Goal: Information Seeking & Learning: Learn about a topic

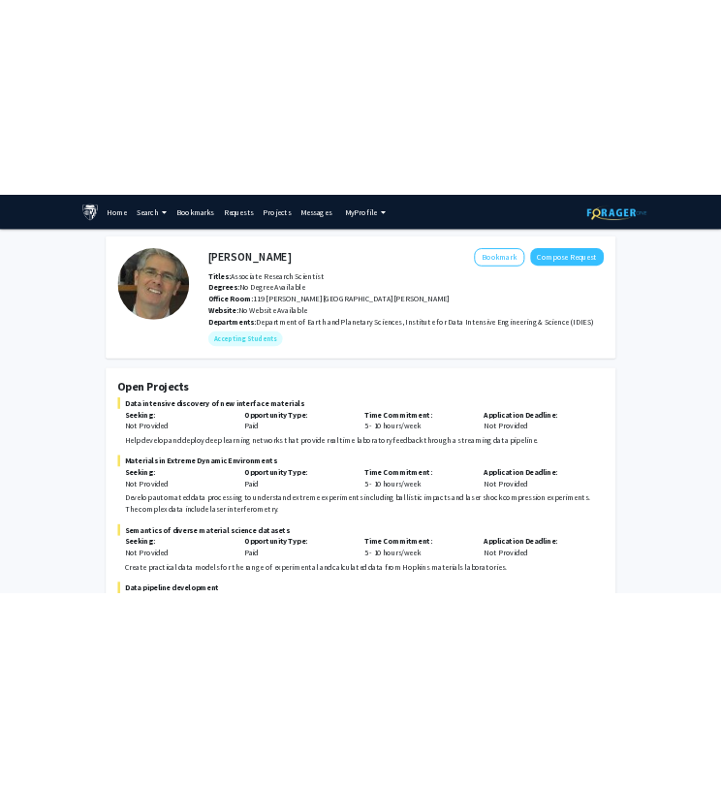
scroll to position [316, 0]
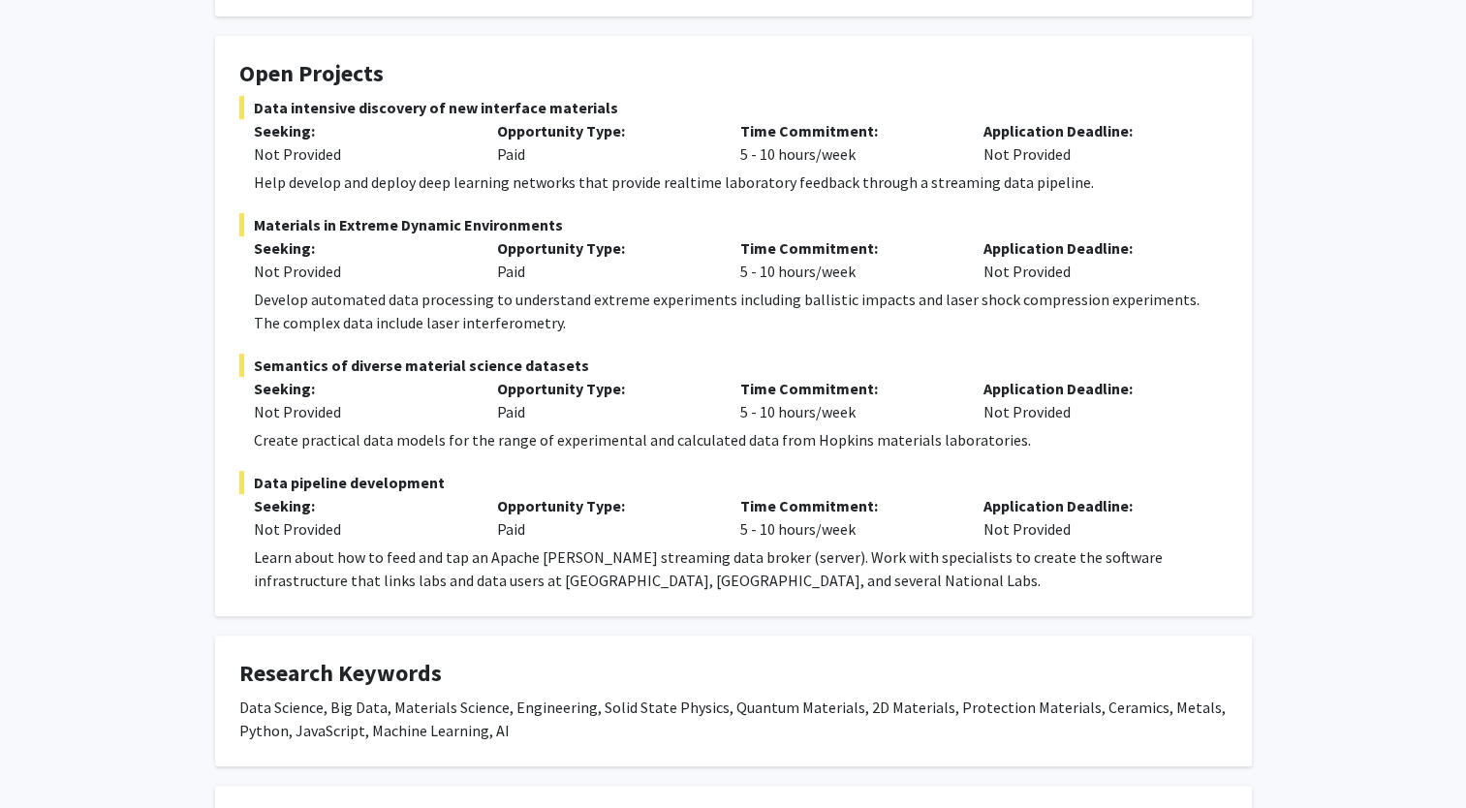
click at [645, 571] on div "Learn about how to feed and tap an Apache Kafka streaming data broker (server).…" at bounding box center [740, 568] width 973 height 46
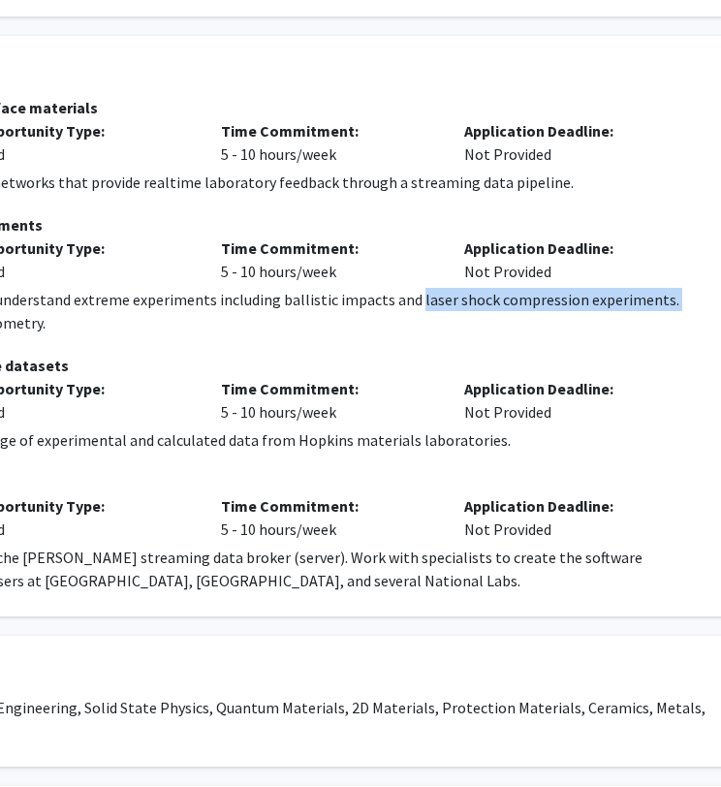
scroll to position [316, 442]
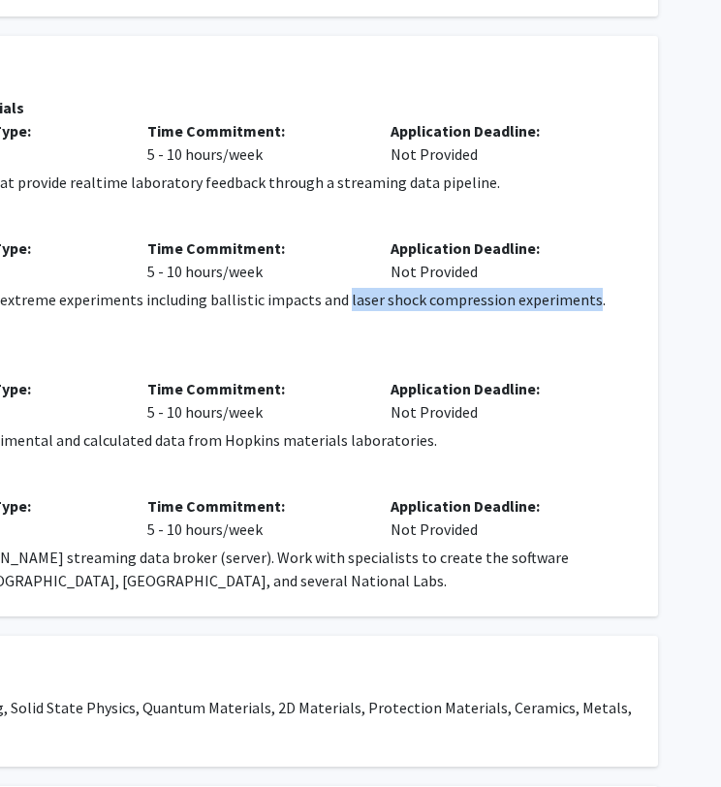
drag, startPoint x: 473, startPoint y: 297, endPoint x: 571, endPoint y: 297, distance: 97.8
click at [571, 297] on div "Develop automated data processing to understand extreme experiments including b…" at bounding box center [146, 311] width 973 height 46
copy div "laser shock compression experiments"
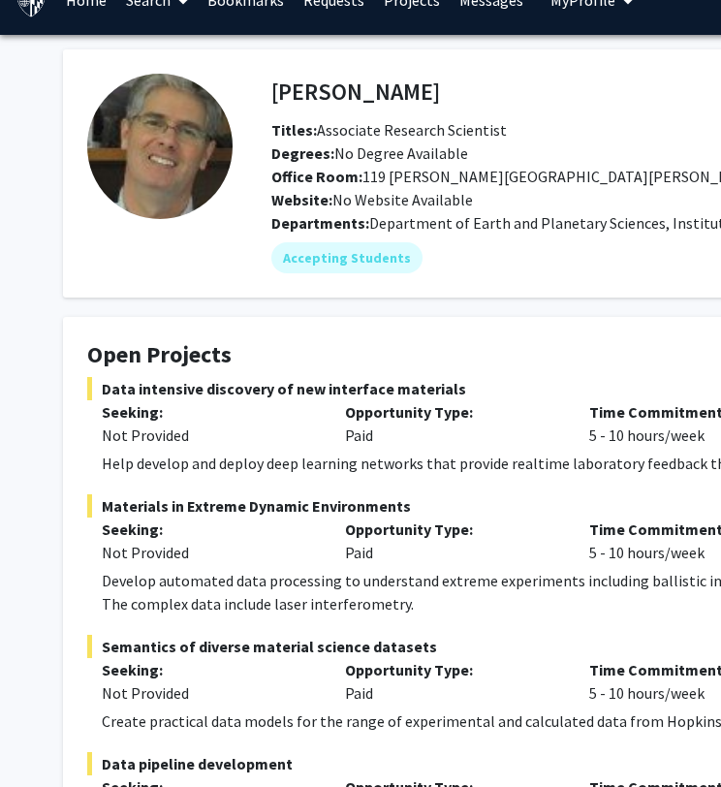
scroll to position [26, 0]
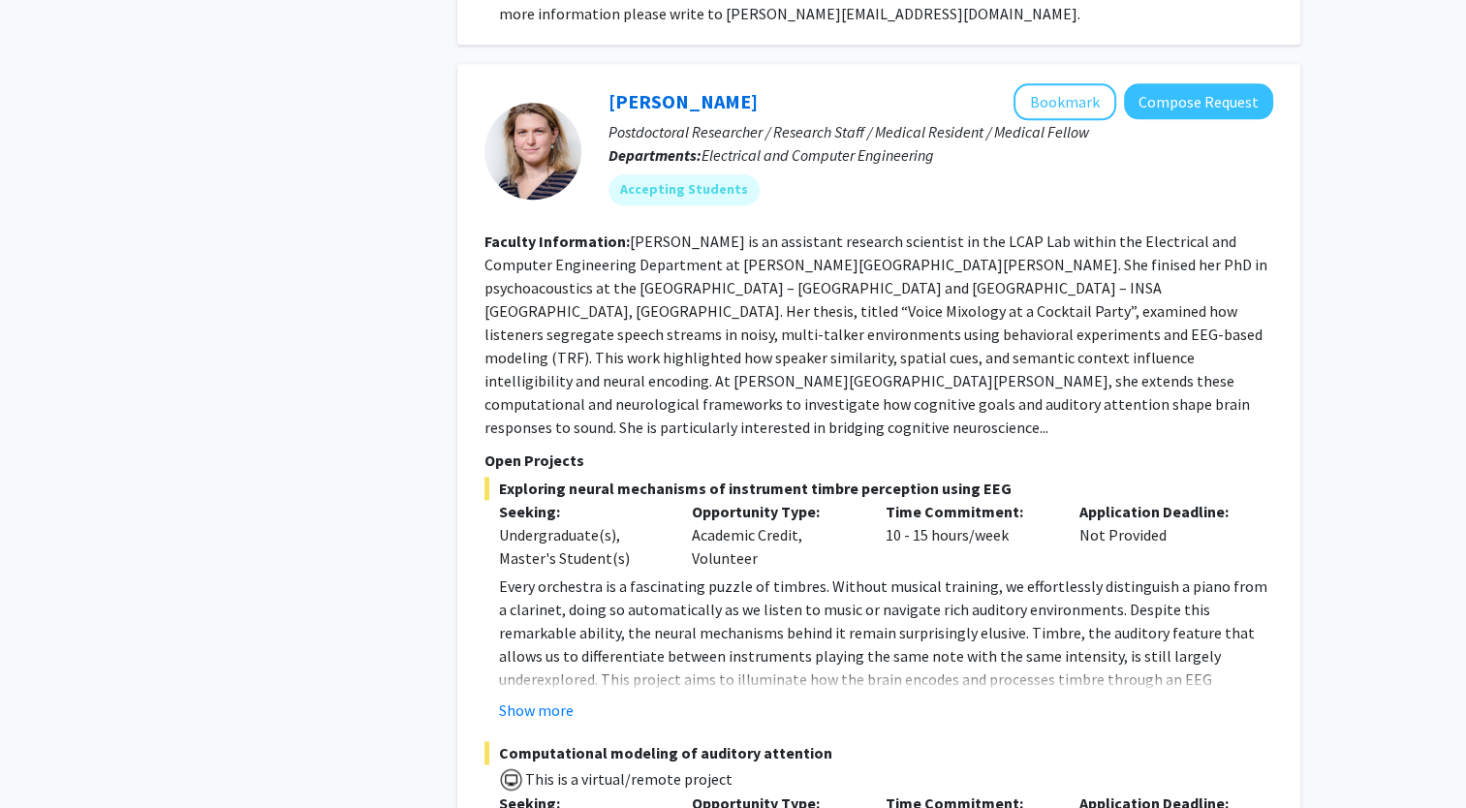
scroll to position [9914, 0]
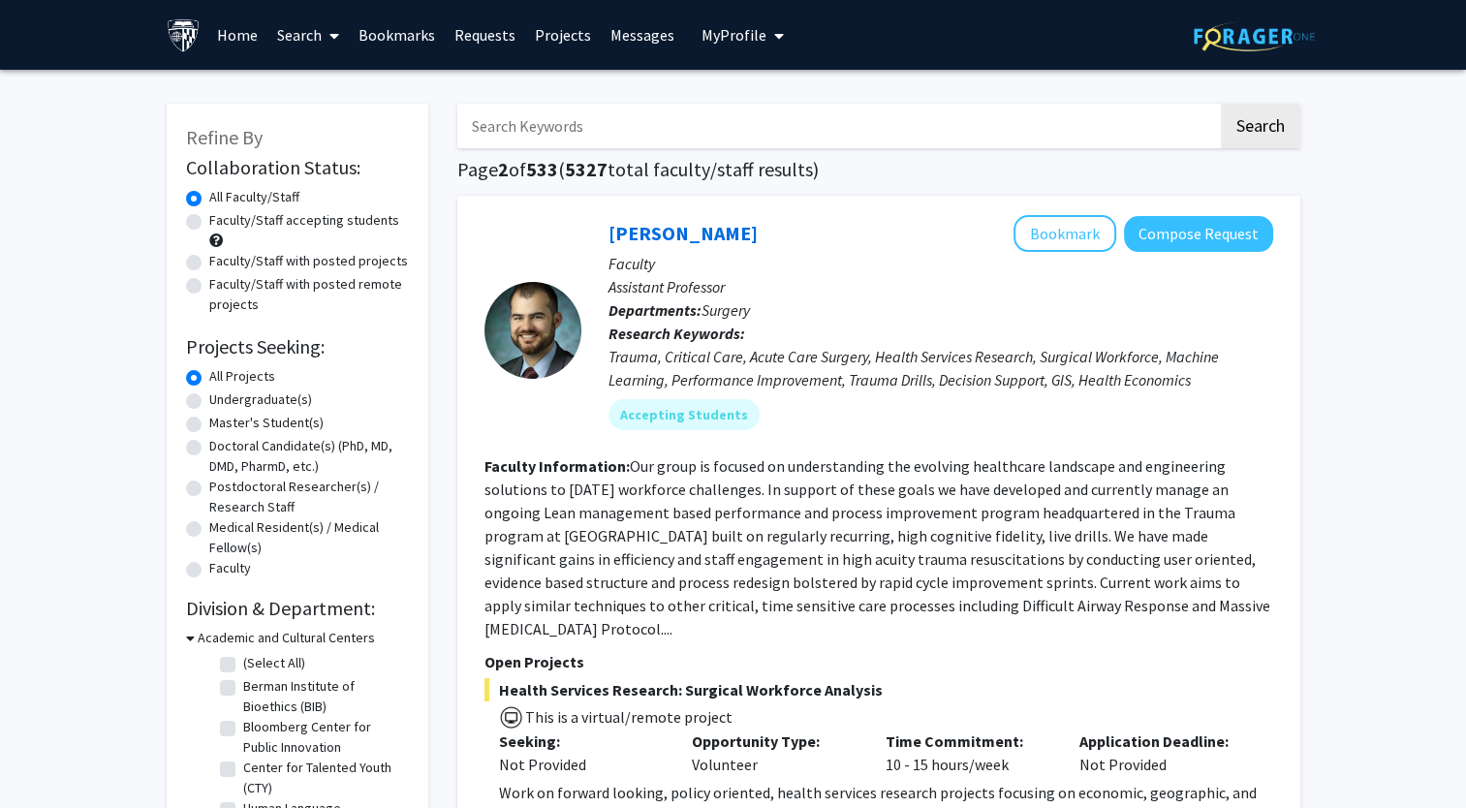
click at [833, 659] on p "Open Projects" at bounding box center [878, 661] width 788 height 23
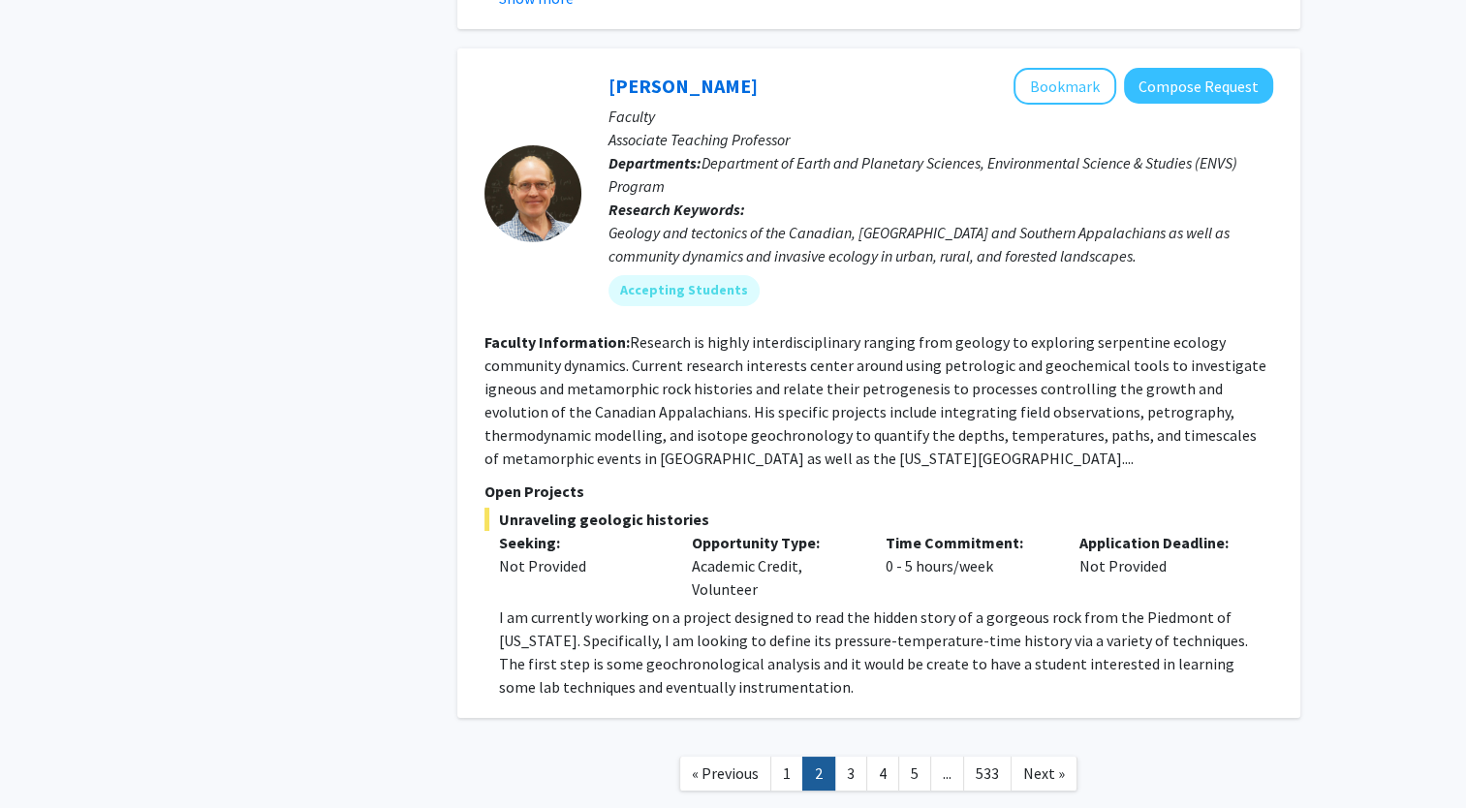
scroll to position [7167, 0]
click at [855, 756] on link "3" at bounding box center [850, 773] width 33 height 34
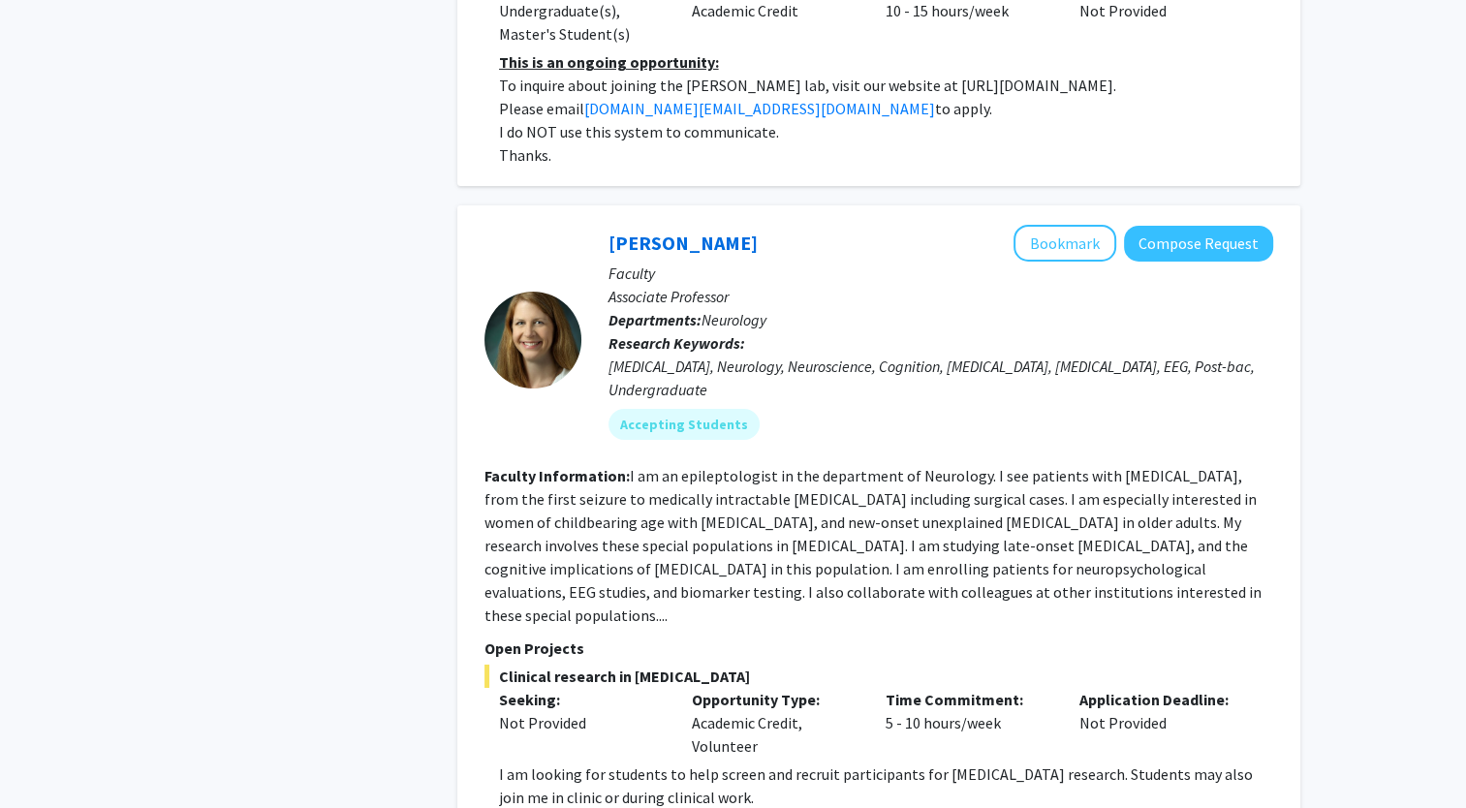
scroll to position [6618, 0]
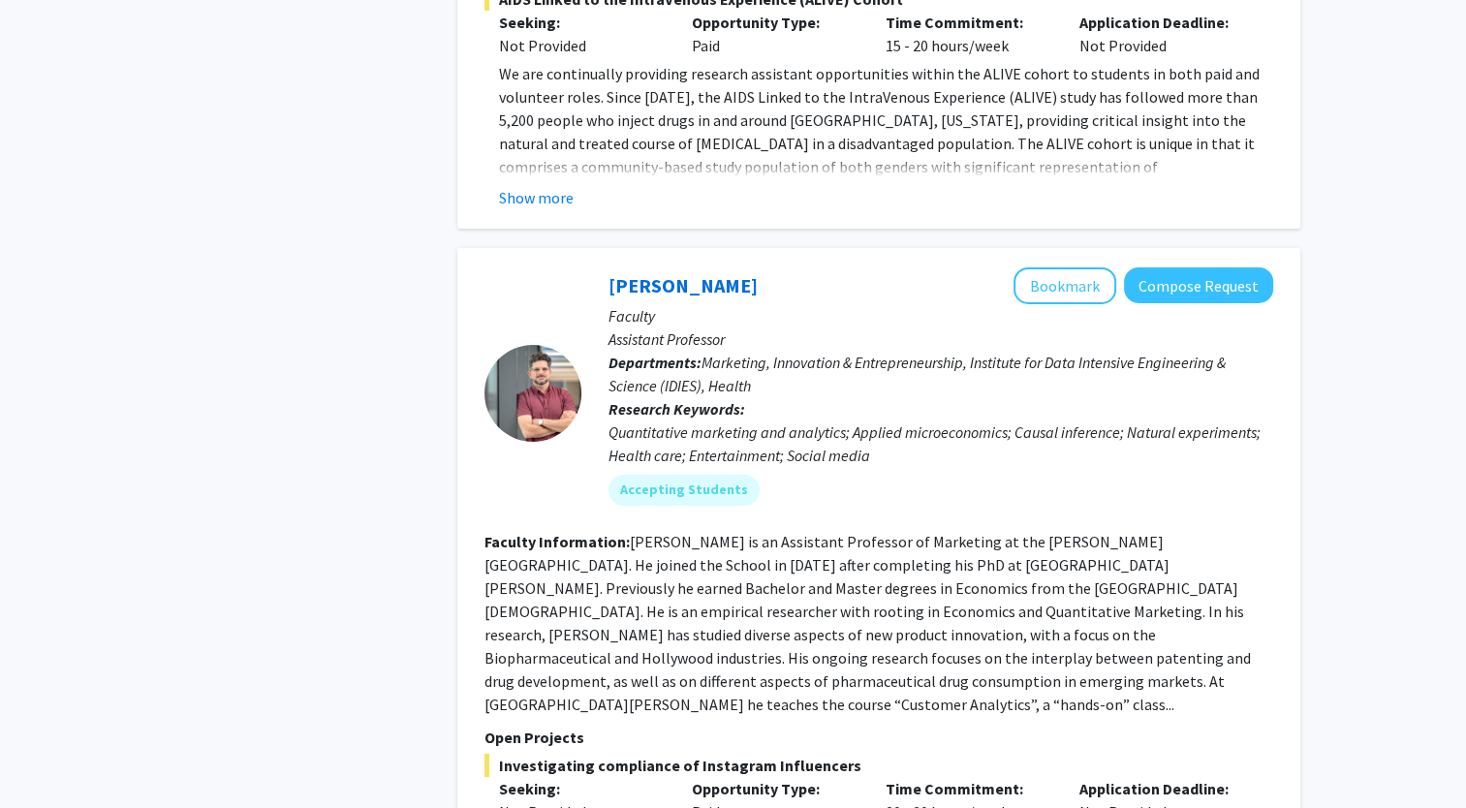
scroll to position [6916, 0]
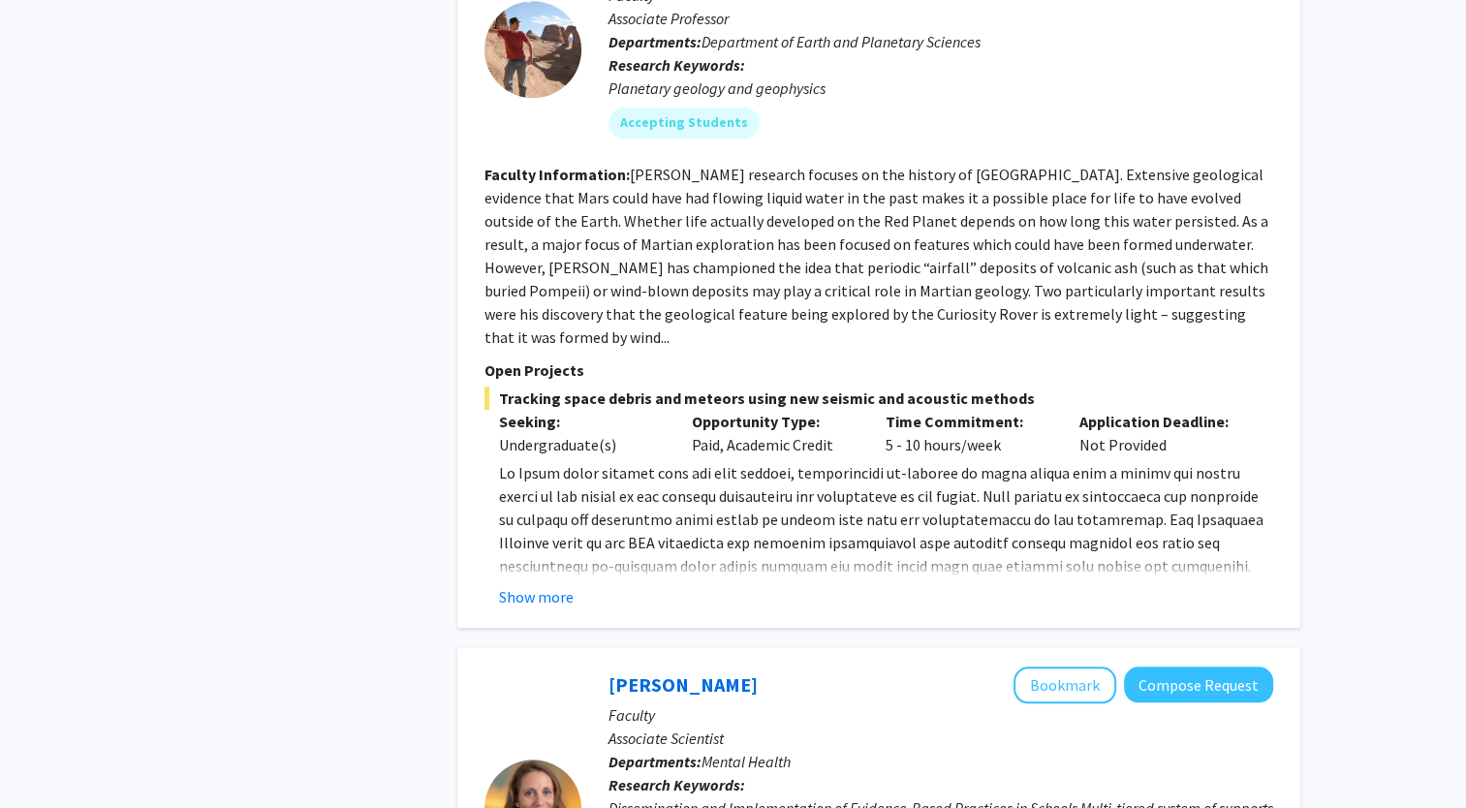
scroll to position [1889, 0]
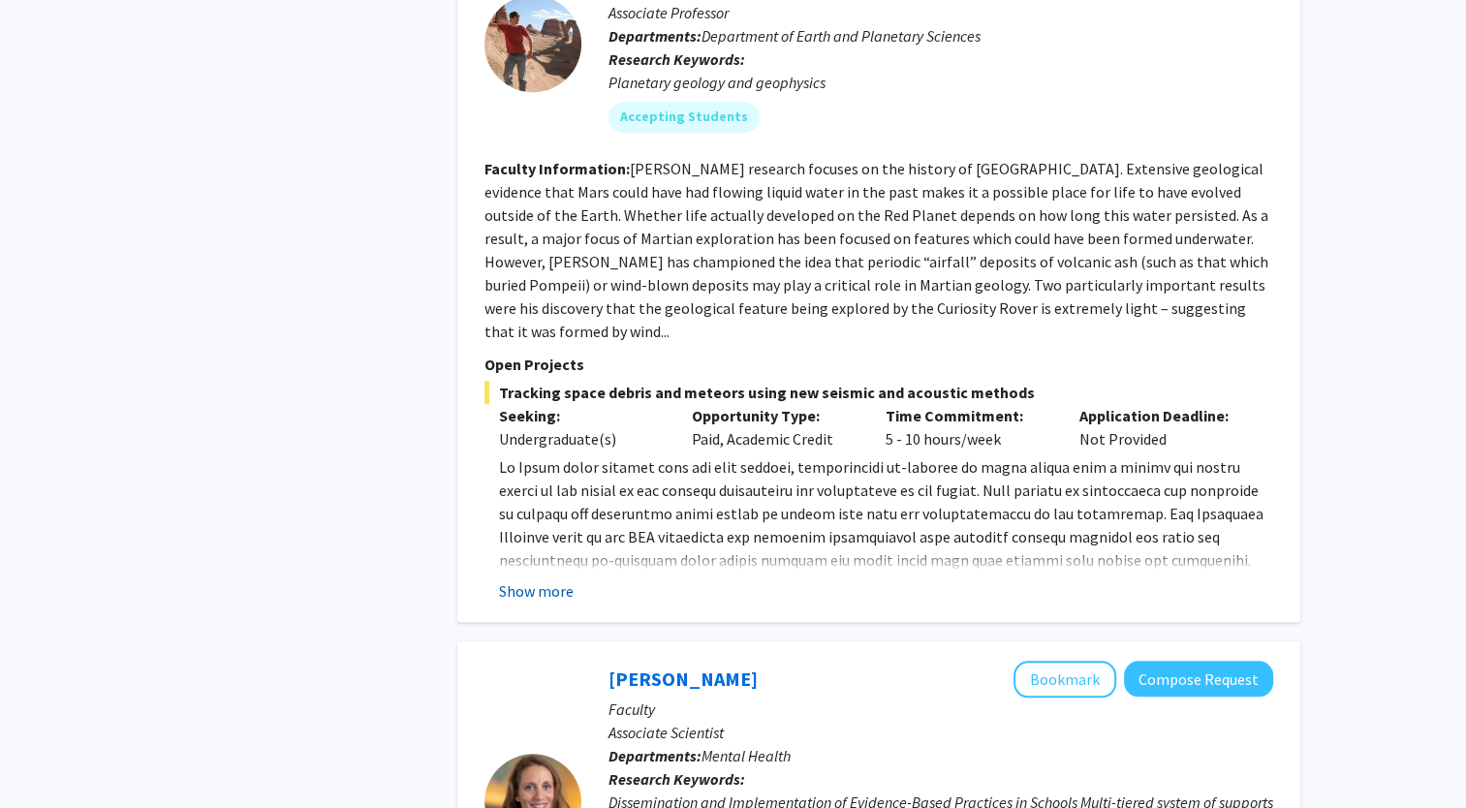
click at [517, 579] on button "Show more" at bounding box center [536, 590] width 75 height 23
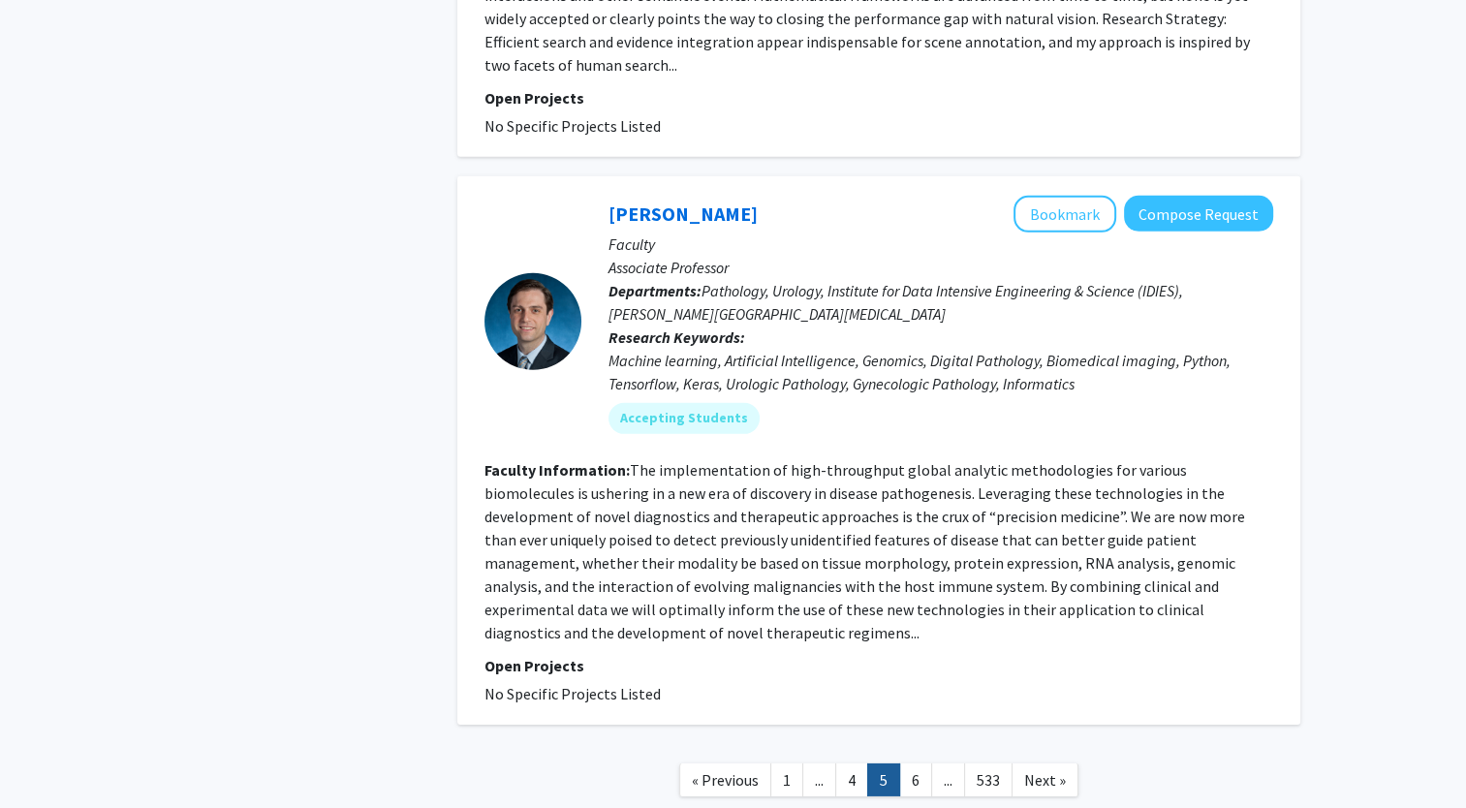
scroll to position [5928, 0]
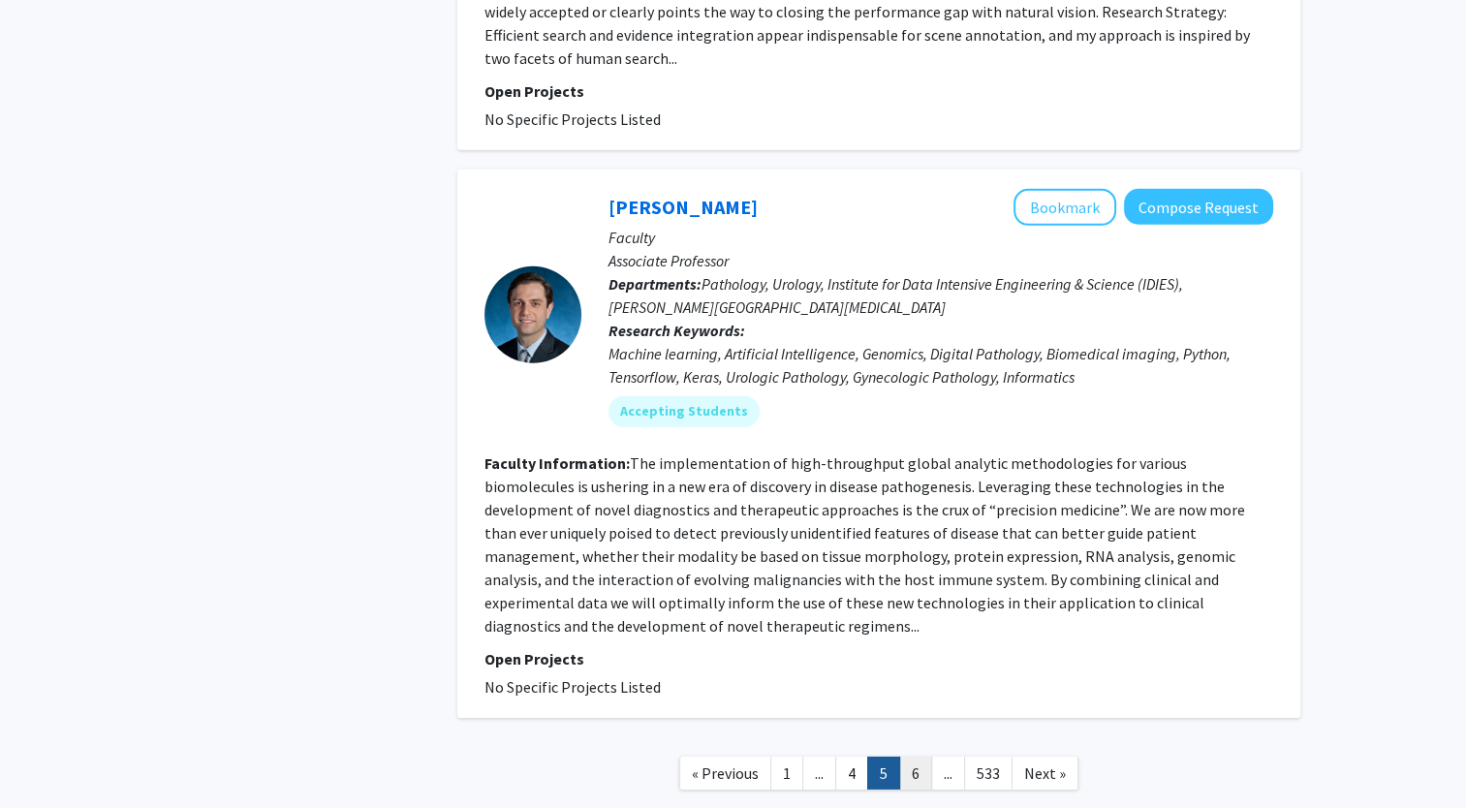
click at [922, 757] on link "6" at bounding box center [915, 774] width 33 height 34
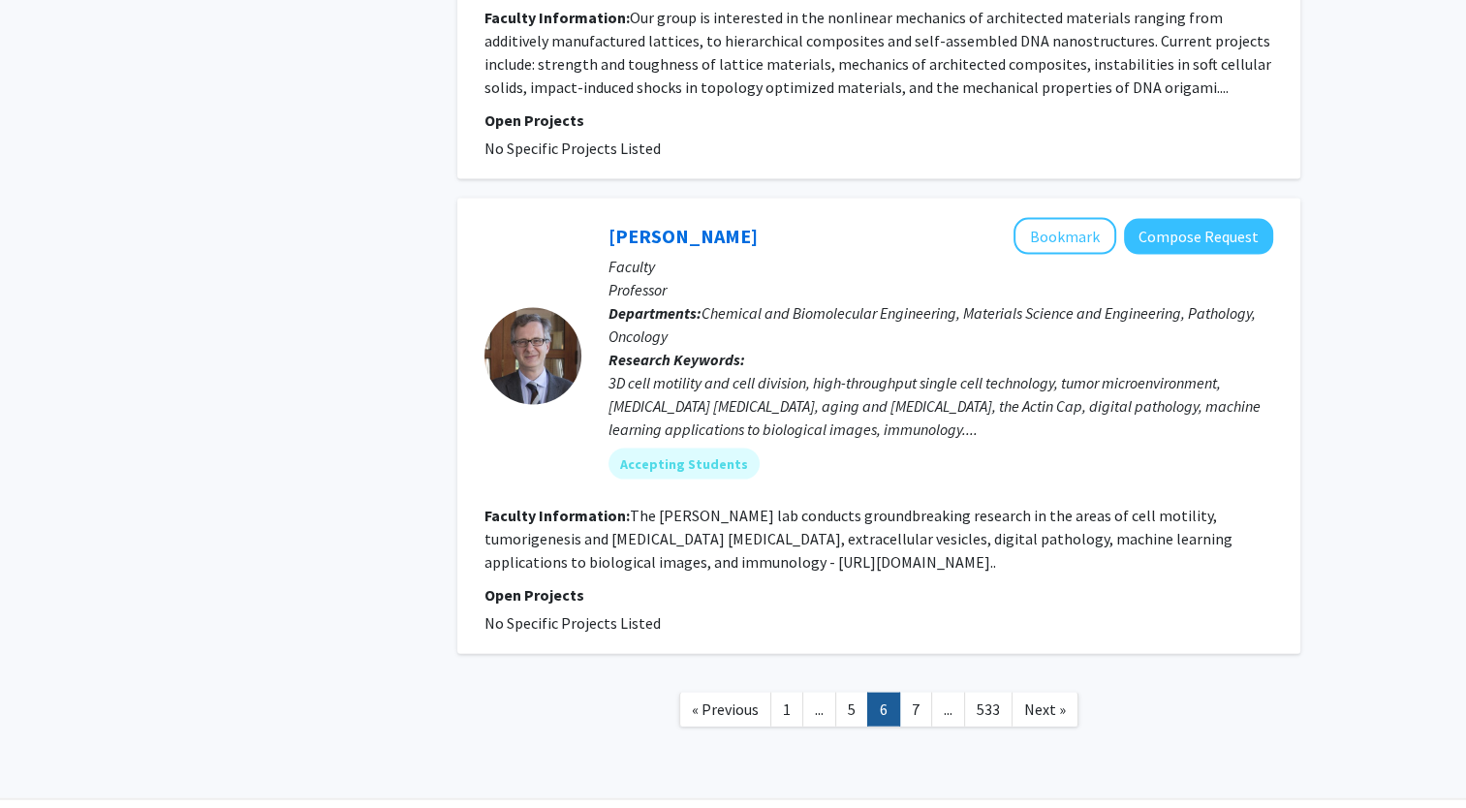
scroll to position [4111, 0]
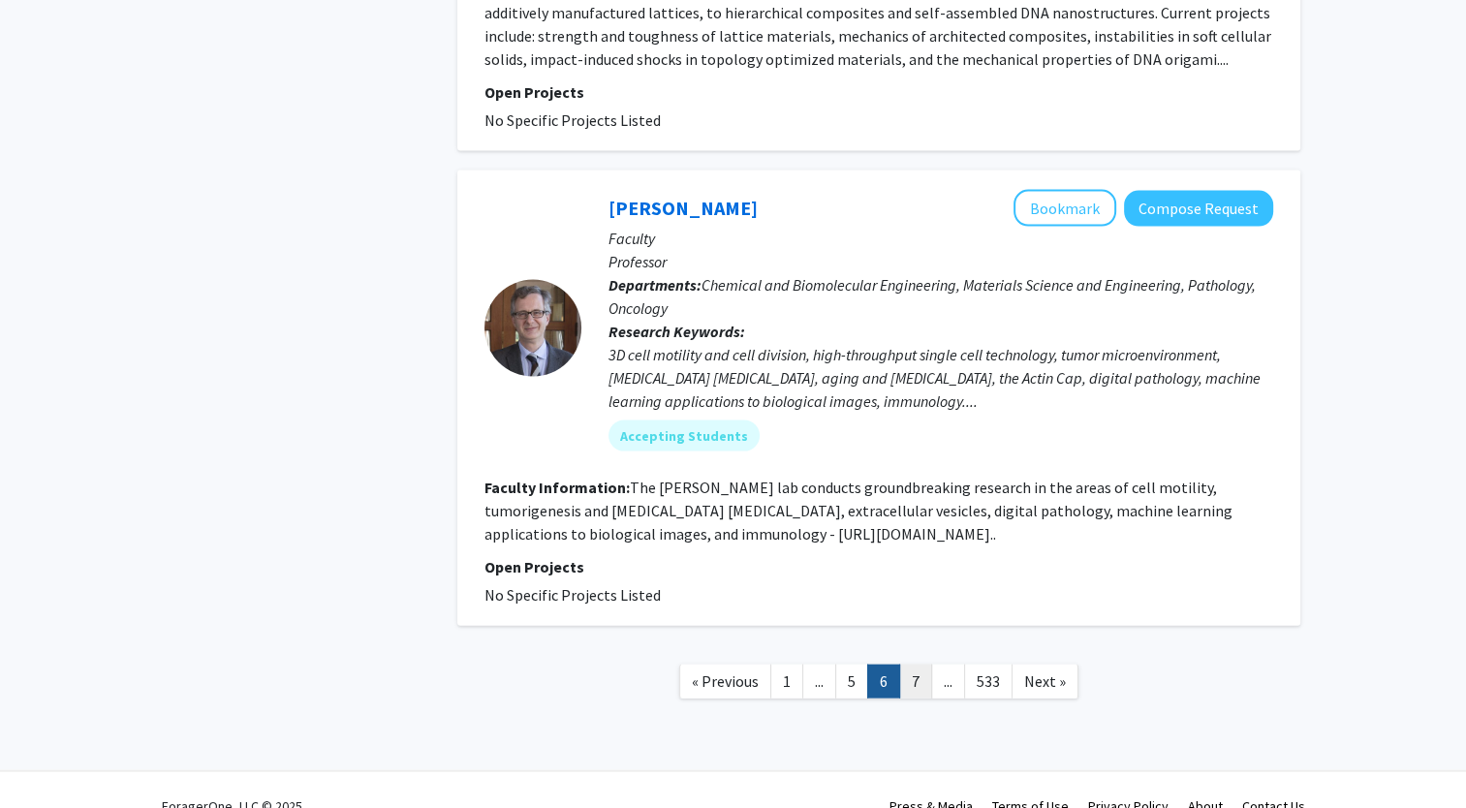
click at [920, 664] on link "7" at bounding box center [915, 681] width 33 height 34
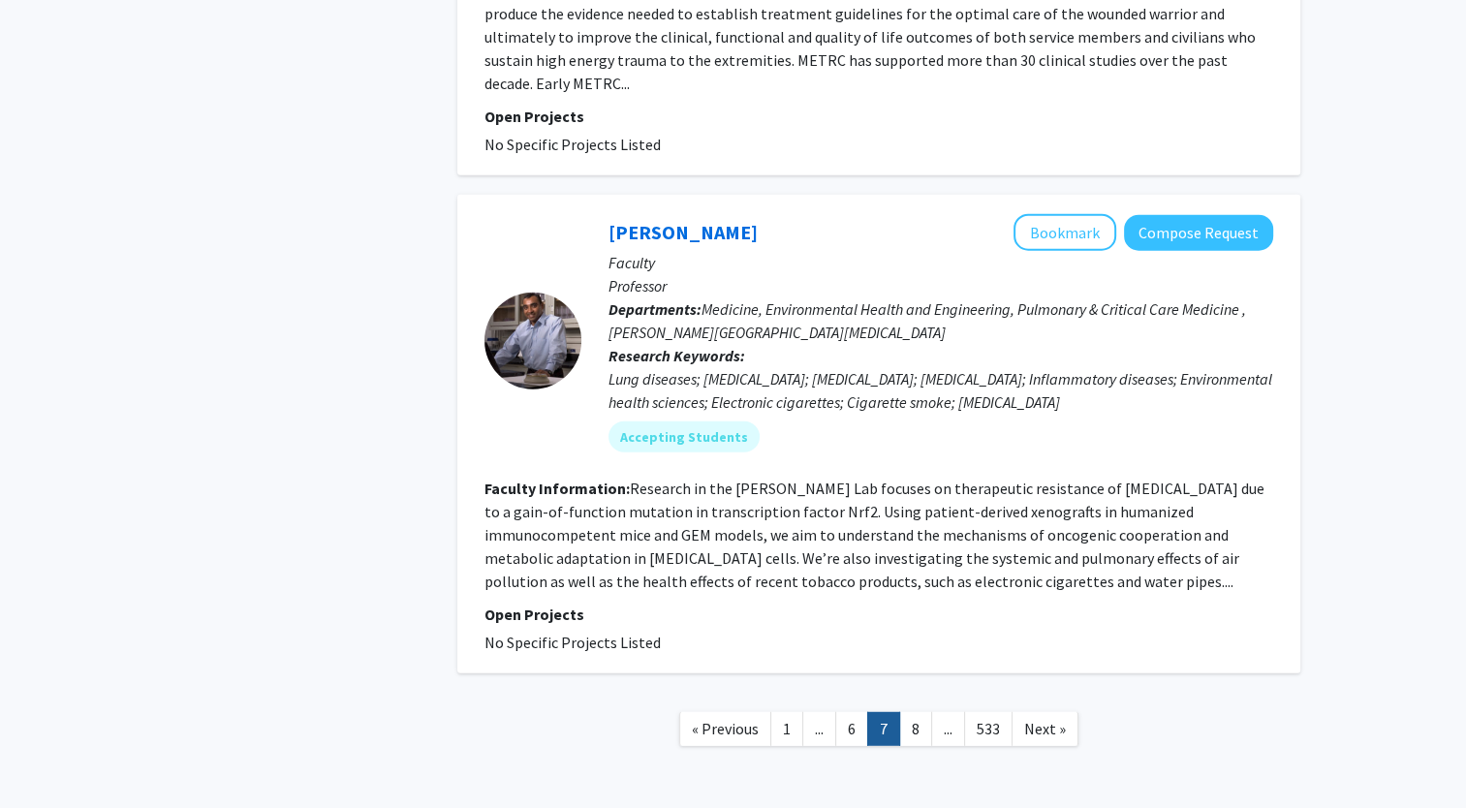
scroll to position [5002, 0]
click at [920, 711] on link "8" at bounding box center [915, 728] width 33 height 34
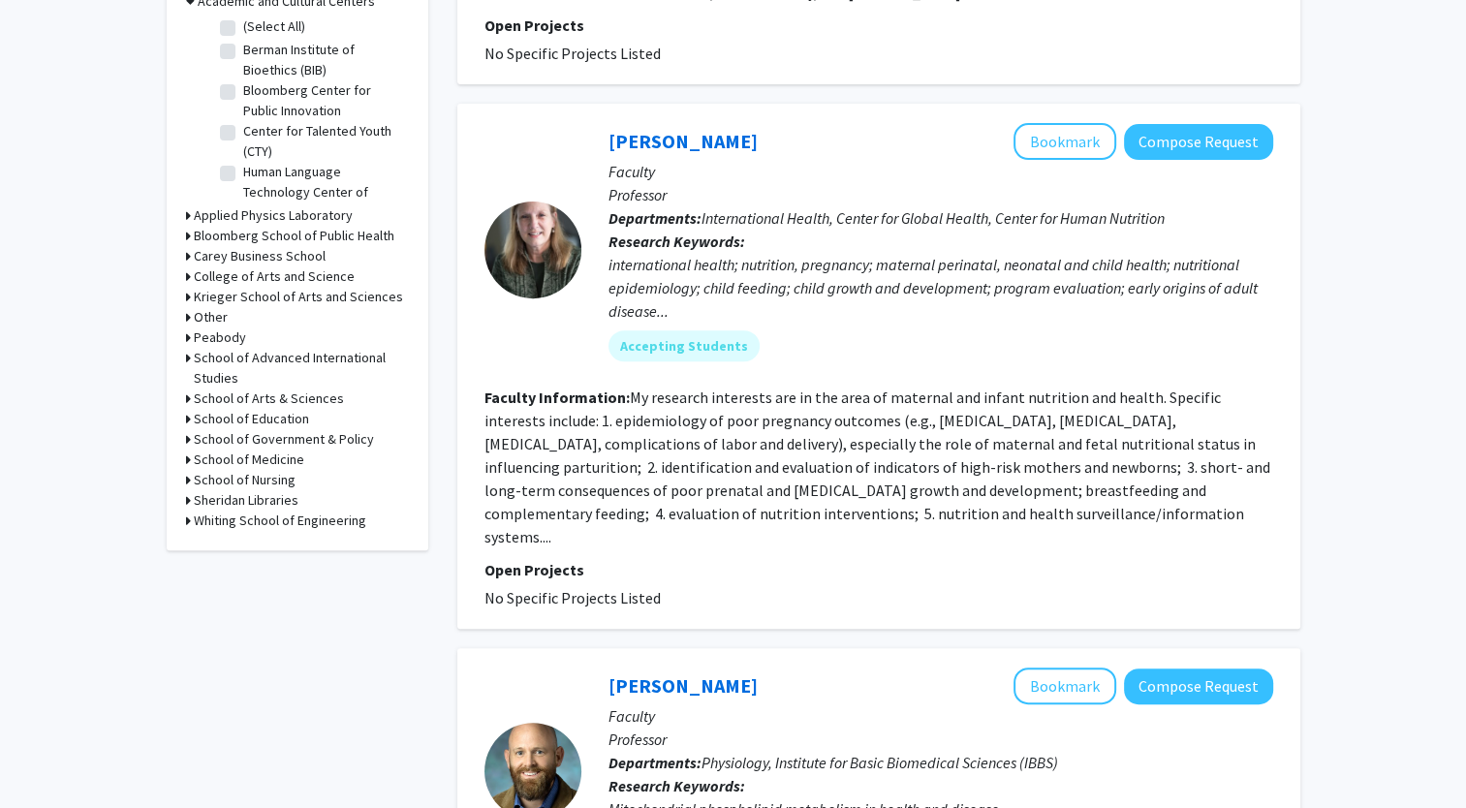
scroll to position [635, 0]
click at [283, 521] on h3 "Whiting School of Engineering" at bounding box center [280, 521] width 172 height 20
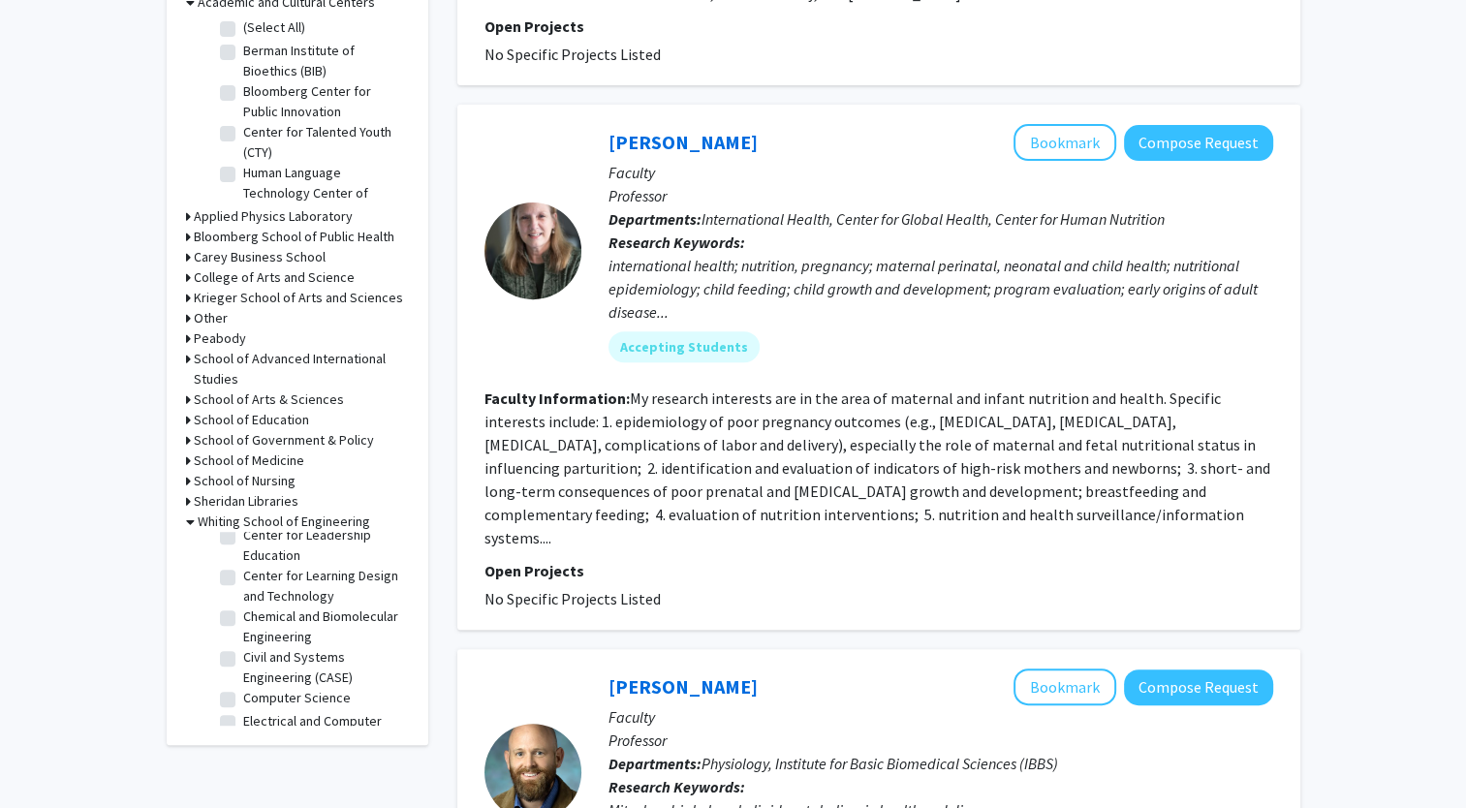
scroll to position [256, 0]
click at [243, 624] on label "Chemical and Biomolecular Engineering" at bounding box center [323, 618] width 161 height 41
click at [243, 610] on input "Chemical and Biomolecular Engineering" at bounding box center [249, 604] width 13 height 13
checkbox input "true"
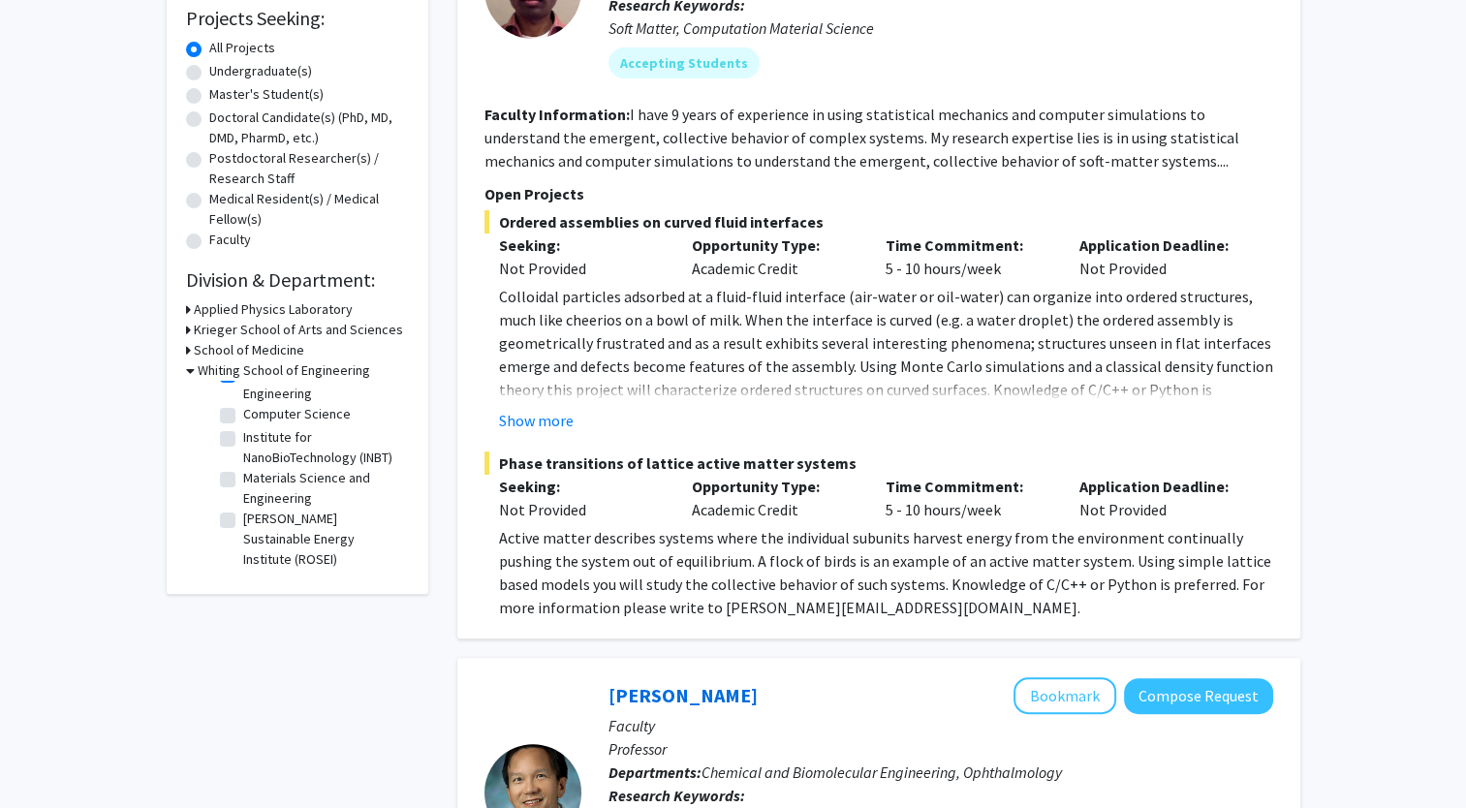
scroll to position [150, 0]
click at [243, 524] on label "[PERSON_NAME] Sustainable Energy Institute (ROSEI)" at bounding box center [323, 539] width 161 height 61
click at [243, 521] on input "[PERSON_NAME] Sustainable Energy Institute (ROSEI)" at bounding box center [249, 515] width 13 height 13
checkbox input "true"
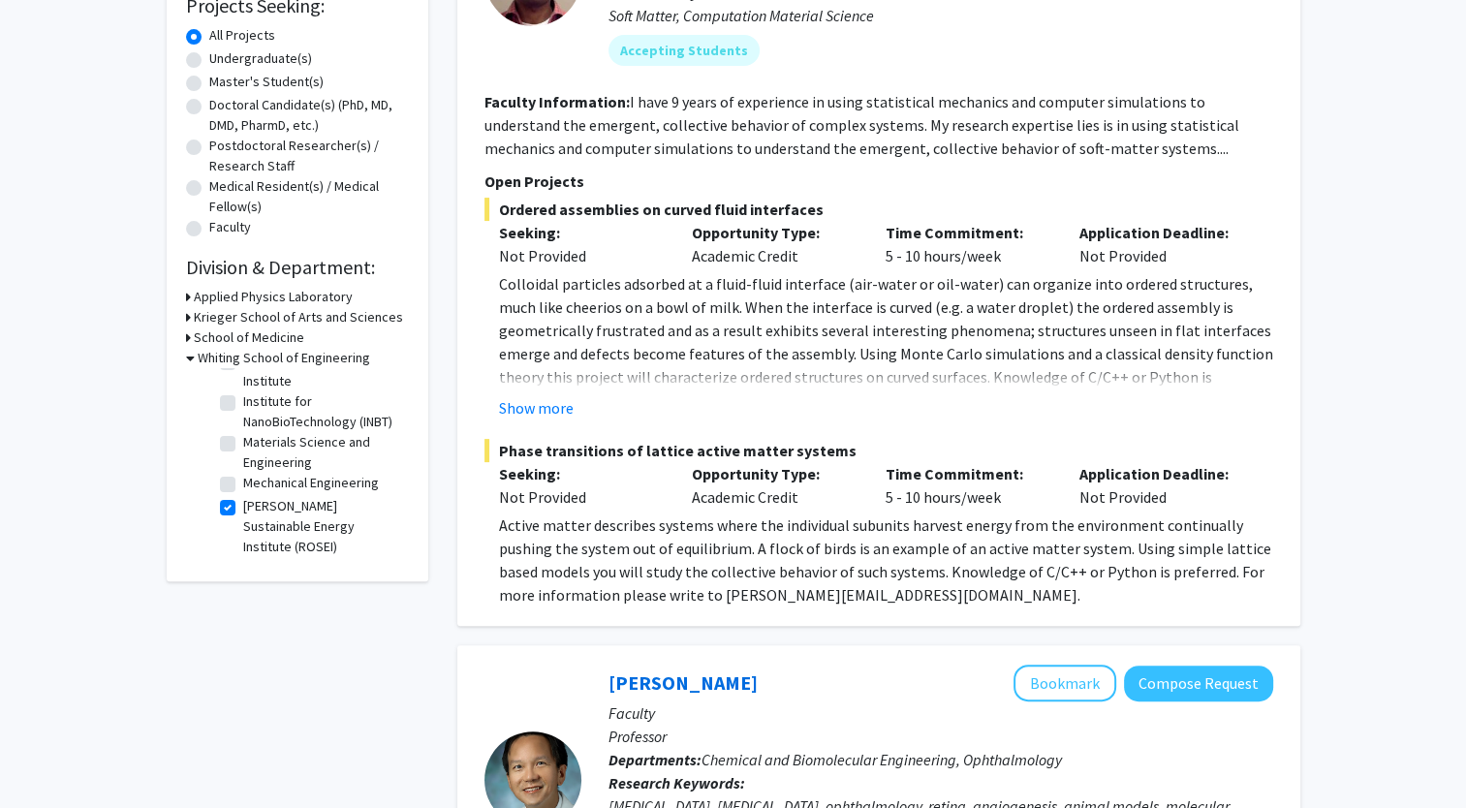
scroll to position [294, 0]
click at [243, 444] on label "Materials Science and Engineering" at bounding box center [323, 452] width 161 height 41
click at [243, 444] on input "Materials Science and Engineering" at bounding box center [249, 438] width 13 height 13
checkbox input "true"
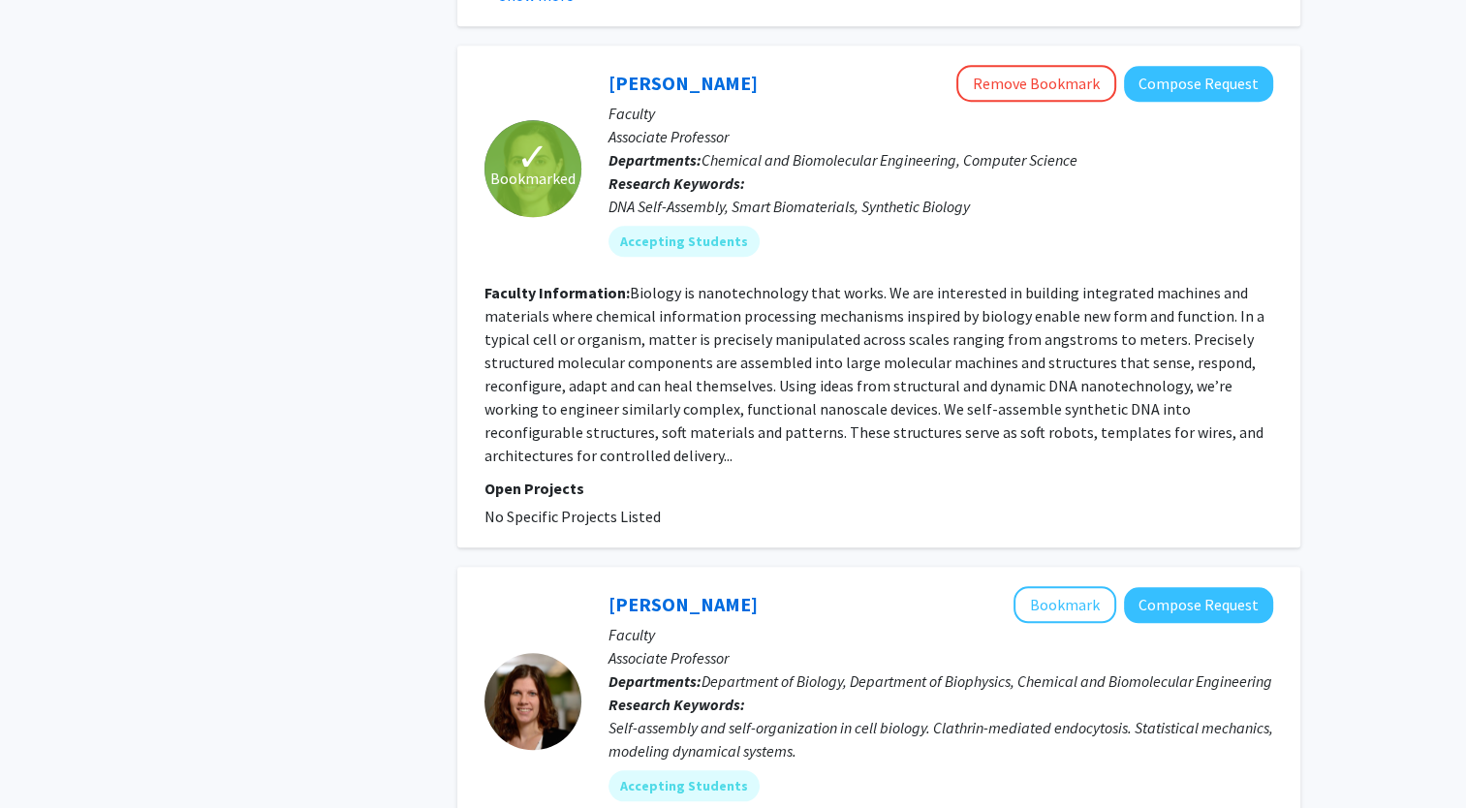
scroll to position [1684, 0]
drag, startPoint x: 635, startPoint y: 685, endPoint x: 444, endPoint y: 602, distance: 208.7
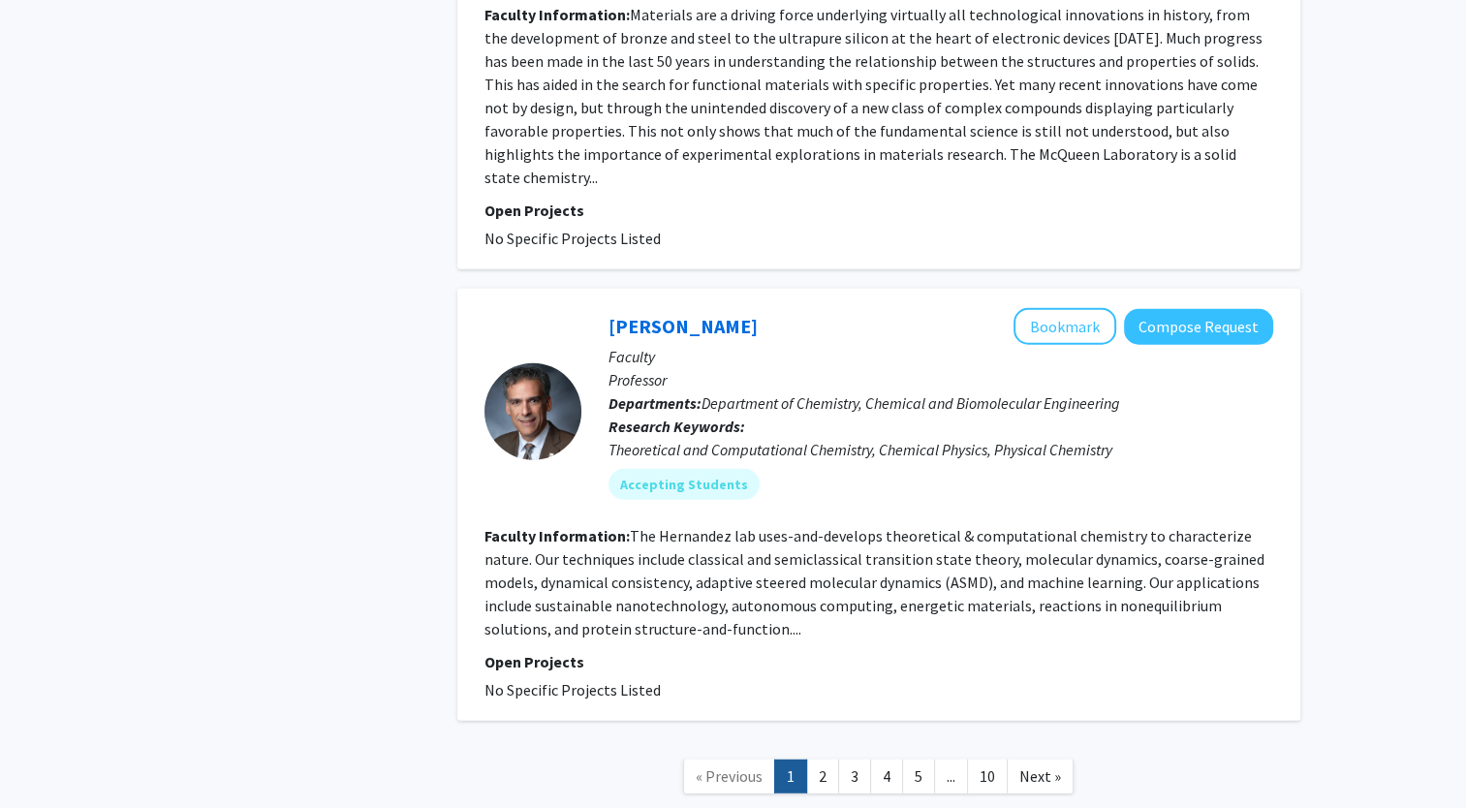
scroll to position [5075, 0]
click at [818, 757] on link "2" at bounding box center [822, 774] width 33 height 34
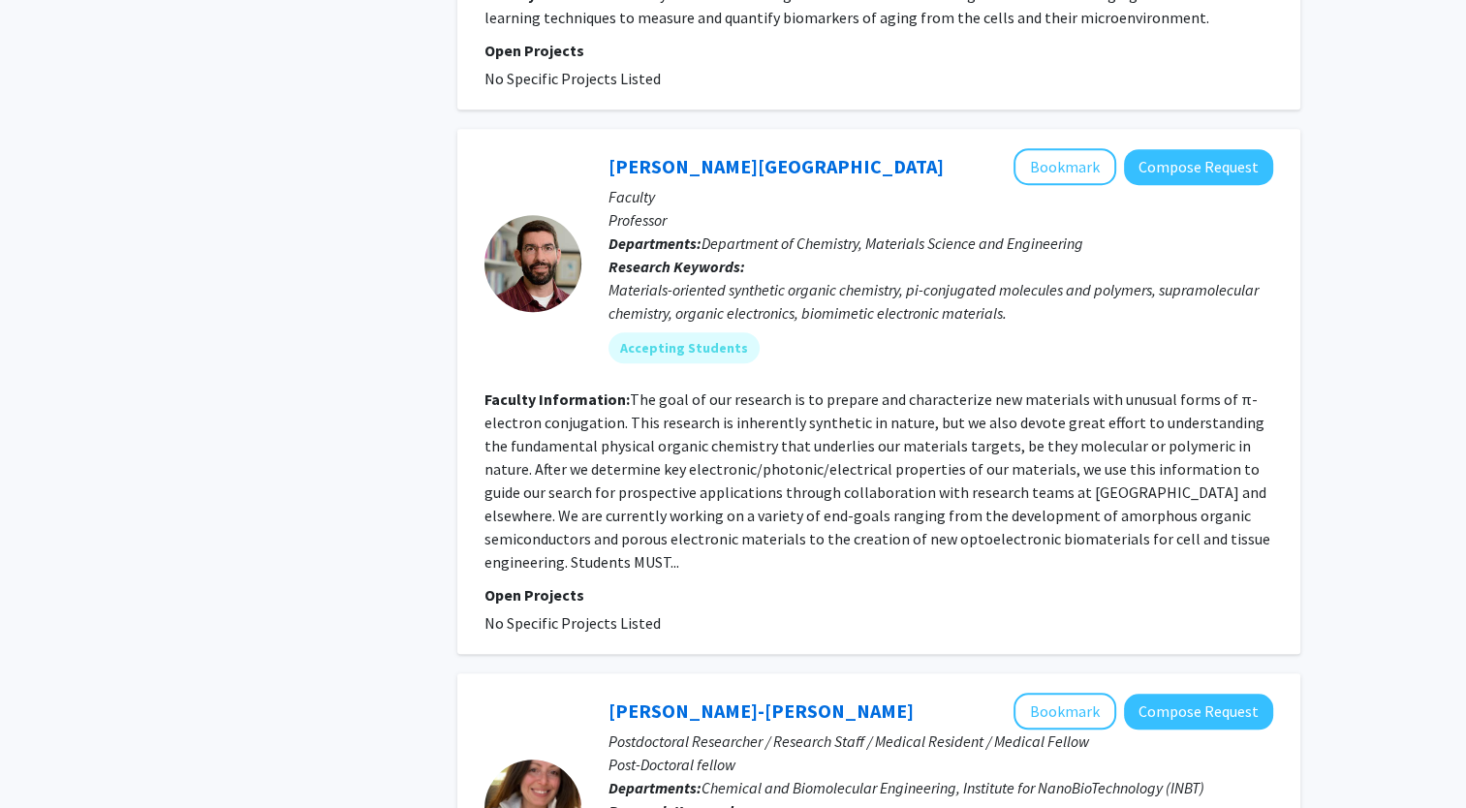
scroll to position [1536, 0]
click at [634, 155] on link "[PERSON_NAME][GEOGRAPHIC_DATA]" at bounding box center [775, 167] width 335 height 24
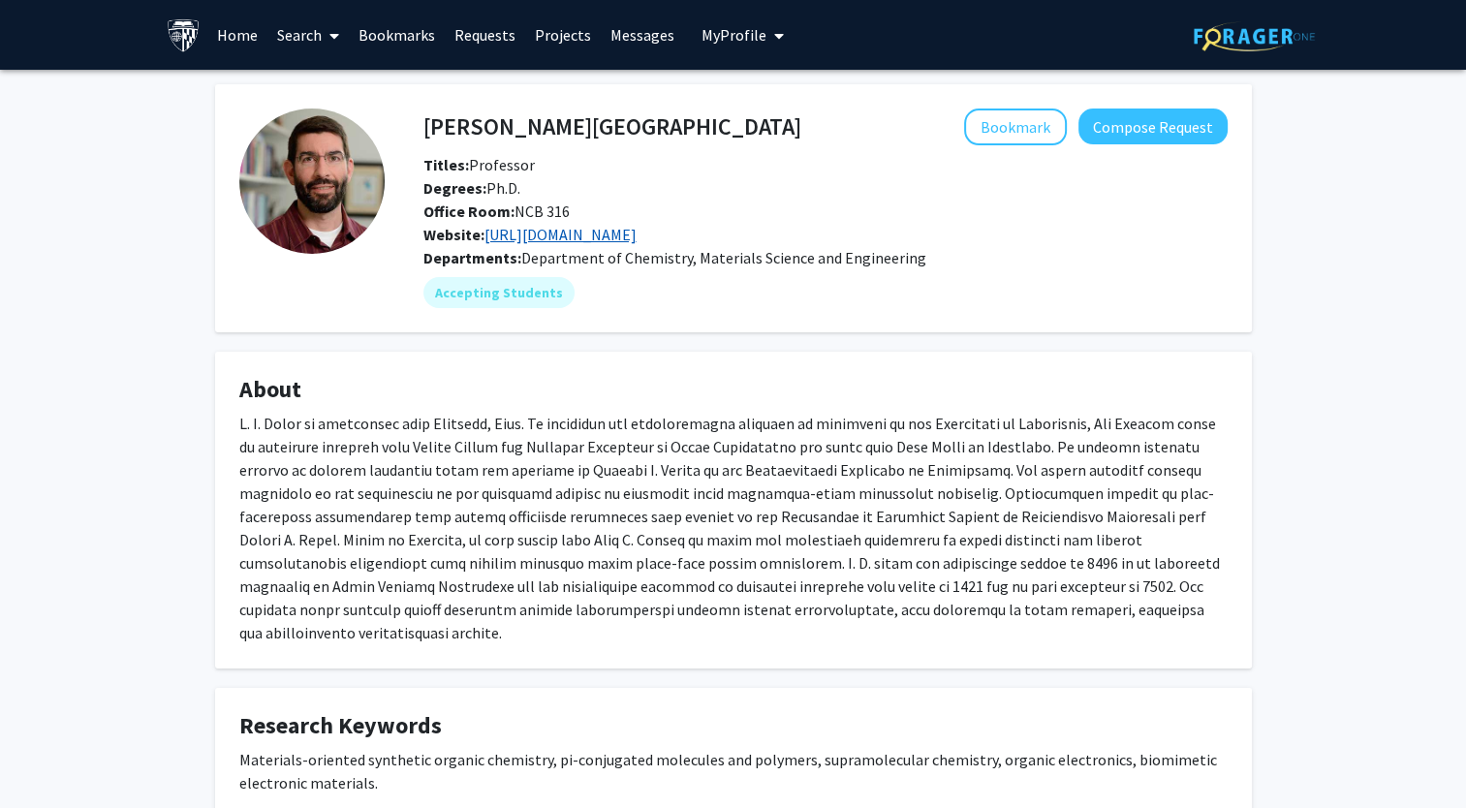
click at [575, 227] on link "[URL][DOMAIN_NAME]" at bounding box center [560, 234] width 152 height 19
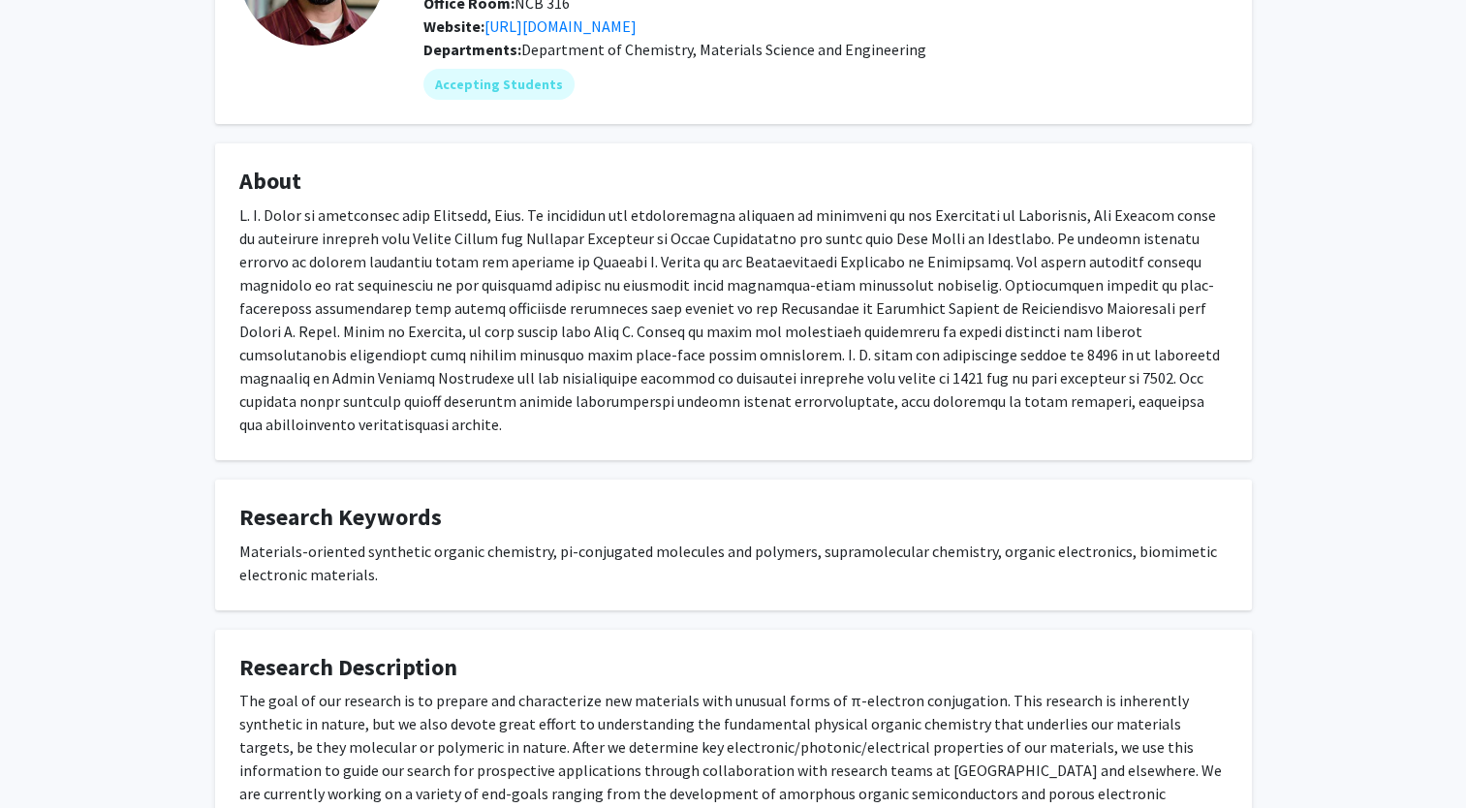
scroll to position [373, 0]
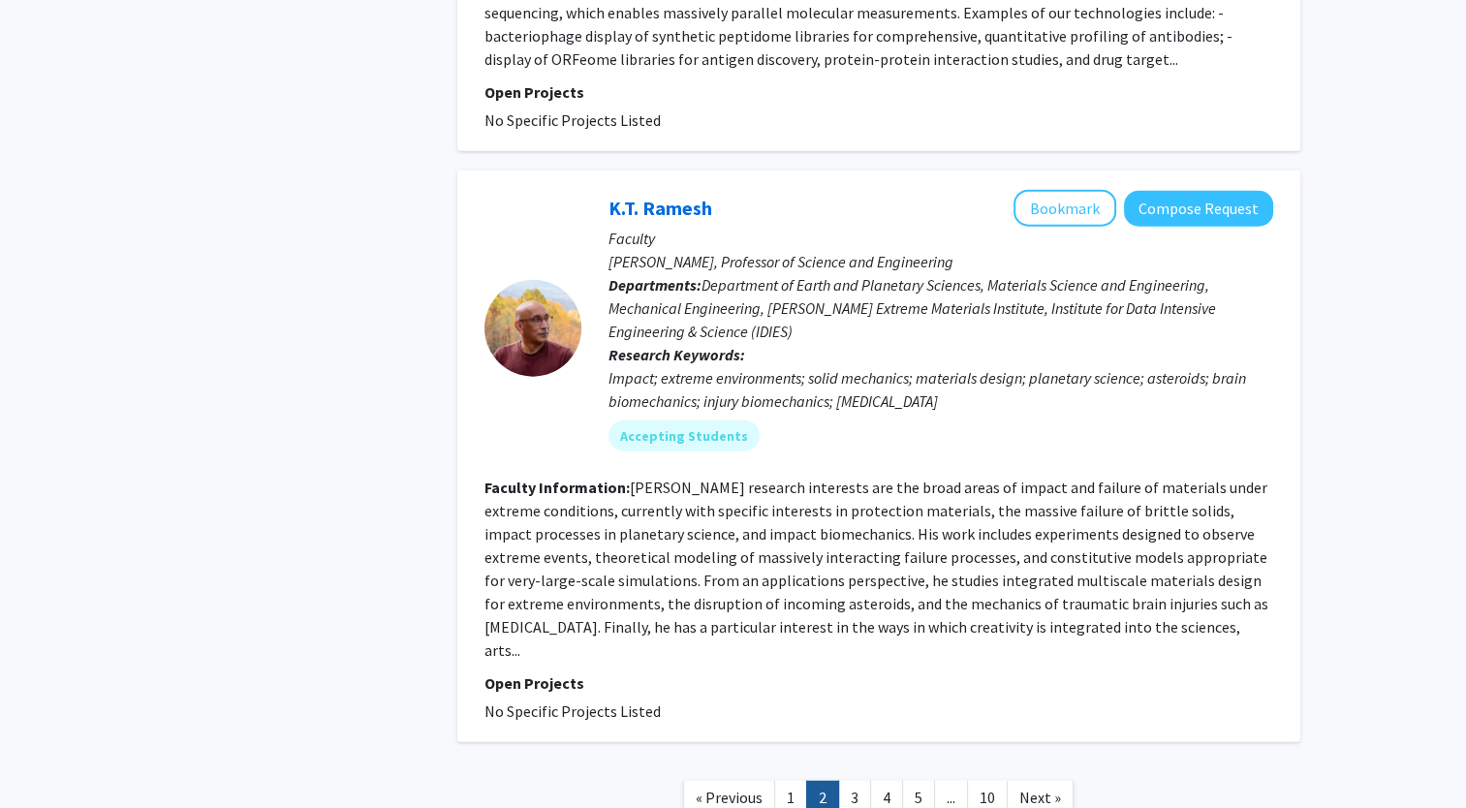
scroll to position [4576, 0]
click at [661, 196] on link "K.T. Ramesh" at bounding box center [660, 208] width 104 height 24
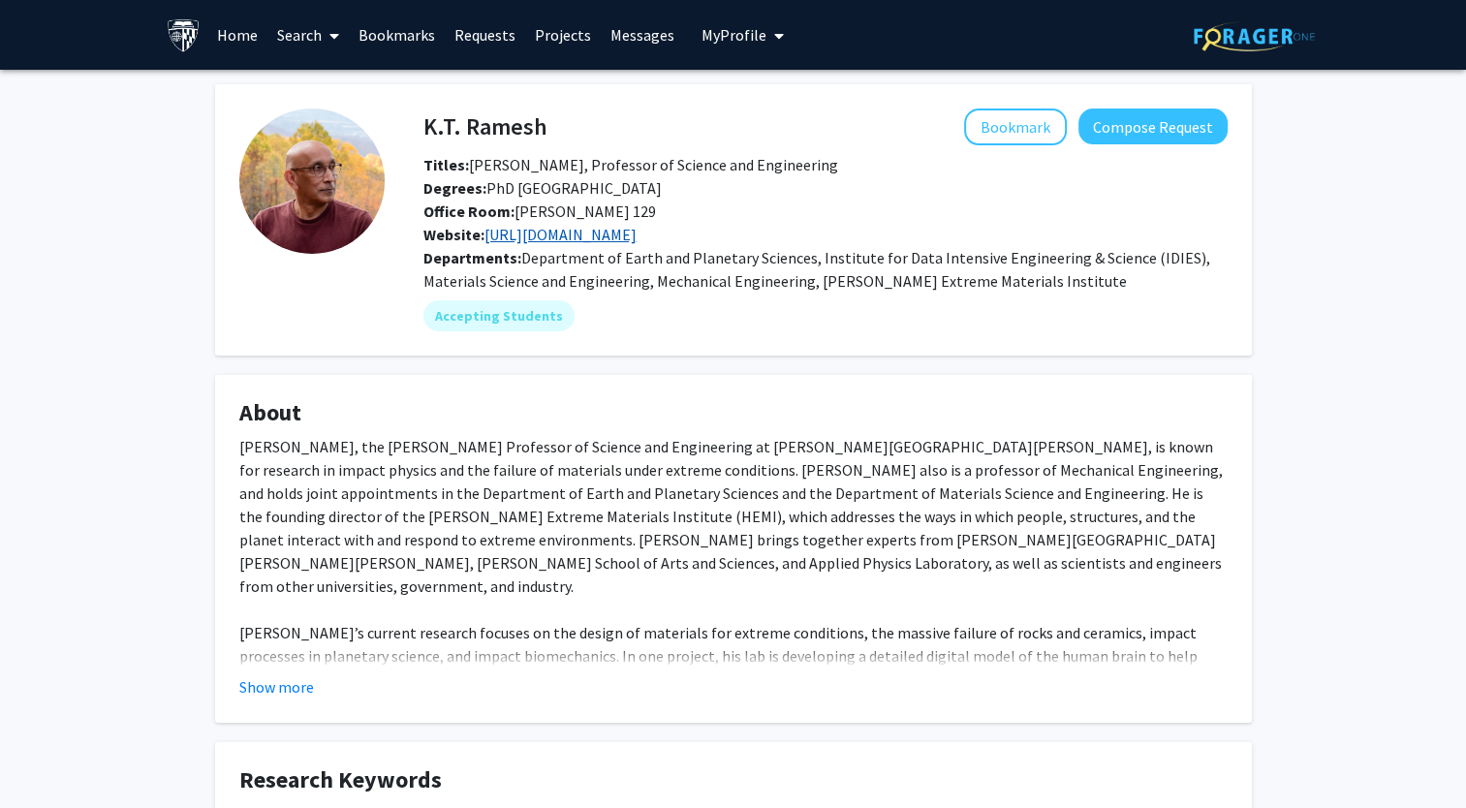
click at [517, 237] on link "[URL][DOMAIN_NAME]" at bounding box center [560, 234] width 152 height 19
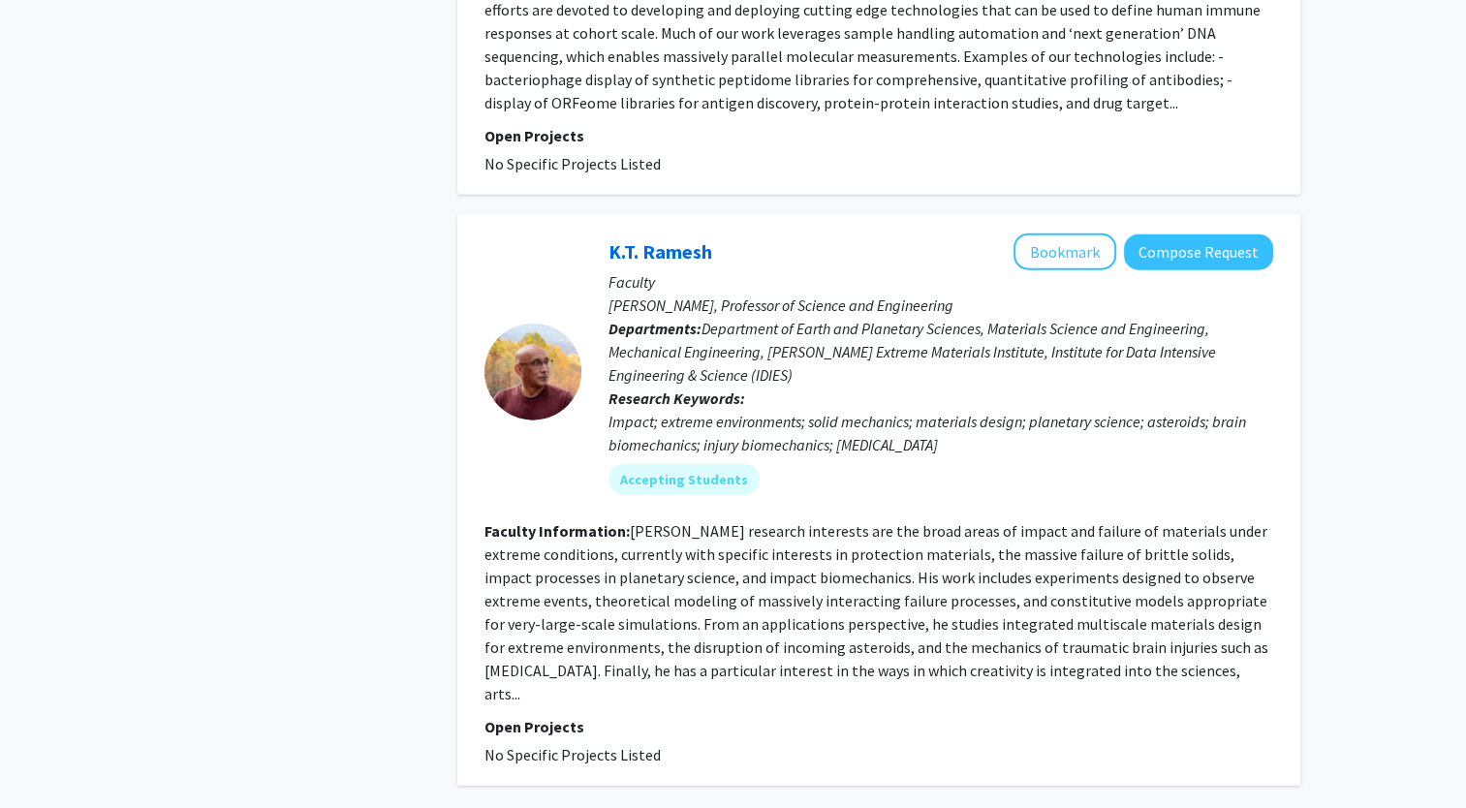
scroll to position [4533, 0]
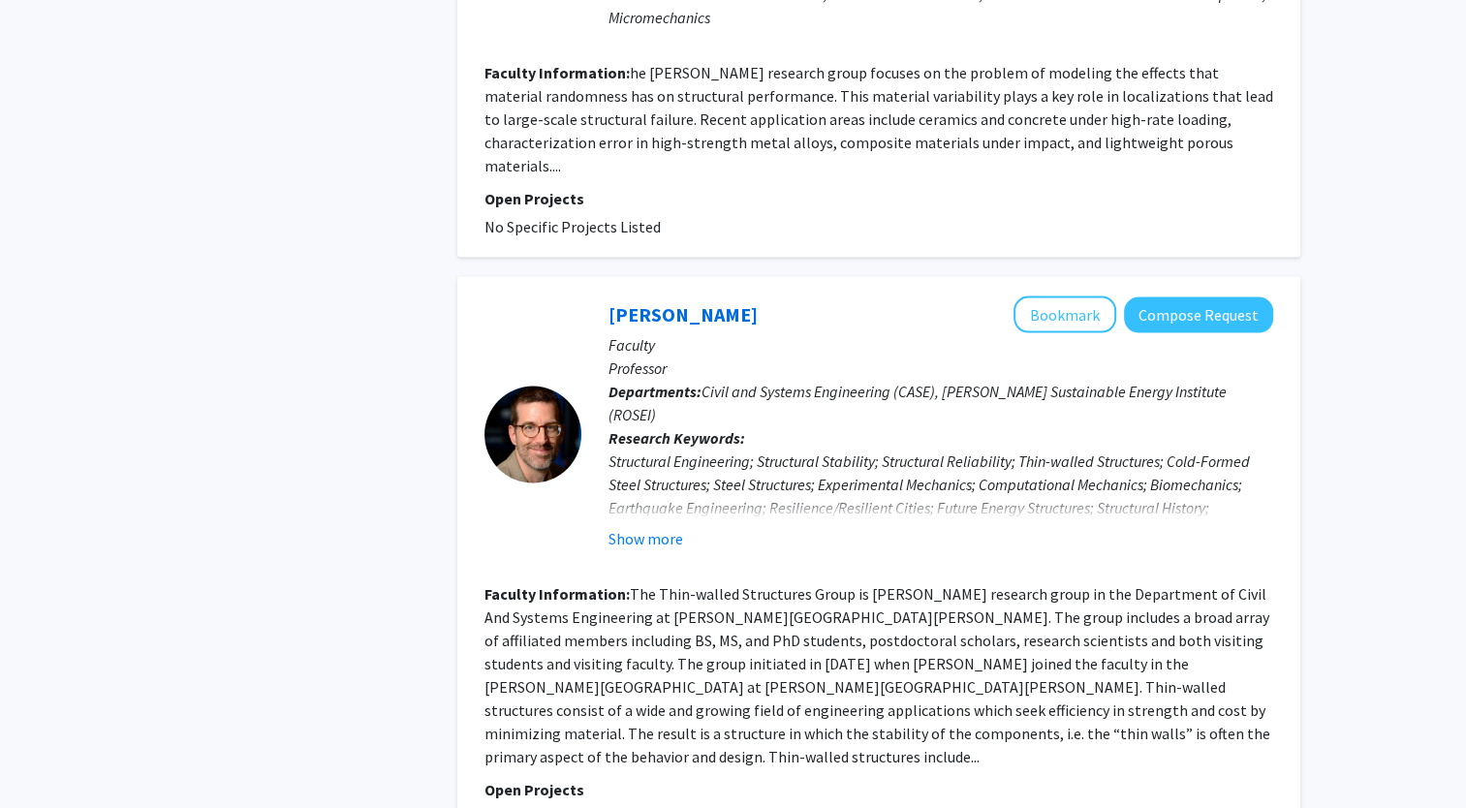
scroll to position [4047, 0]
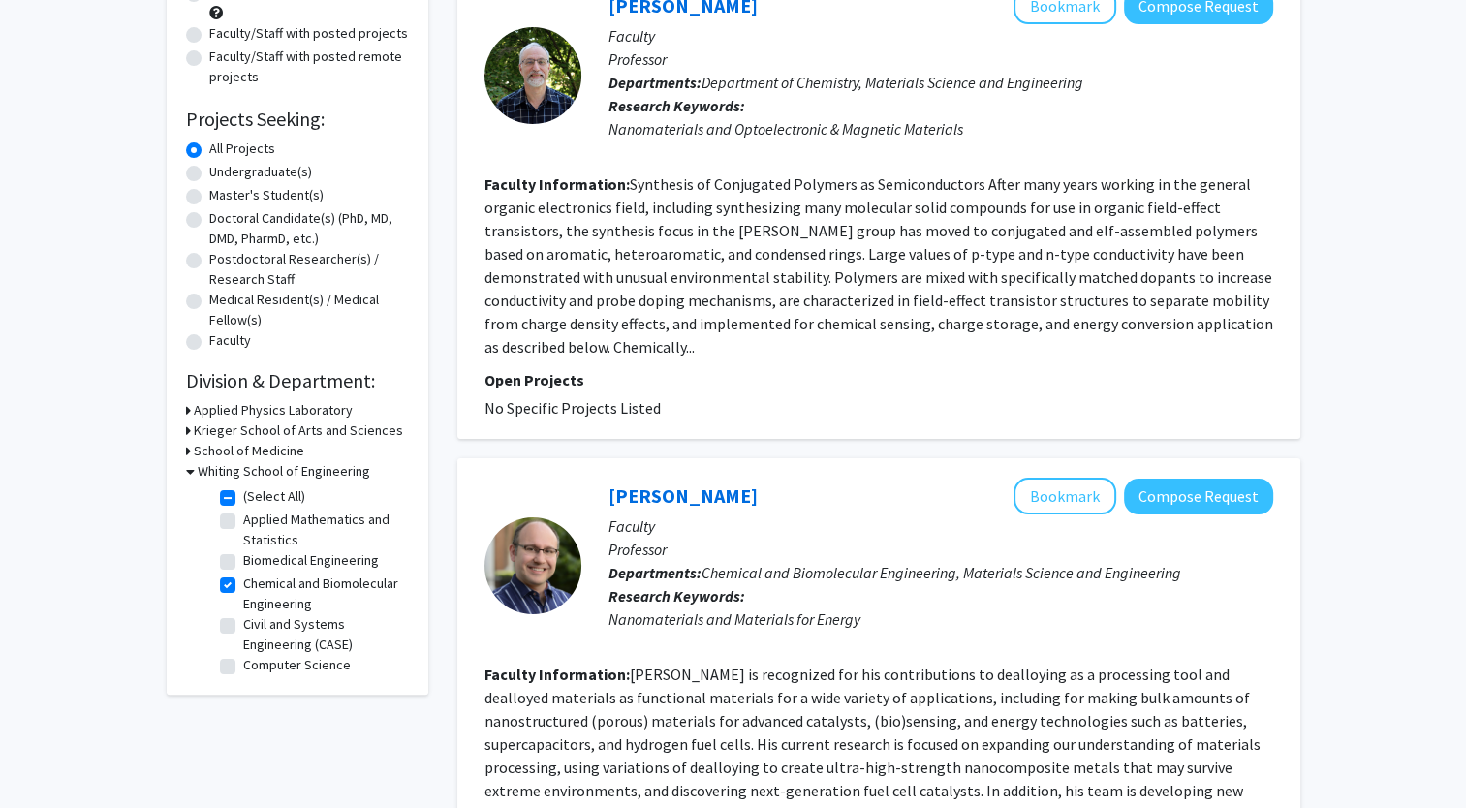
scroll to position [318, 0]
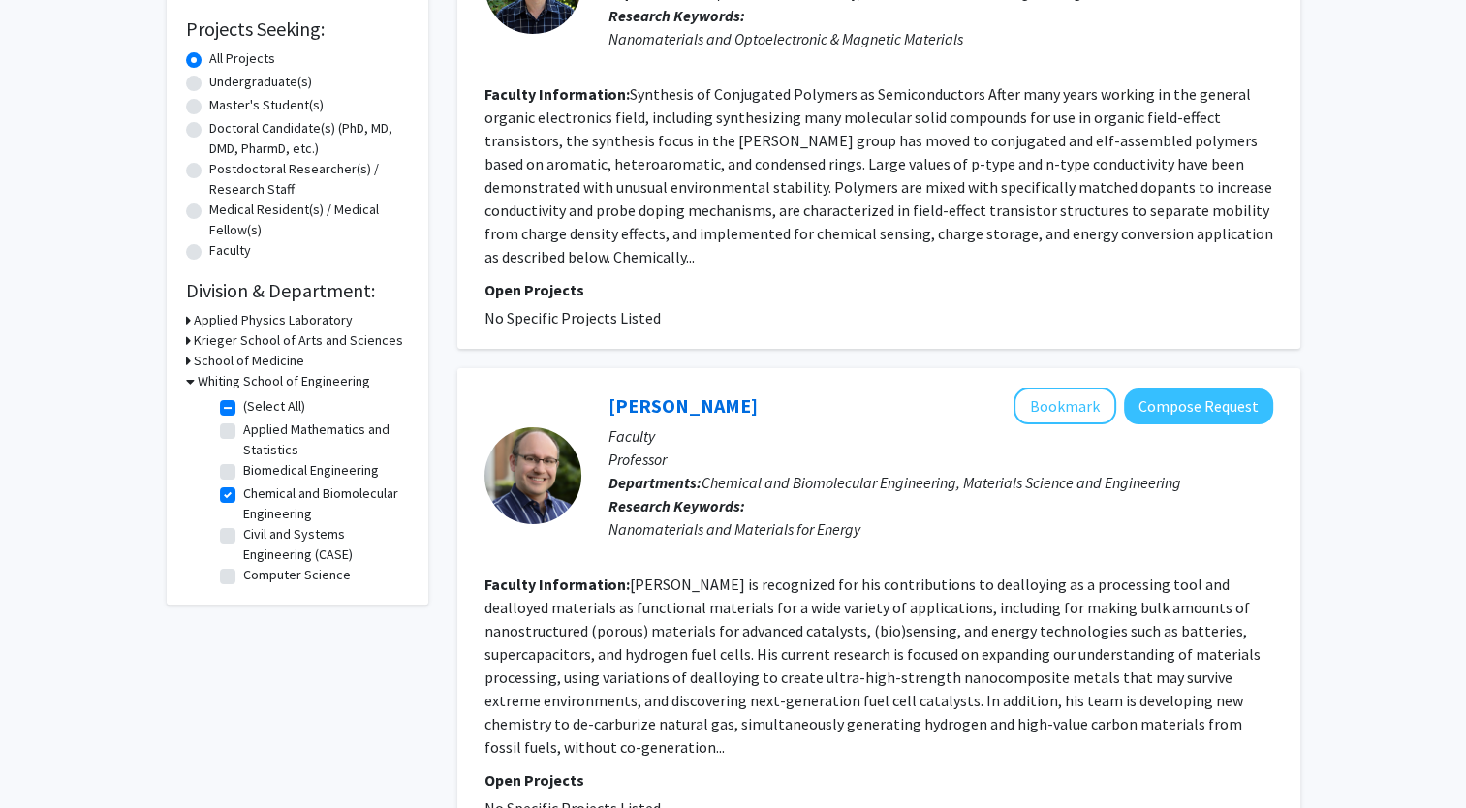
click at [243, 498] on label "Chemical and Biomolecular Engineering" at bounding box center [323, 503] width 161 height 41
click at [243, 496] on input "Chemical and Biomolecular Engineering" at bounding box center [249, 489] width 13 height 13
checkbox input "false"
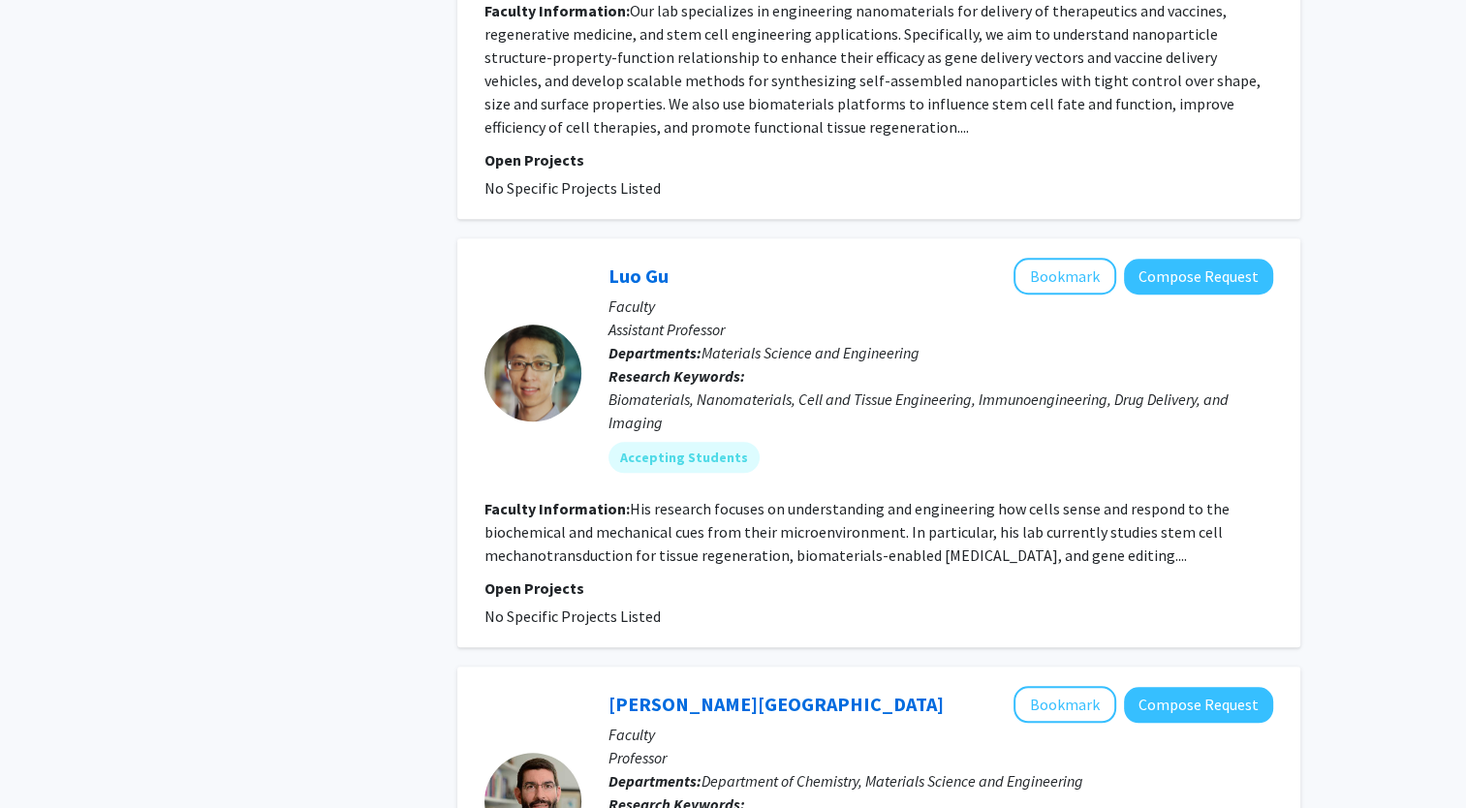
scroll to position [1546, 0]
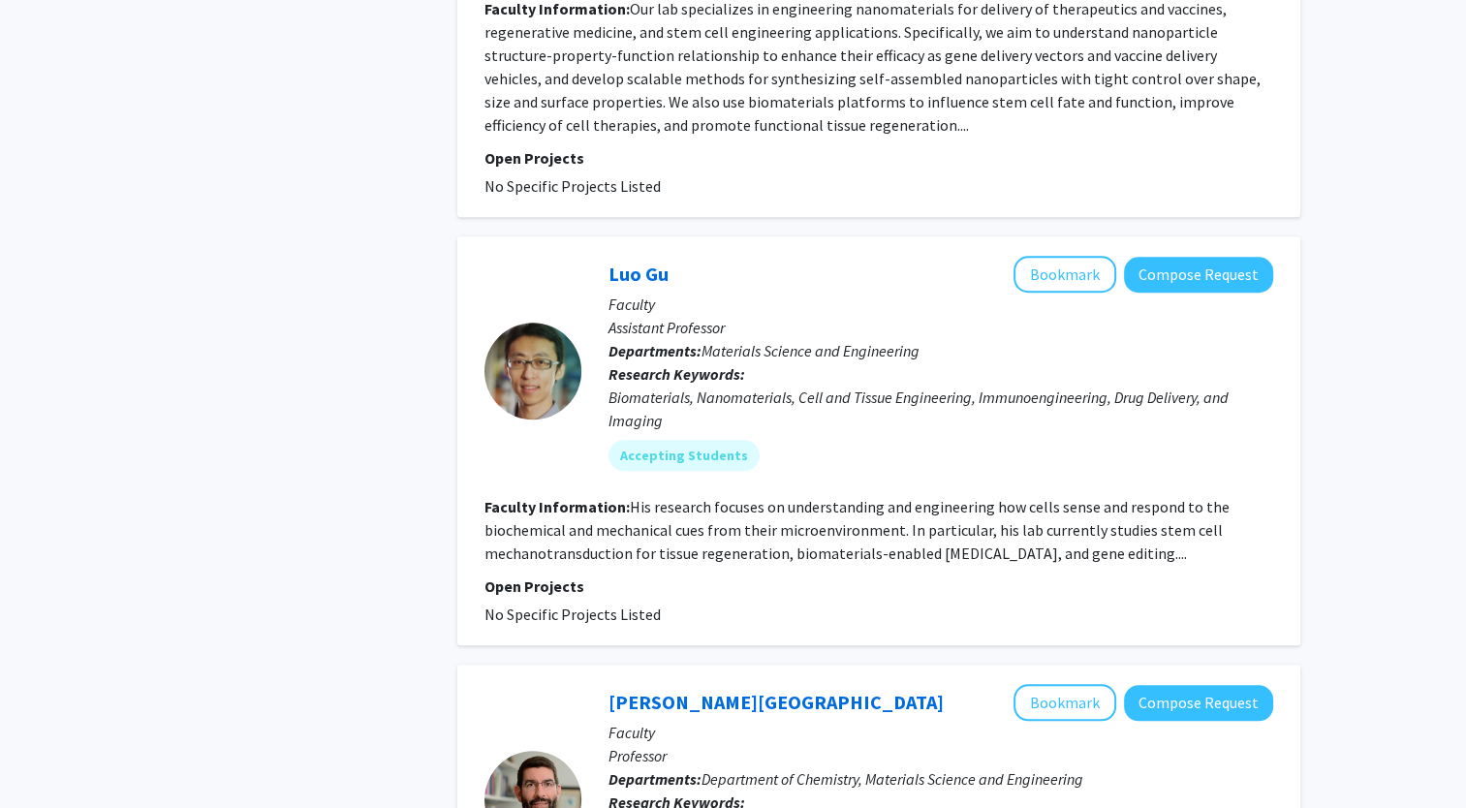
click at [877, 530] on fg-read-more "His research focuses on understanding and engineering how cells sense and respo…" at bounding box center [856, 530] width 745 height 66
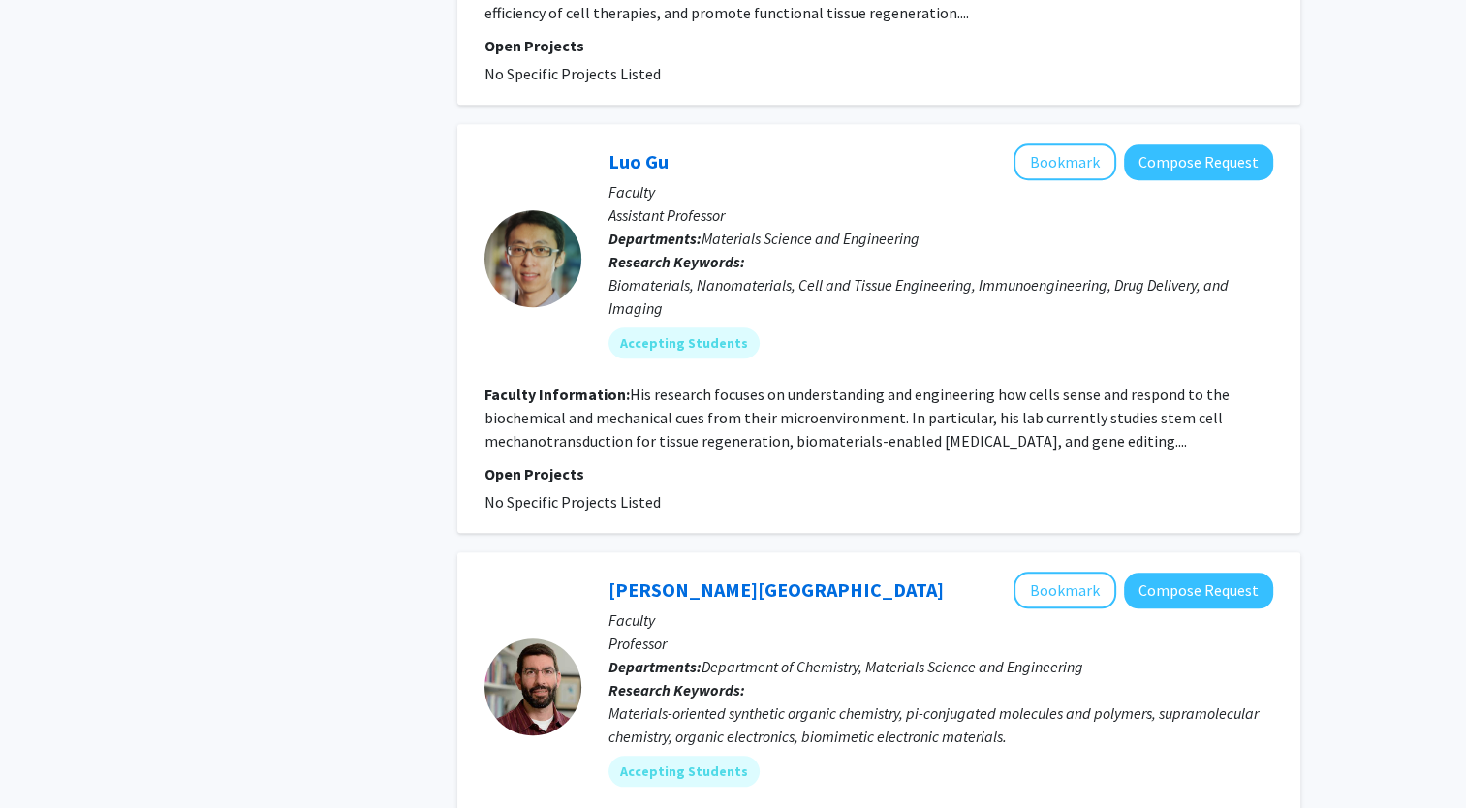
scroll to position [1668, 0]
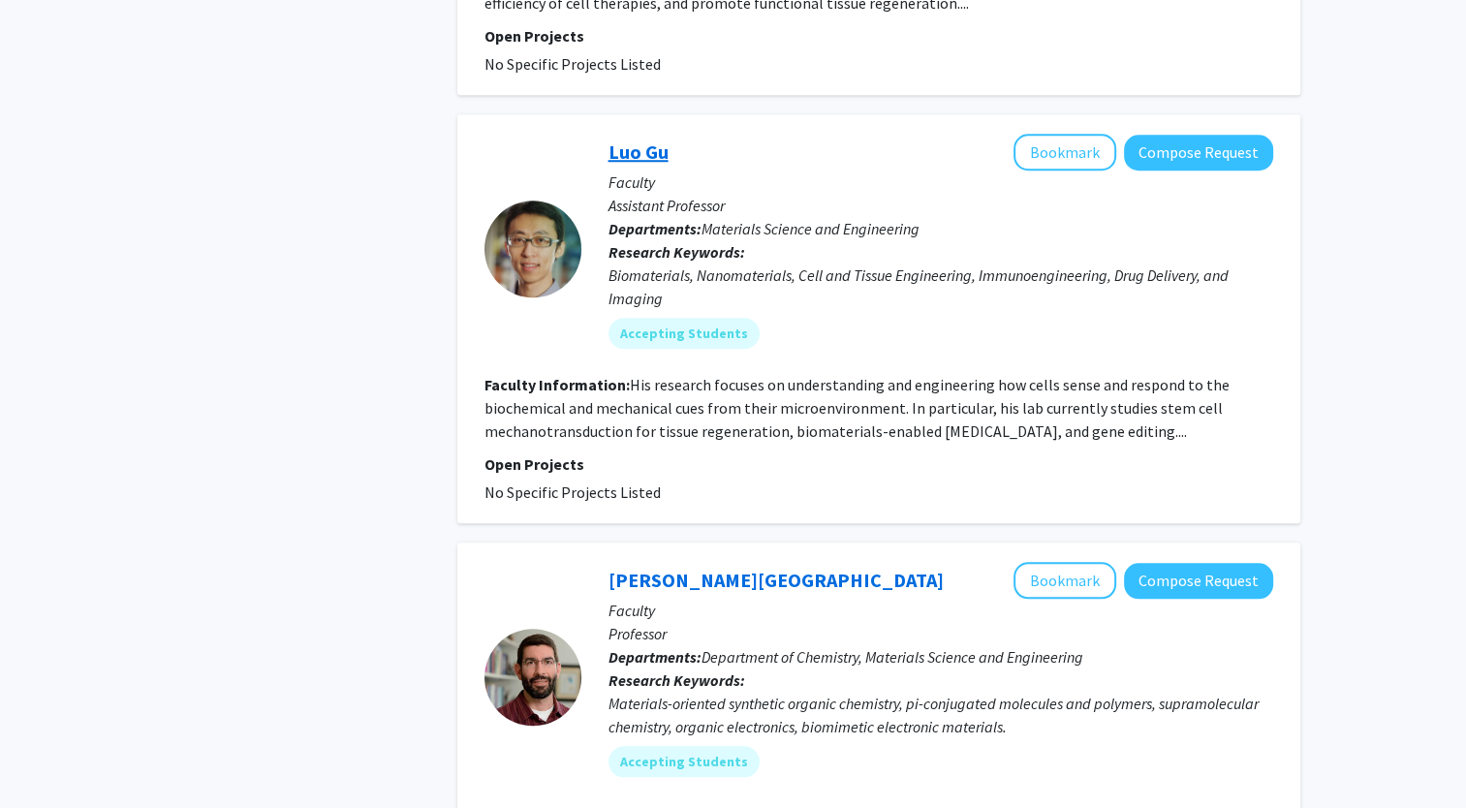
click at [647, 139] on link "Luo Gu" at bounding box center [638, 151] width 60 height 24
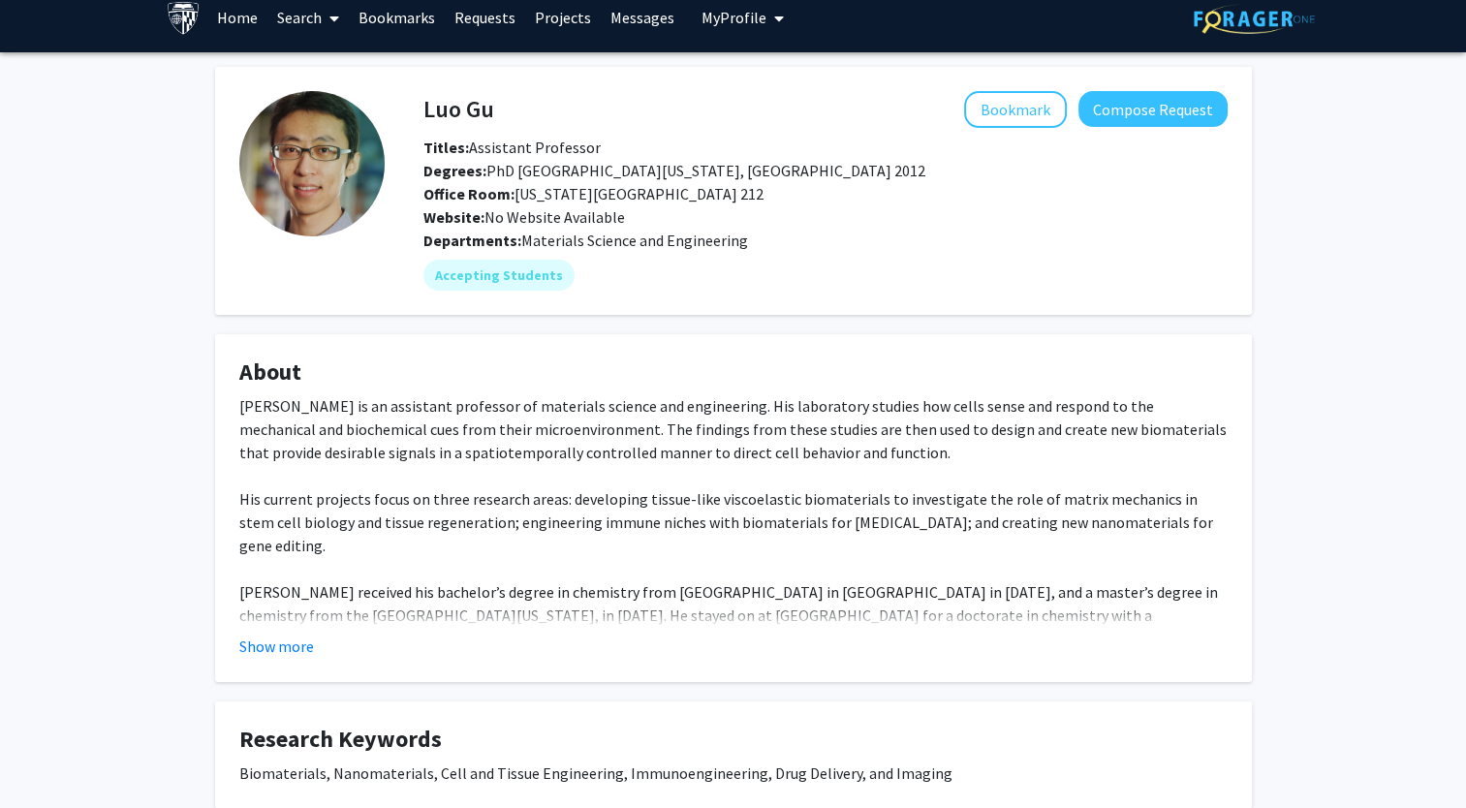
scroll to position [18, 0]
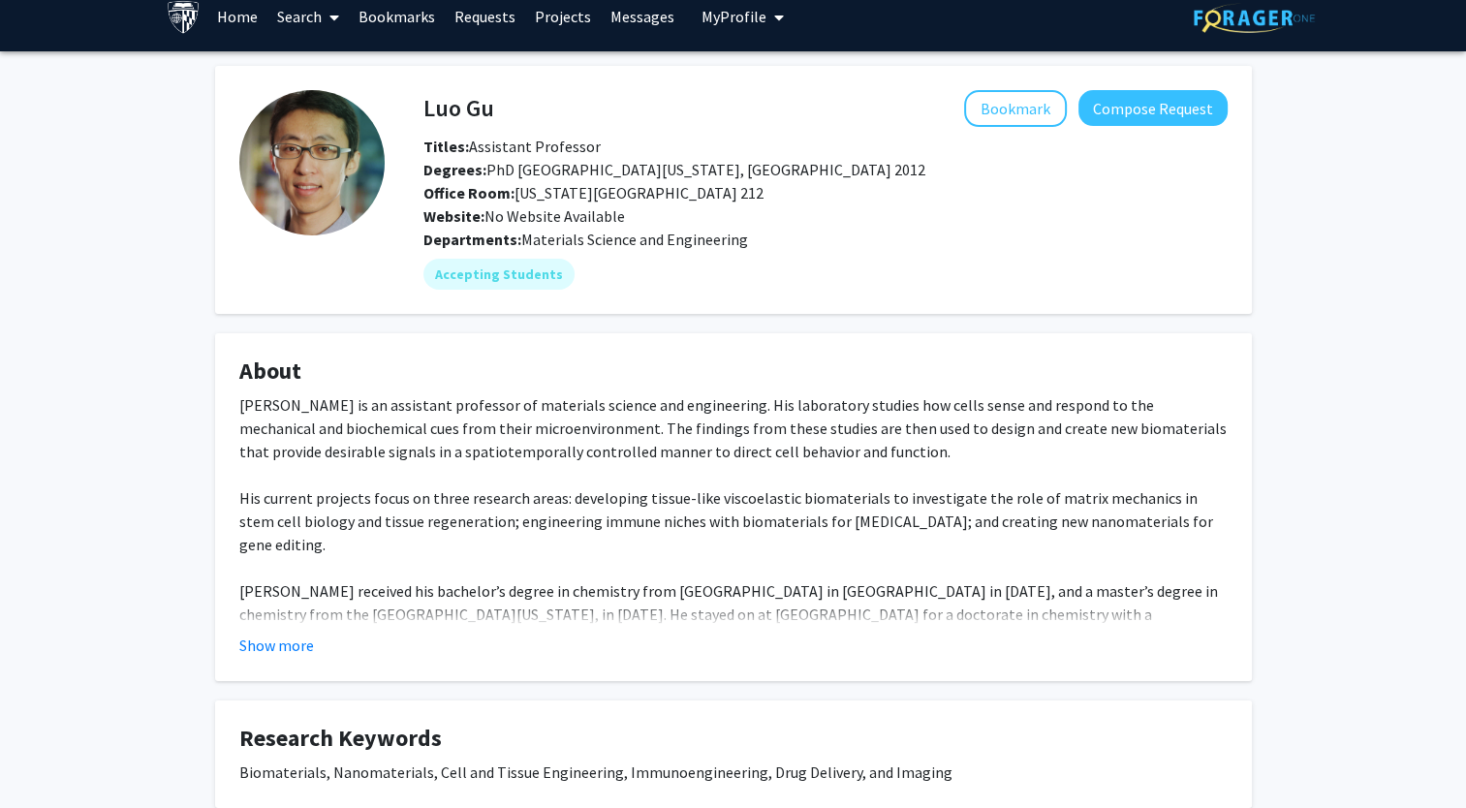
click at [356, 572] on div "[PERSON_NAME] is an assistant professor of materials science and engineering. H…" at bounding box center [733, 544] width 988 height 302
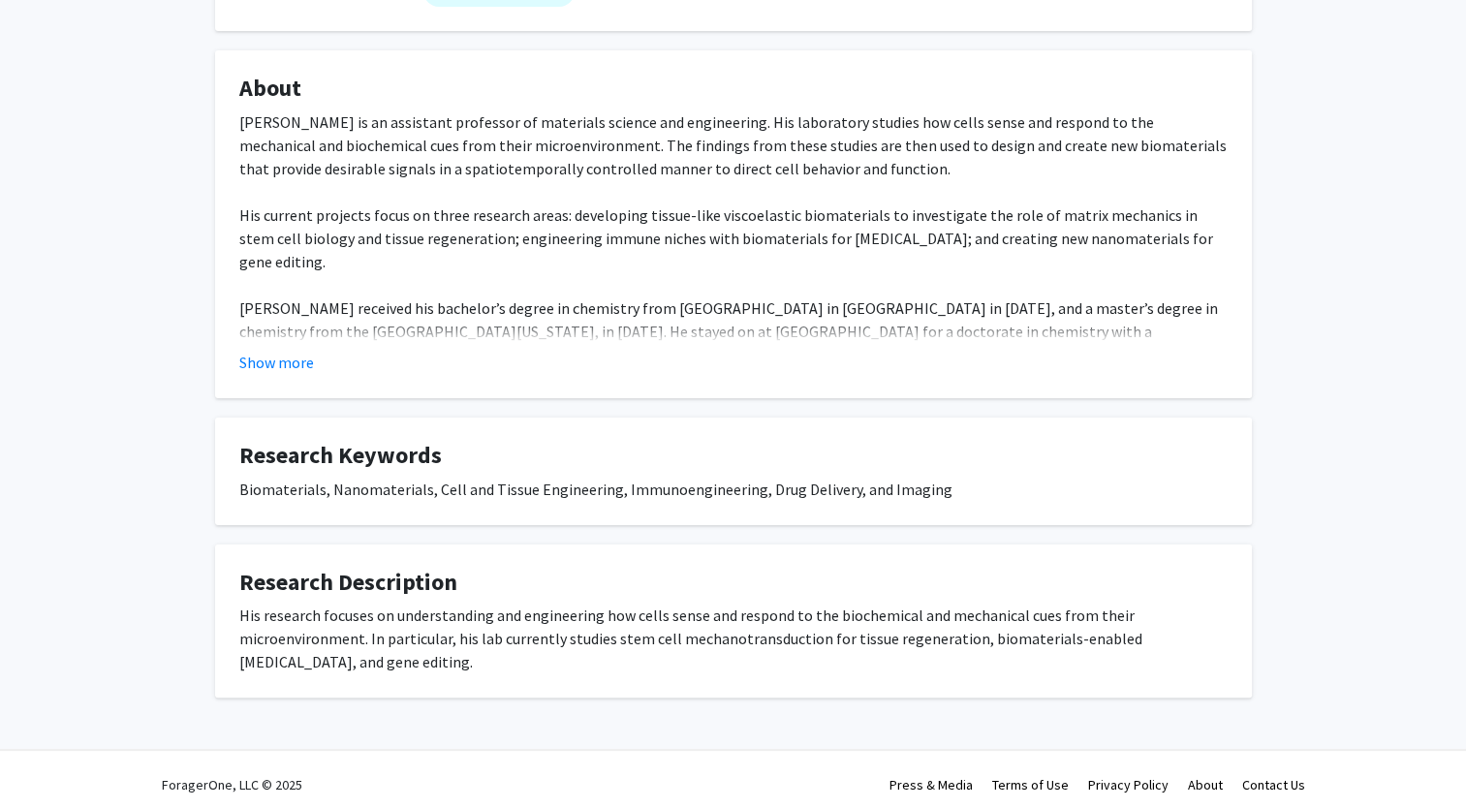
scroll to position [302, 0]
click at [288, 363] on button "Show more" at bounding box center [276, 361] width 75 height 23
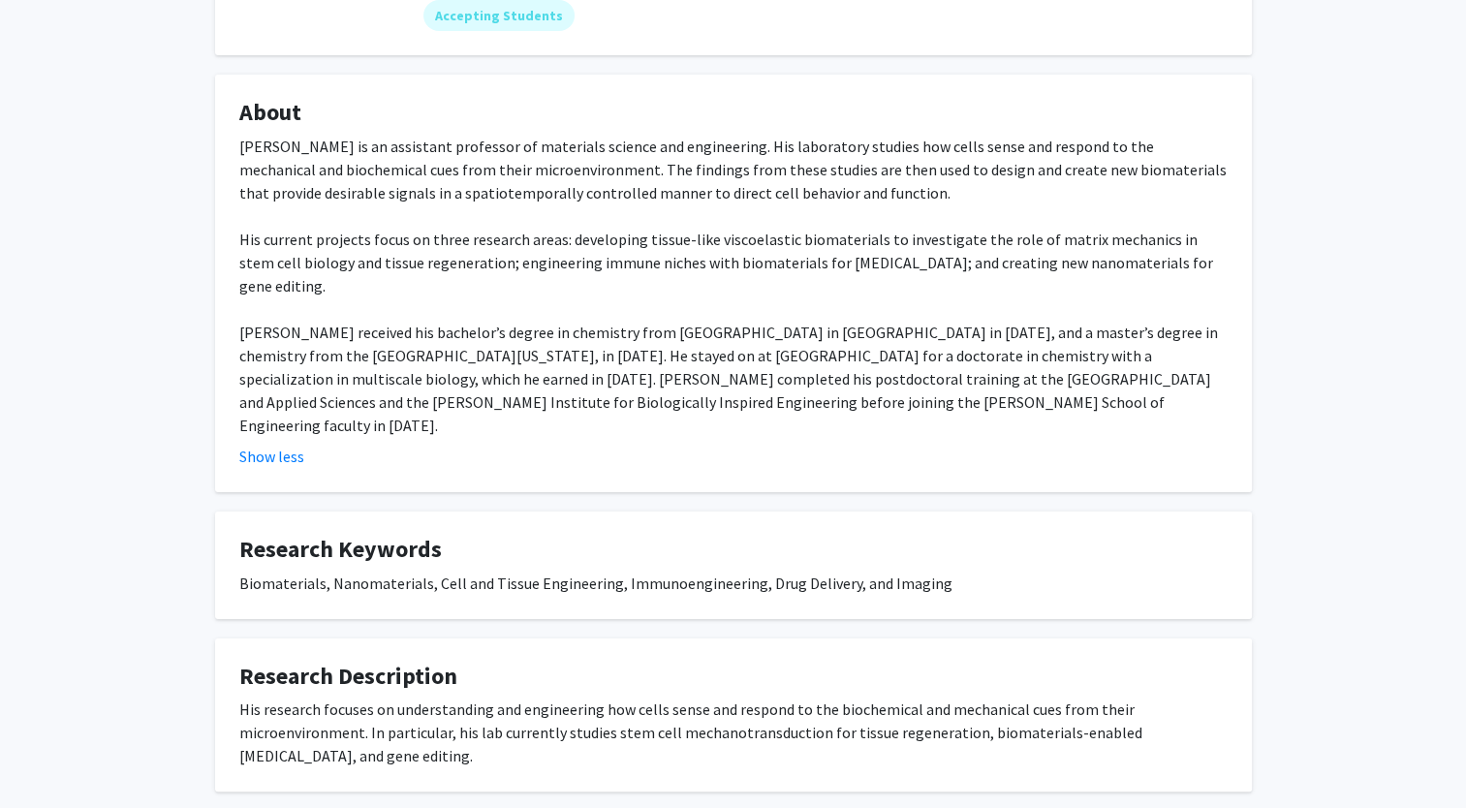
scroll to position [275, 0]
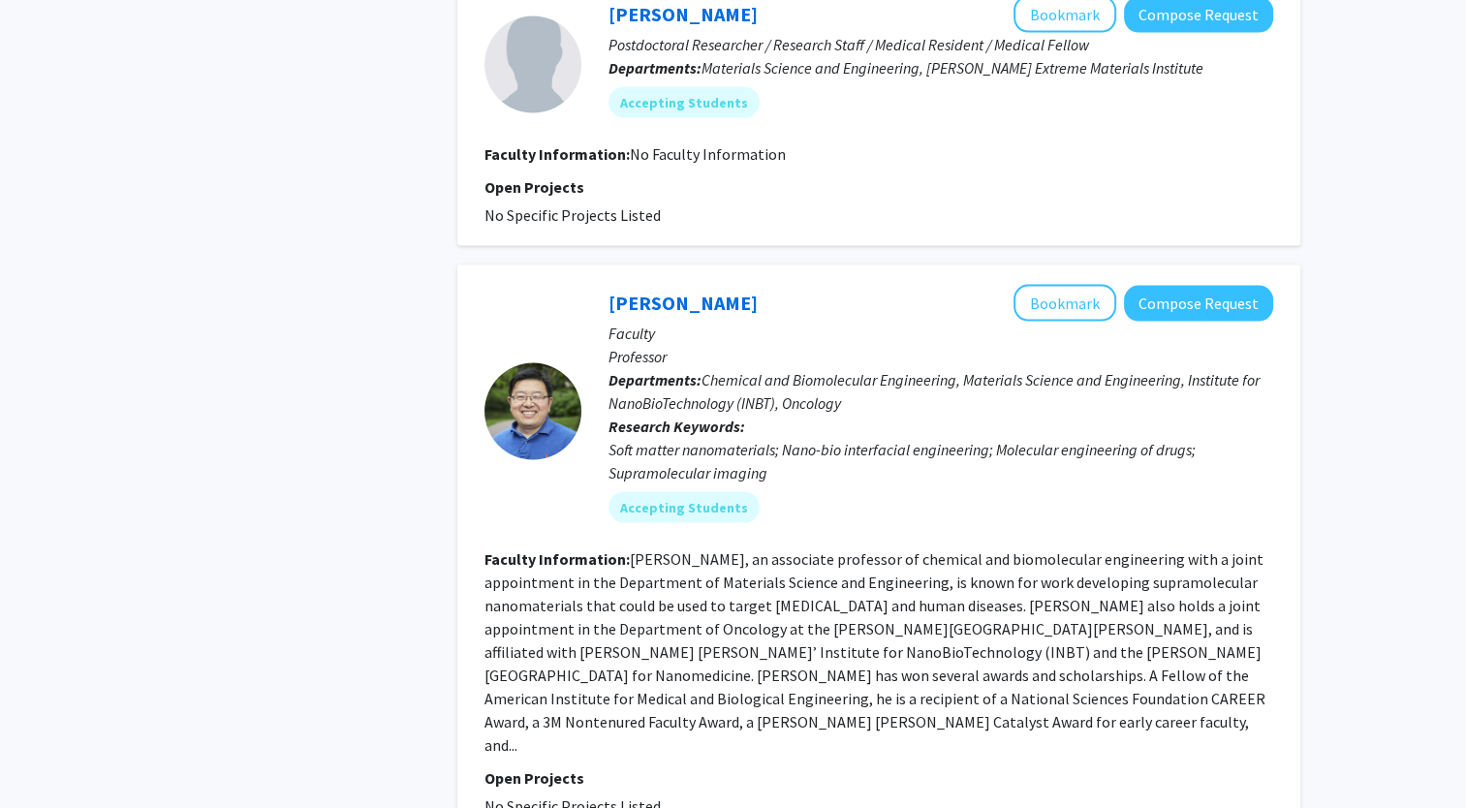
scroll to position [3993, 0]
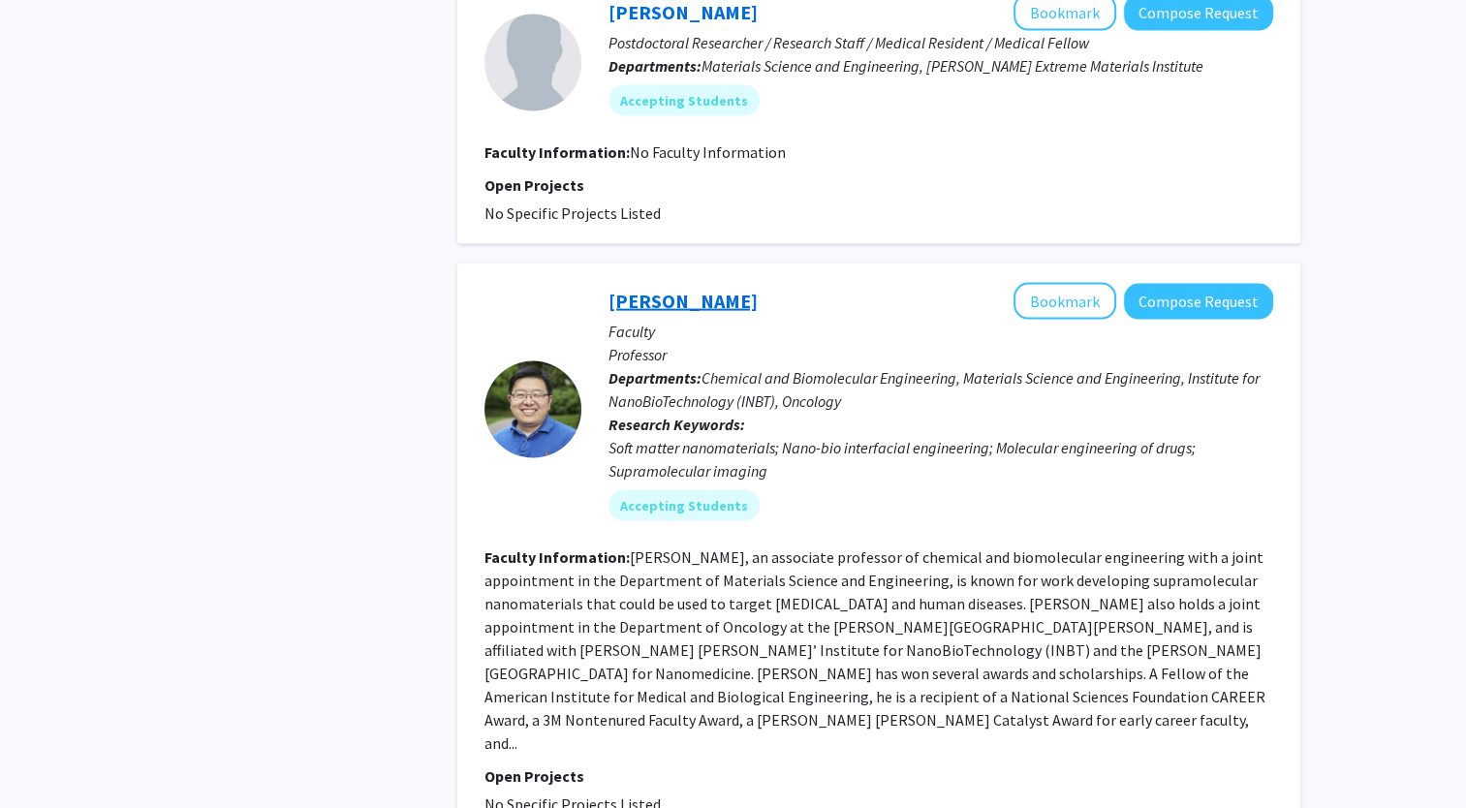
click at [663, 289] on link "[PERSON_NAME]" at bounding box center [682, 301] width 149 height 24
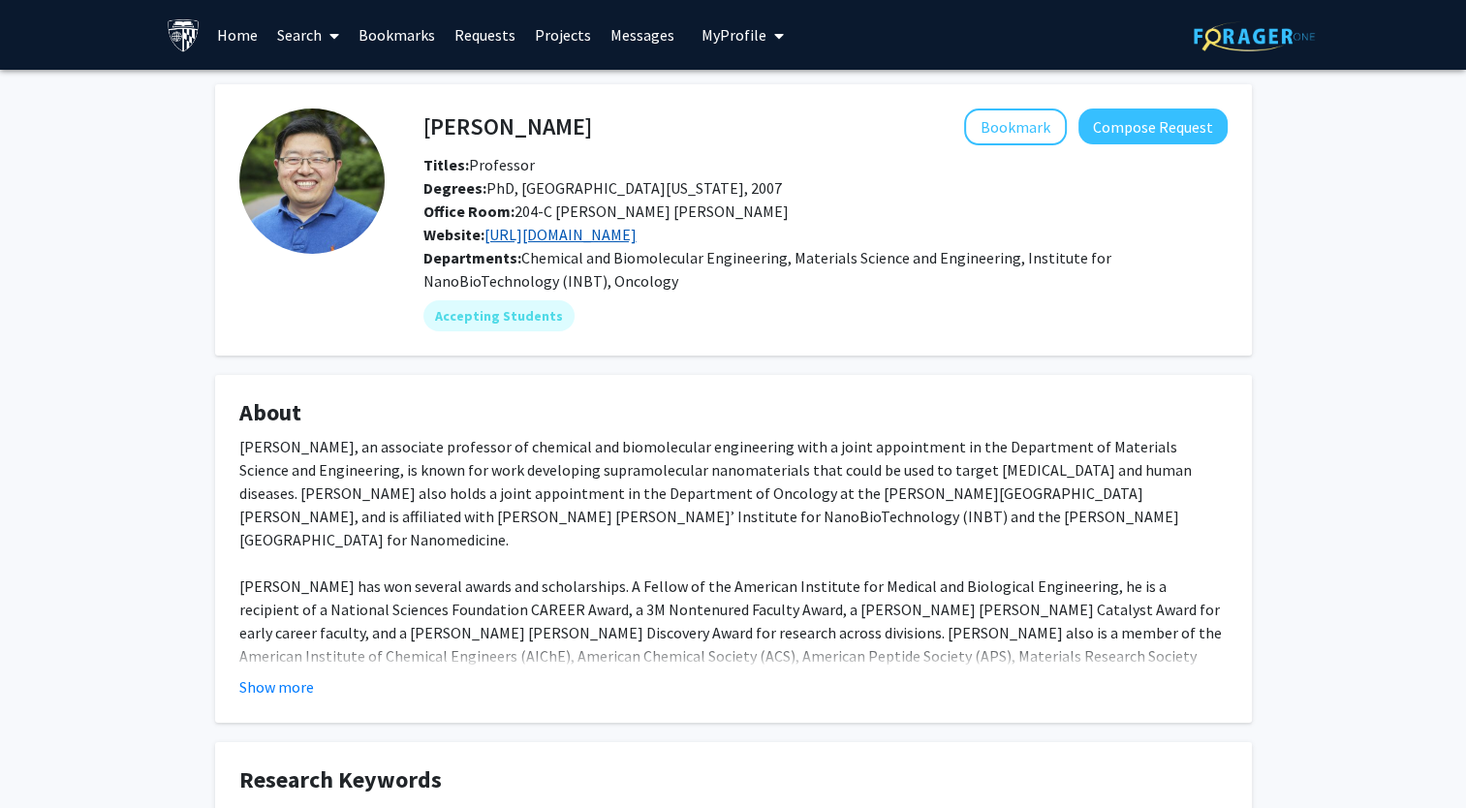
click at [568, 231] on link "[URL][DOMAIN_NAME]" at bounding box center [560, 234] width 152 height 19
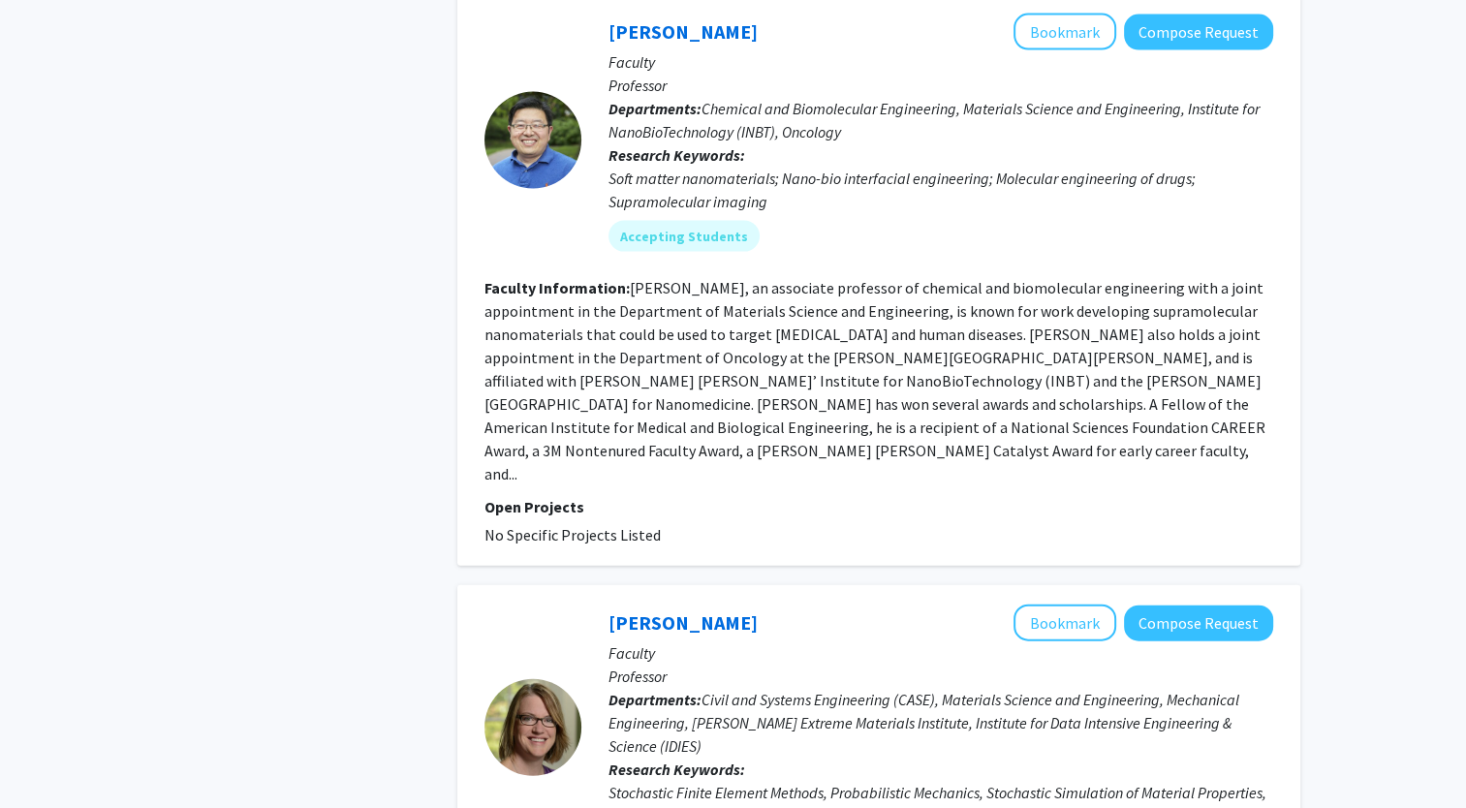
scroll to position [4599, 0]
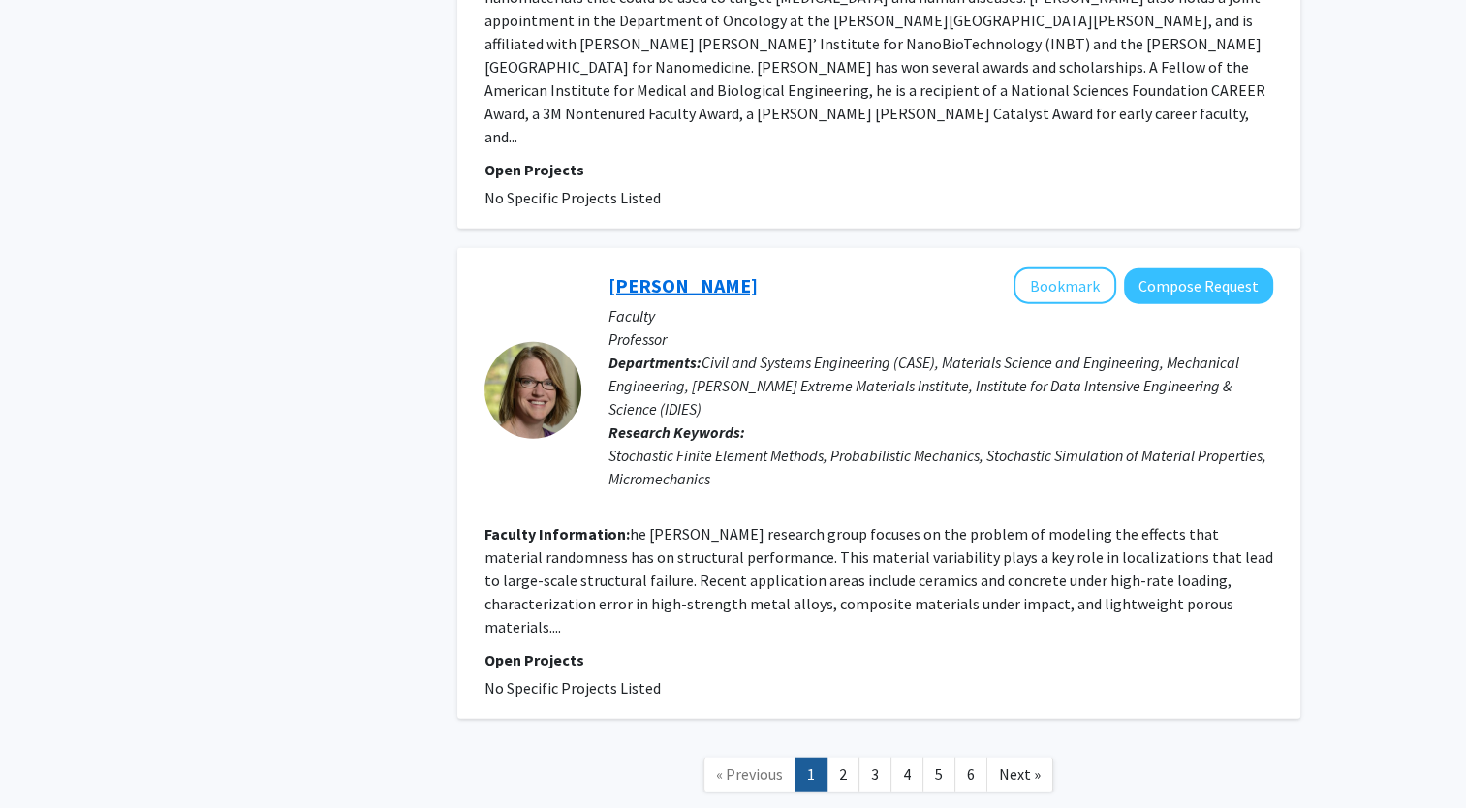
click at [721, 273] on link "[PERSON_NAME]" at bounding box center [682, 285] width 149 height 24
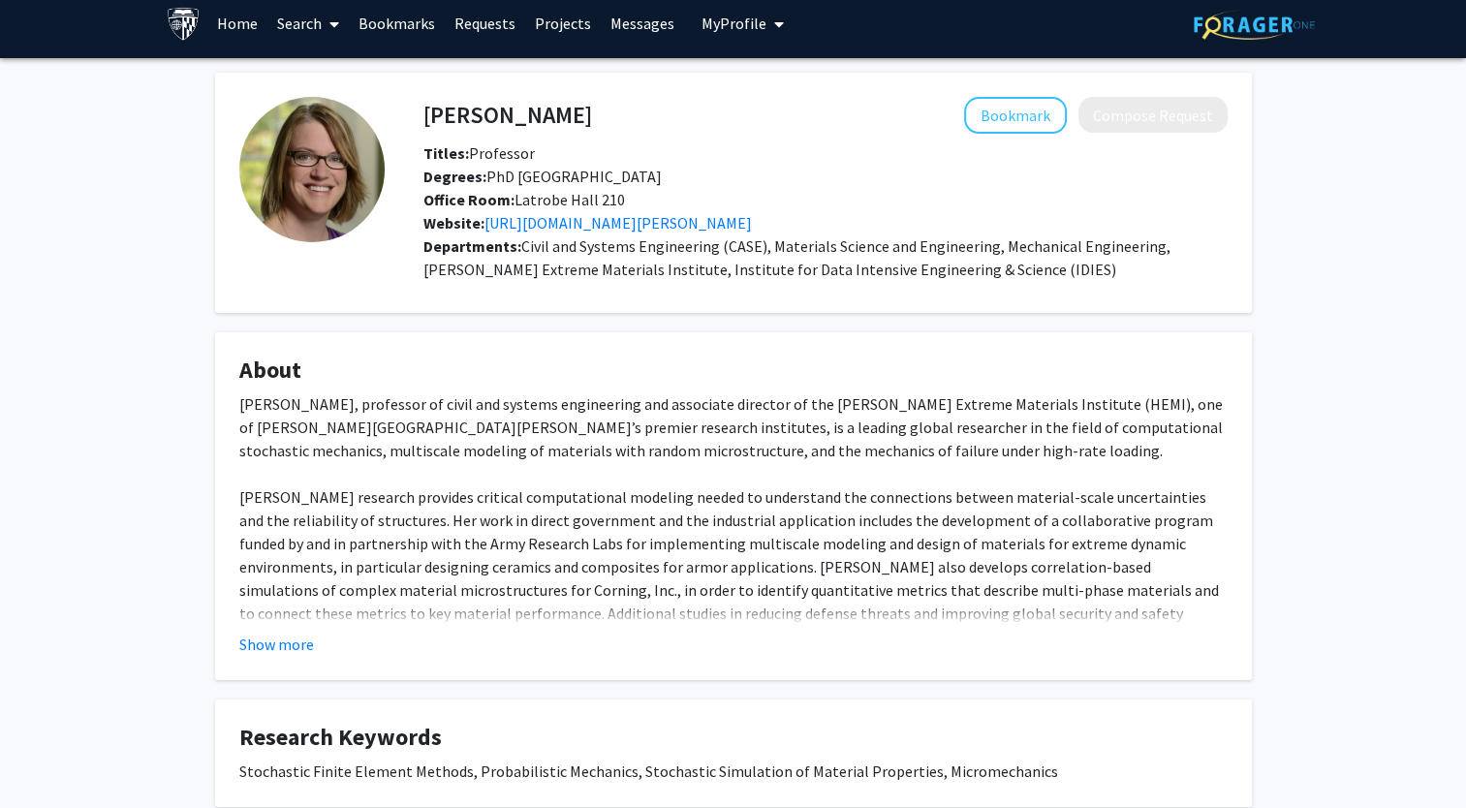
scroll to position [12, 0]
click at [535, 215] on link "[URL][DOMAIN_NAME][PERSON_NAME]" at bounding box center [617, 222] width 267 height 19
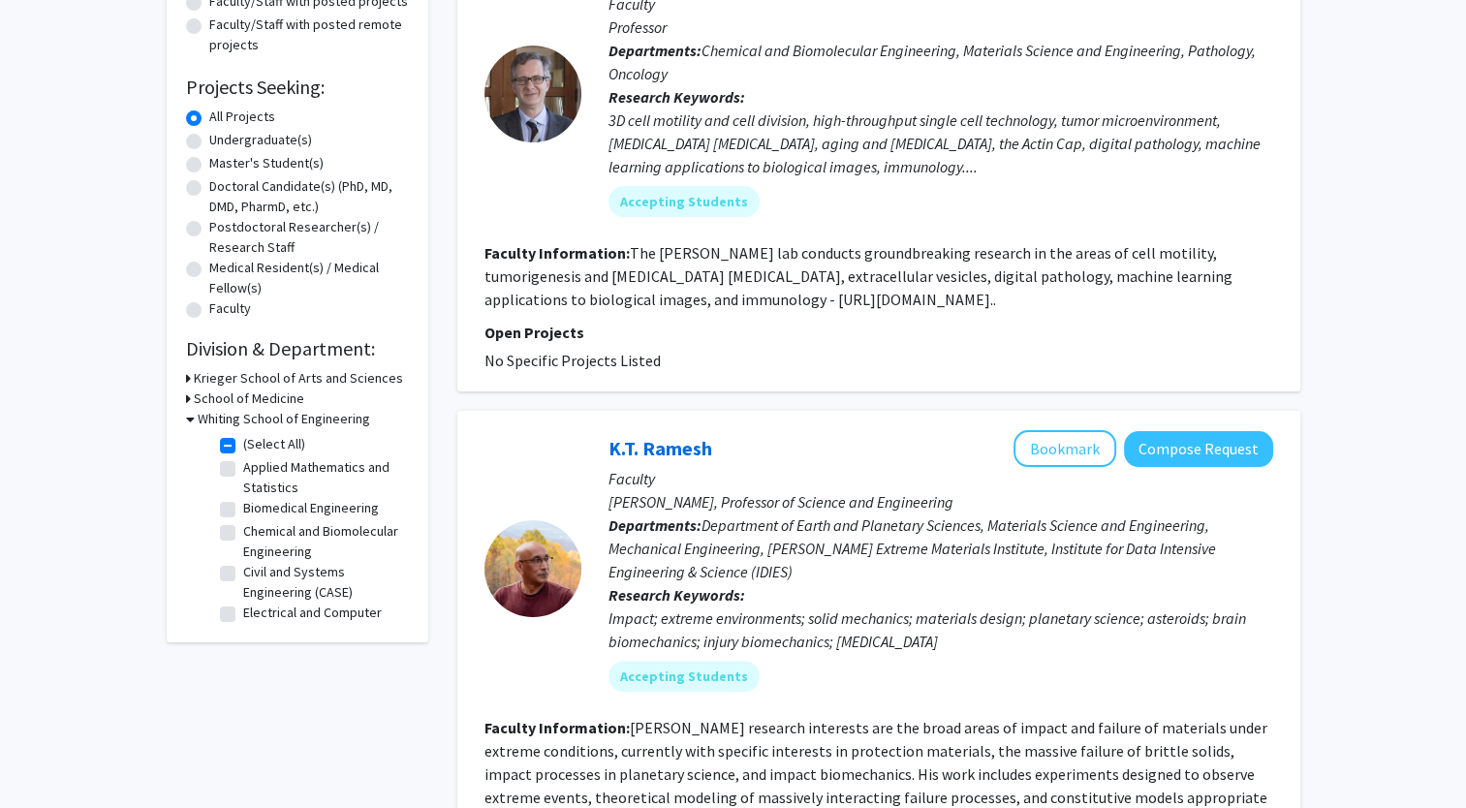
scroll to position [271, 0]
click at [243, 567] on label "[PERSON_NAME] Sustainable Energy Institute (ROSEI)" at bounding box center [323, 587] width 161 height 61
click at [243, 567] on input "[PERSON_NAME] Sustainable Energy Institute (ROSEI)" at bounding box center [249, 563] width 13 height 13
checkbox input "false"
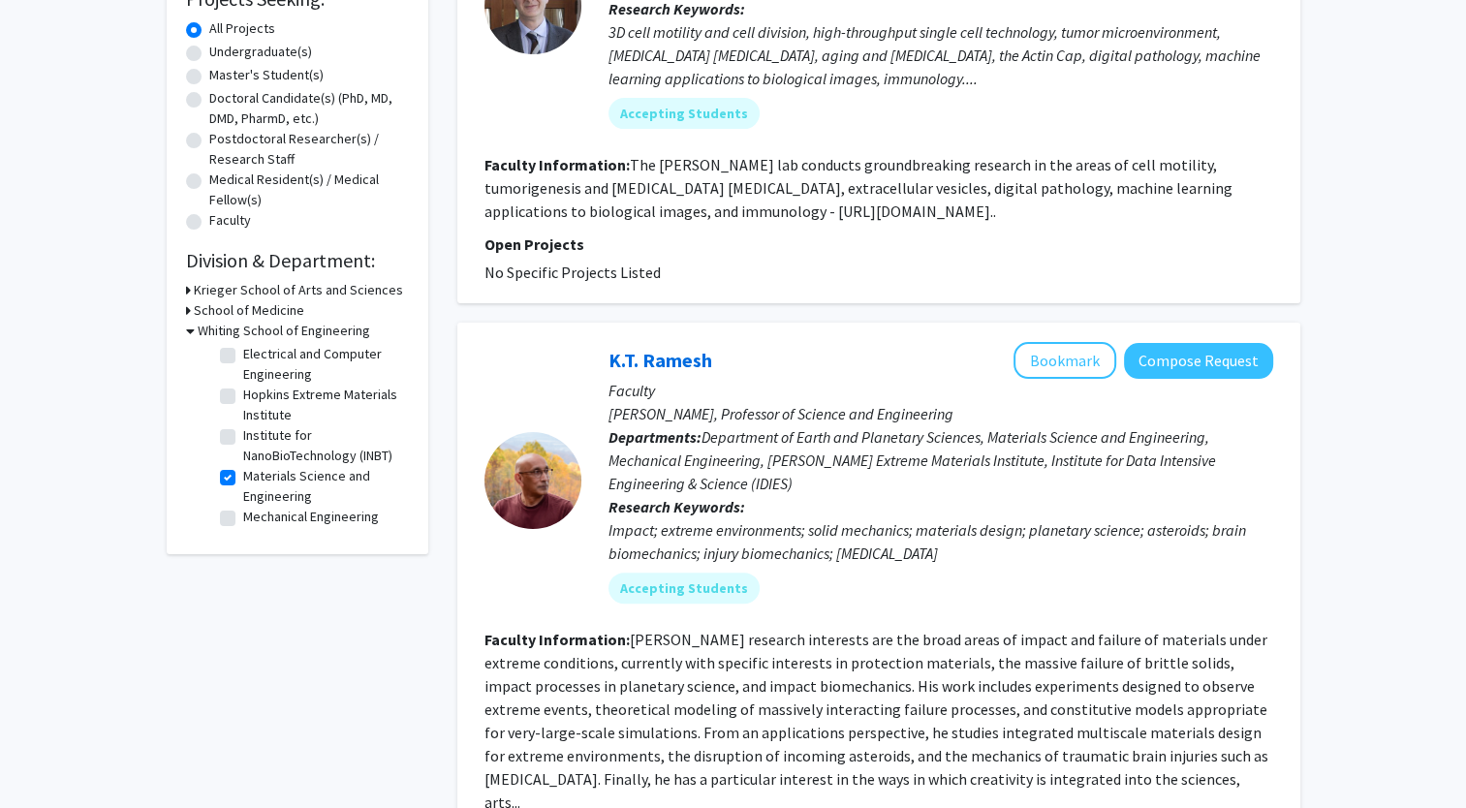
scroll to position [353, 0]
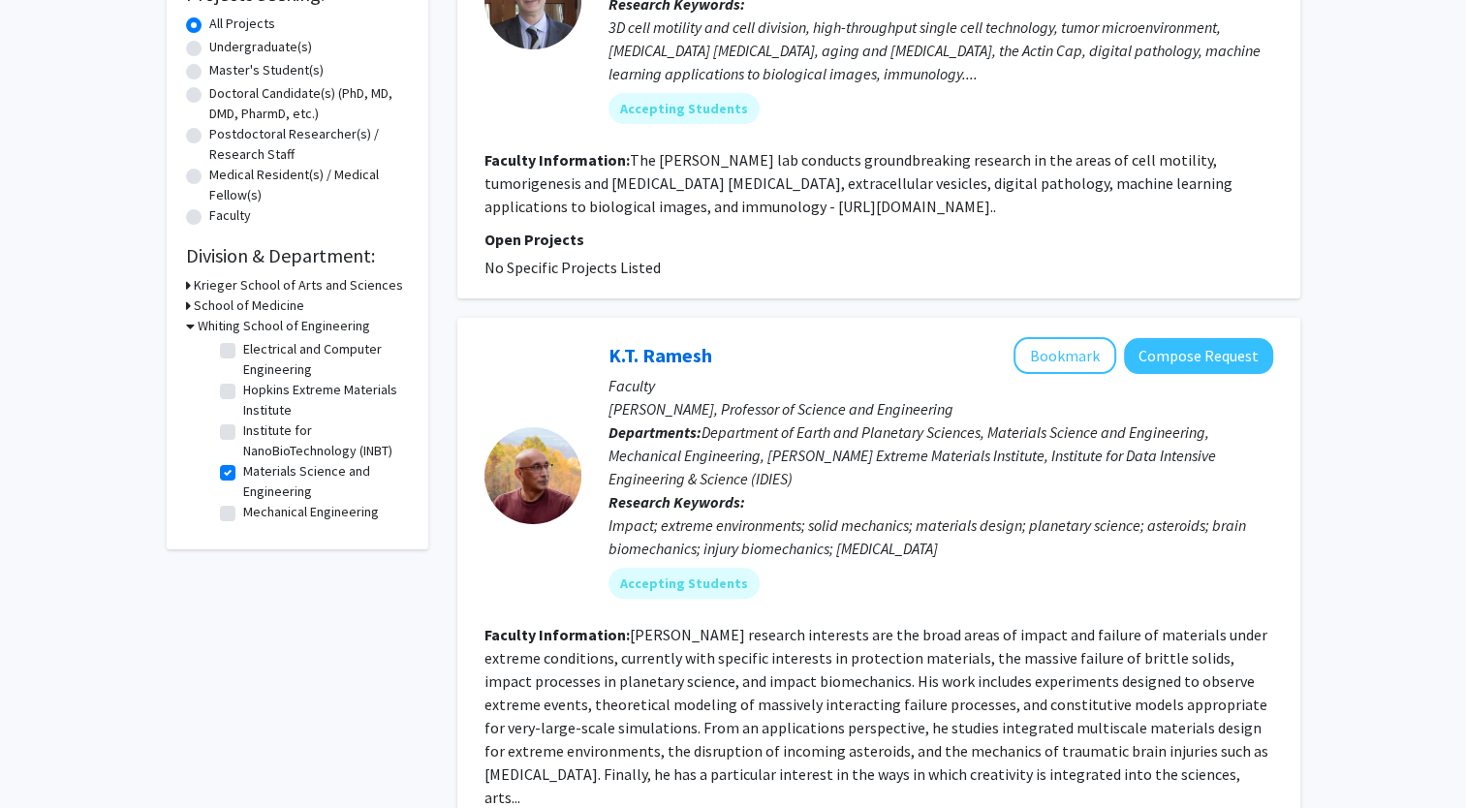
click at [243, 476] on label "Materials Science and Engineering" at bounding box center [323, 481] width 161 height 41
click at [243, 474] on input "Materials Science and Engineering" at bounding box center [249, 467] width 13 height 13
checkbox input "false"
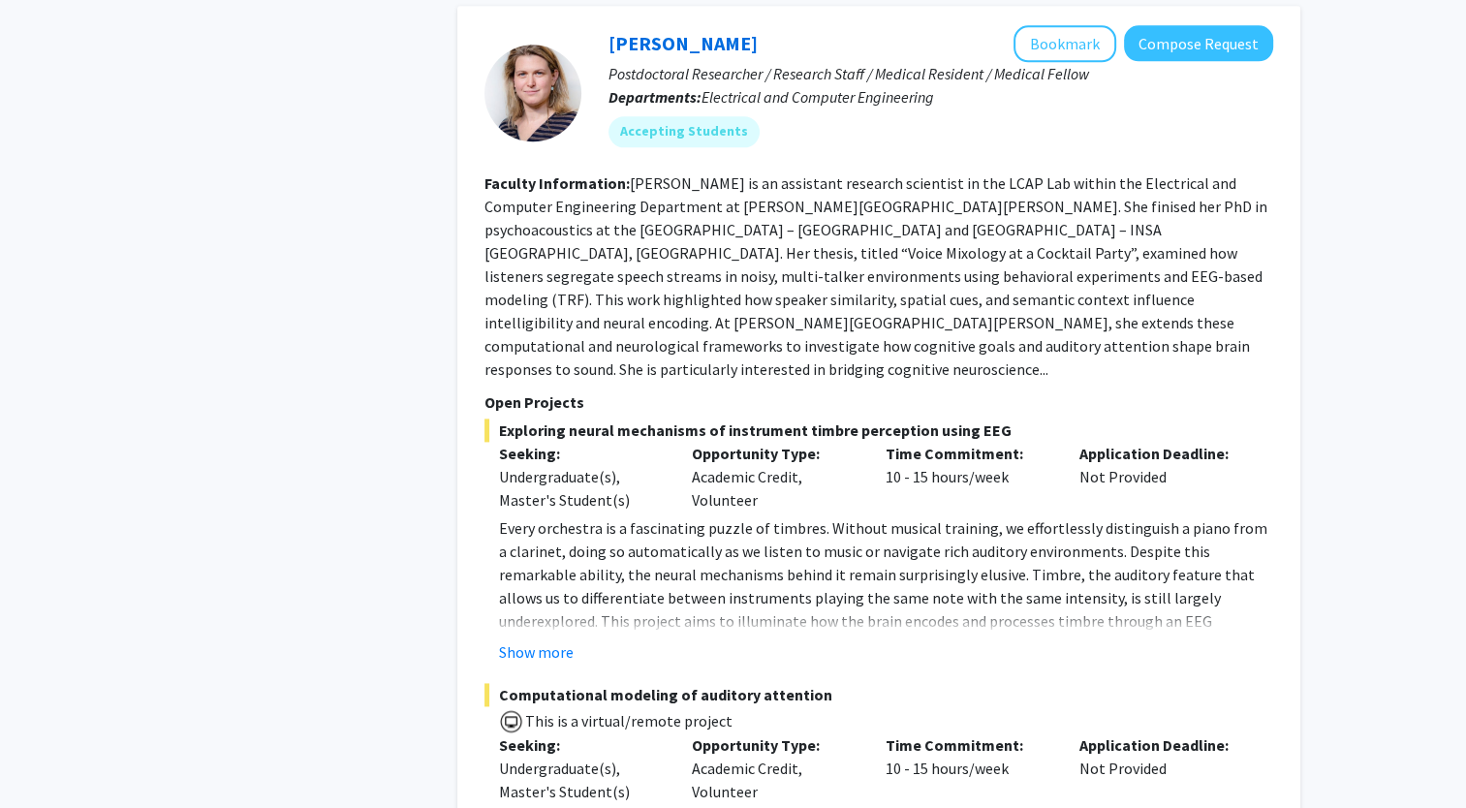
scroll to position [9830, 0]
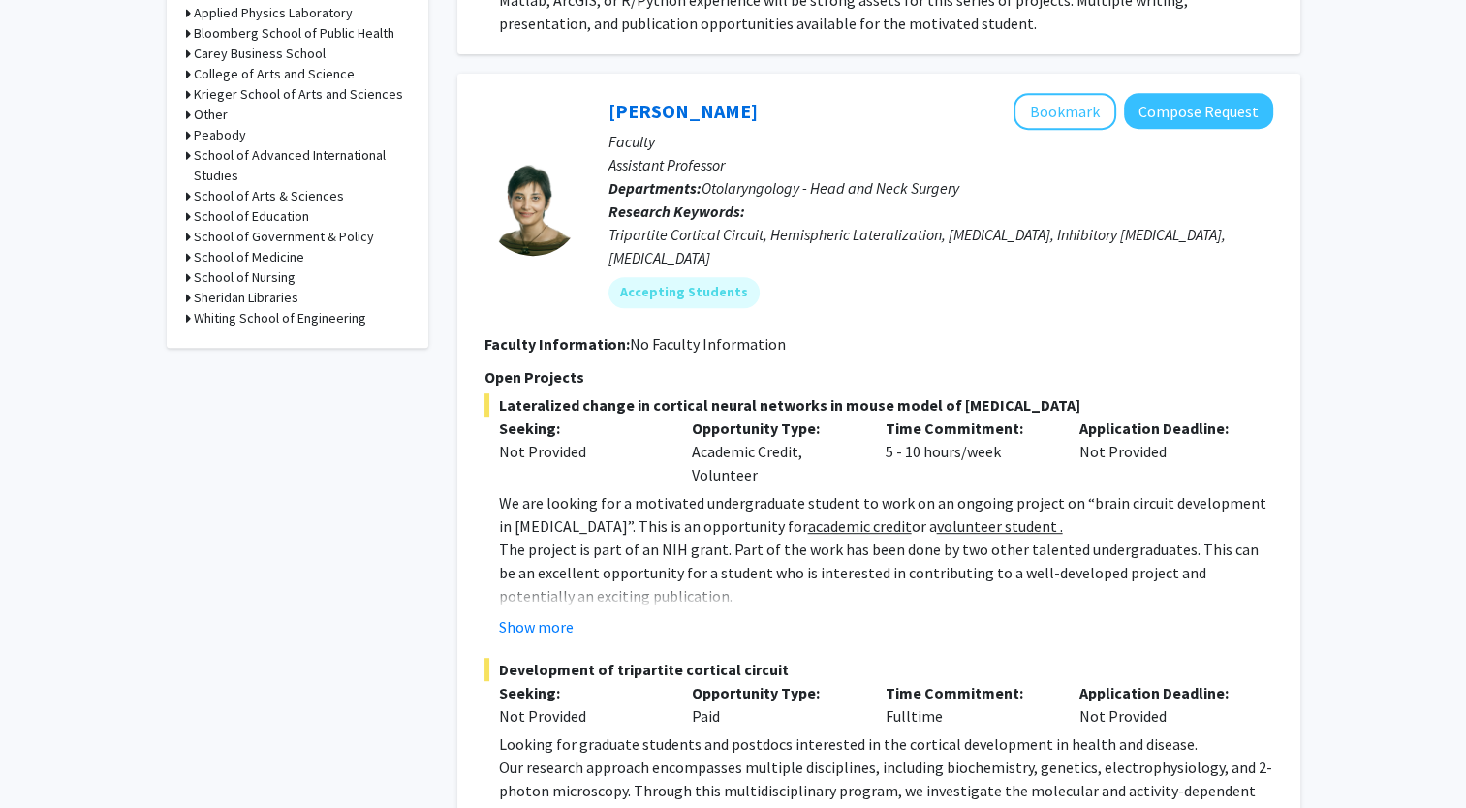
scroll to position [798, 0]
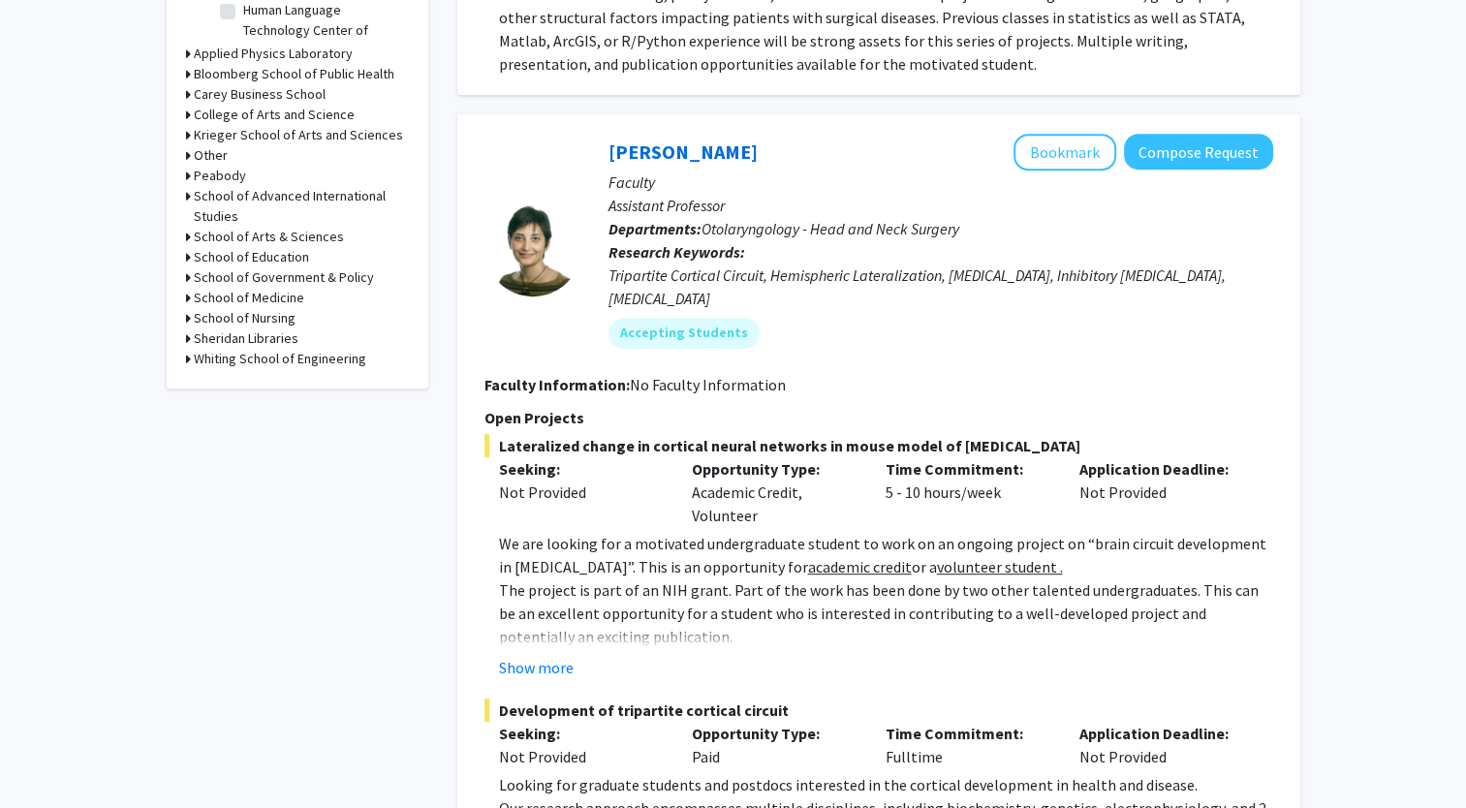
click at [325, 355] on h3 "Whiting School of Engineering" at bounding box center [280, 359] width 172 height 20
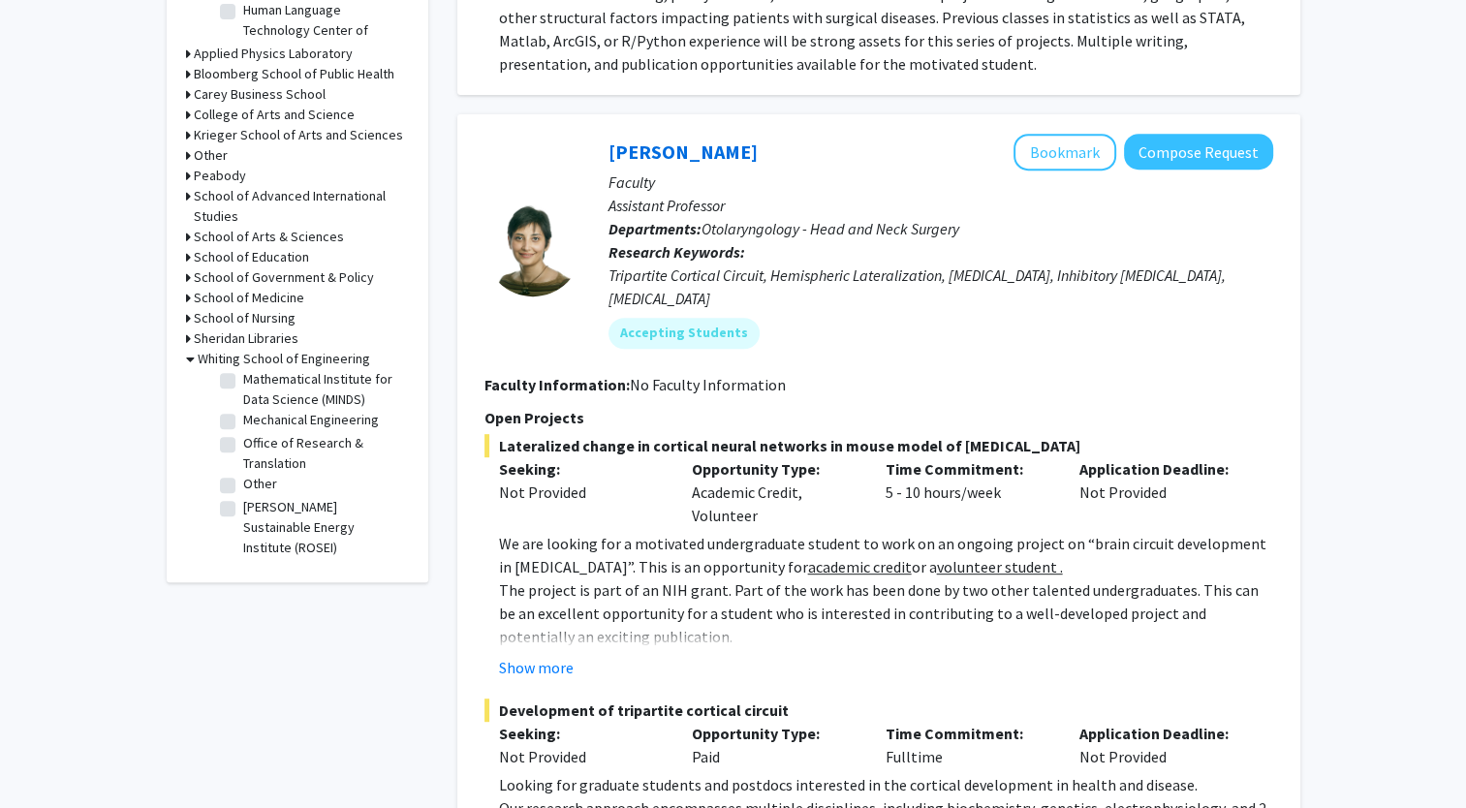
scroll to position [973, 0]
click at [243, 510] on label "[PERSON_NAME] Sustainable Energy Institute (ROSEI)" at bounding box center [323, 527] width 161 height 61
click at [243, 510] on input "[PERSON_NAME] Sustainable Energy Institute (ROSEI)" at bounding box center [249, 503] width 13 height 13
checkbox input "true"
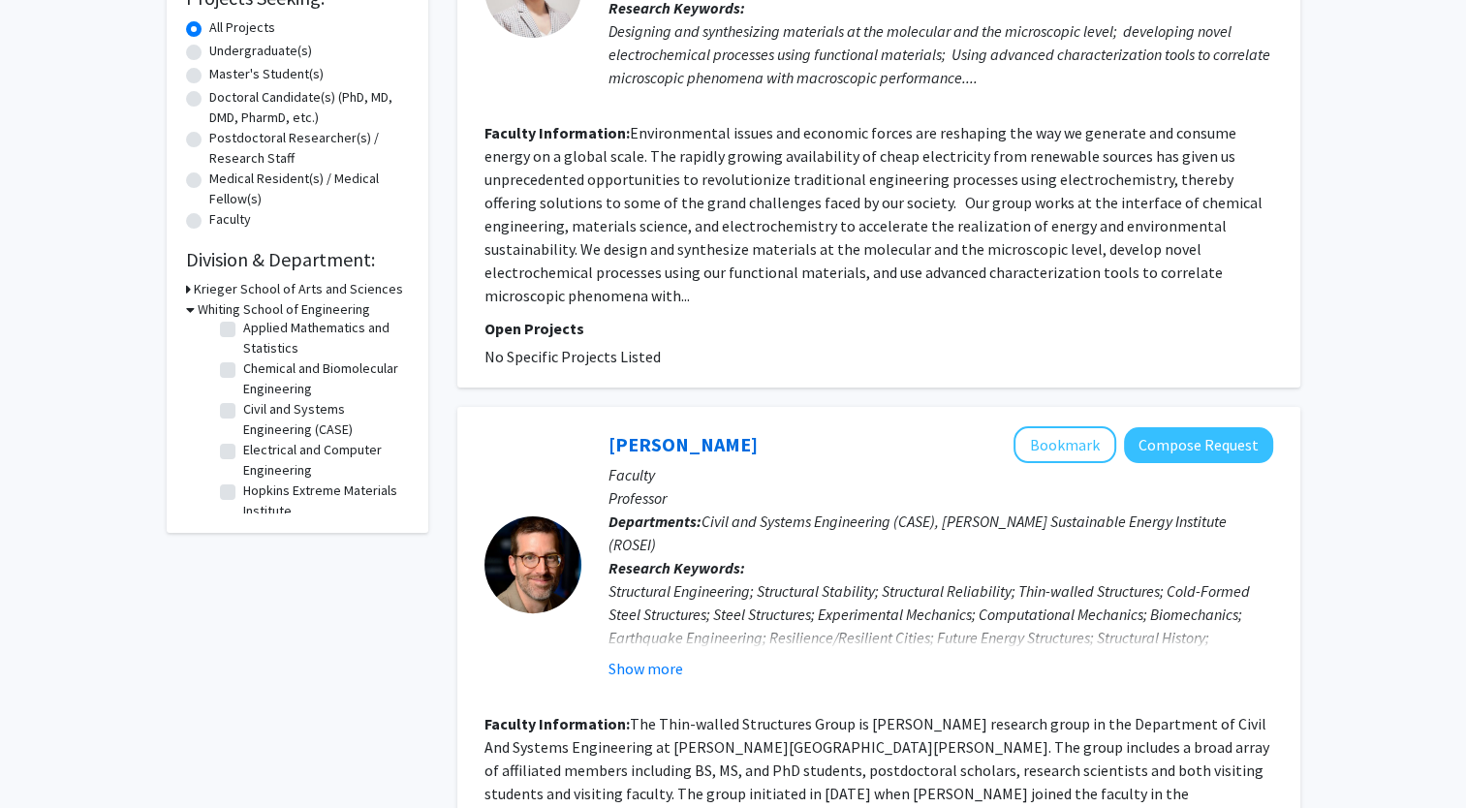
scroll to position [35, 0]
click at [243, 366] on label "Chemical and Biomolecular Engineering" at bounding box center [323, 374] width 161 height 41
click at [243, 366] on input "Chemical and Biomolecular Engineering" at bounding box center [249, 360] width 13 height 13
checkbox input "true"
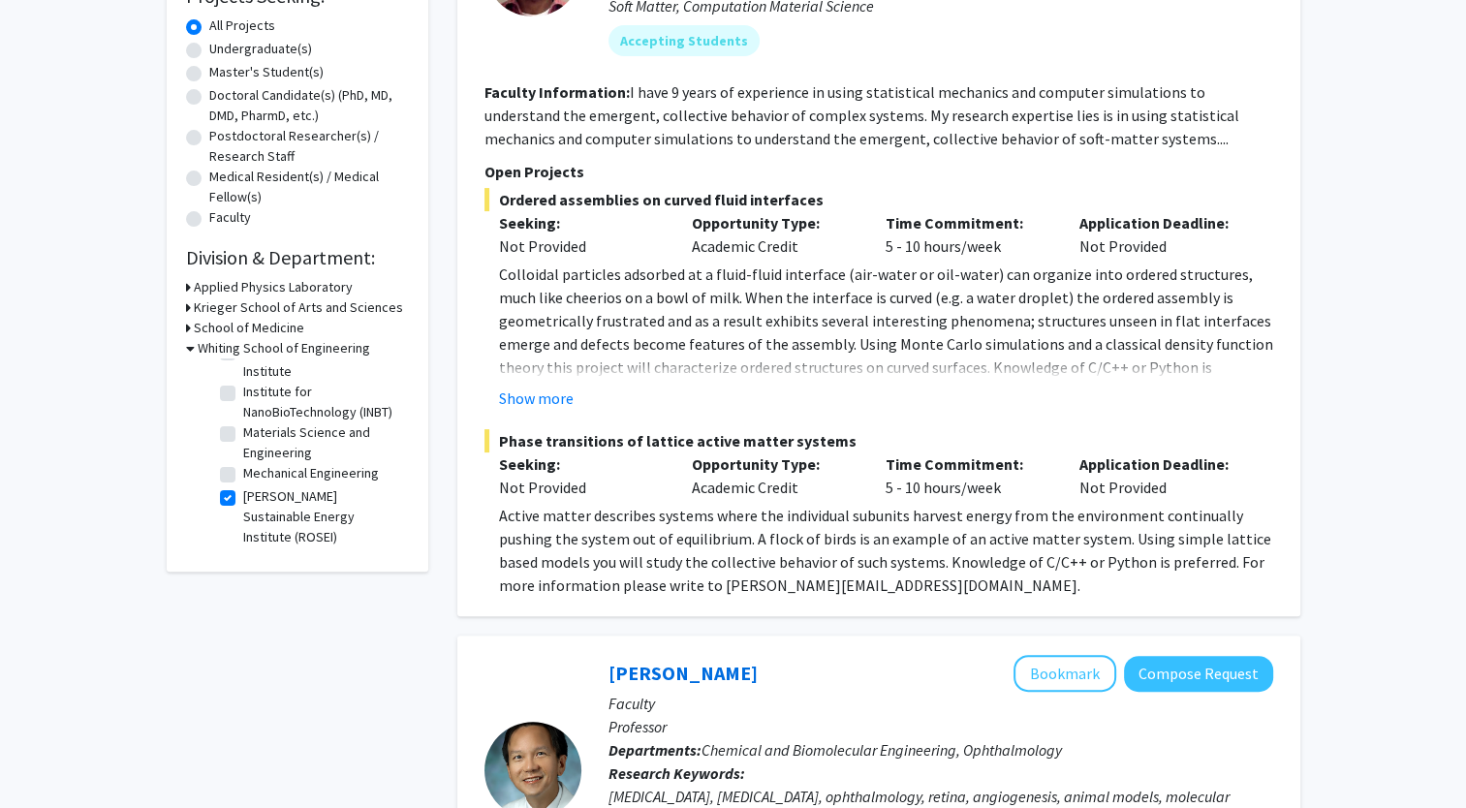
scroll to position [263, 0]
click at [243, 463] on label "Materials Science and Engineering" at bounding box center [323, 442] width 161 height 41
click at [243, 435] on input "Materials Science and Engineering" at bounding box center [249, 428] width 13 height 13
checkbox input "true"
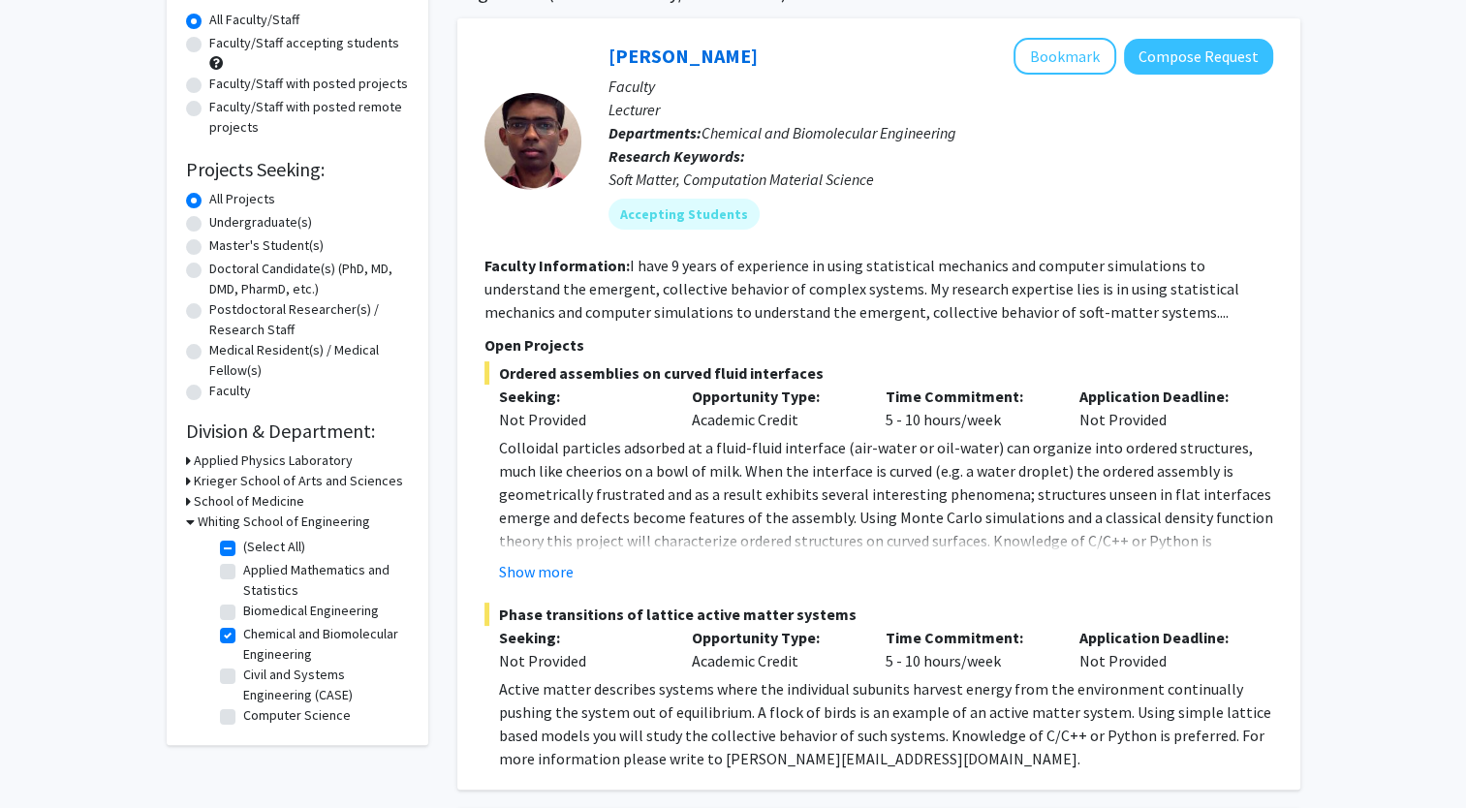
scroll to position [180, 0]
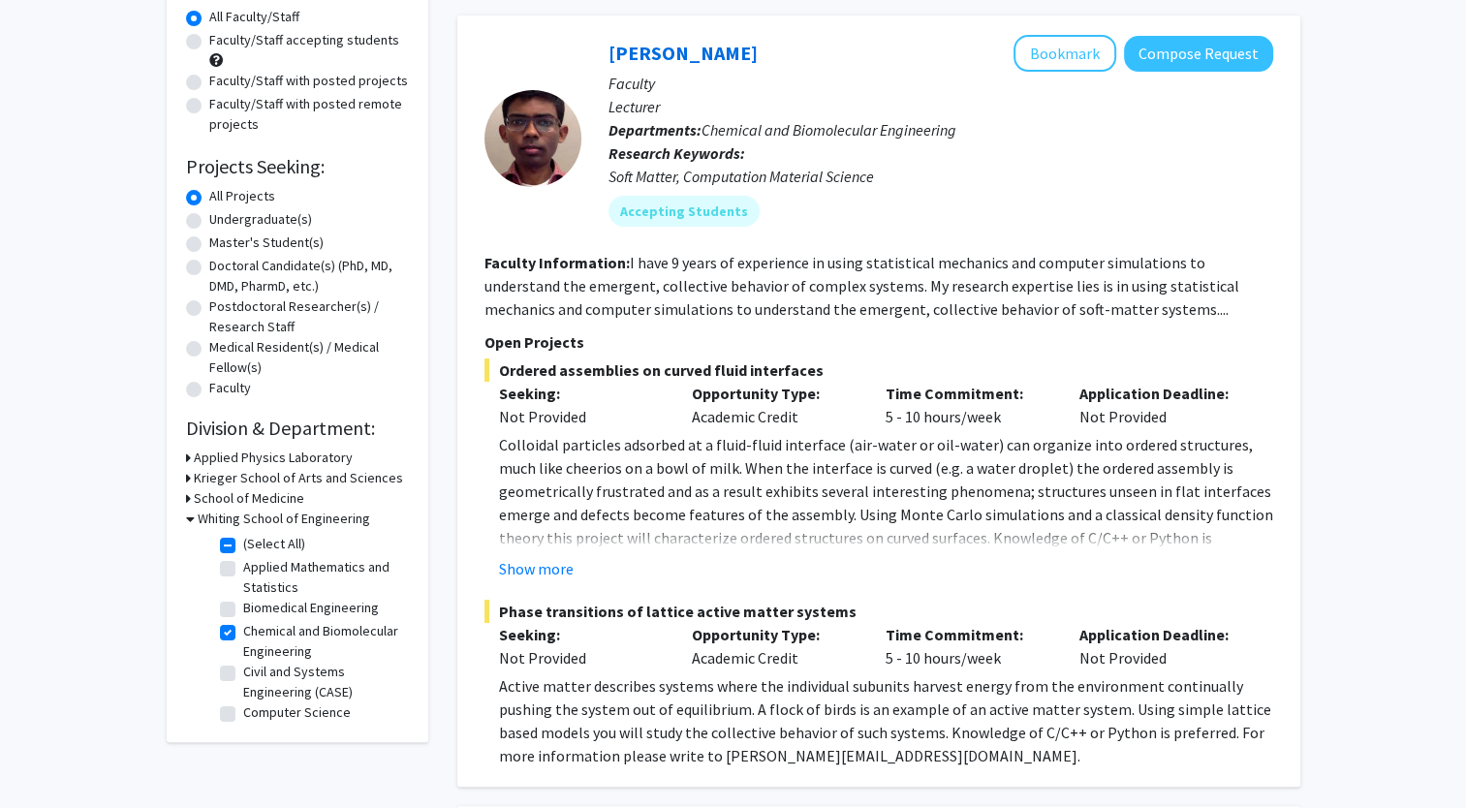
click at [352, 479] on h3 "Krieger School of Arts and Sciences" at bounding box center [298, 478] width 209 height 20
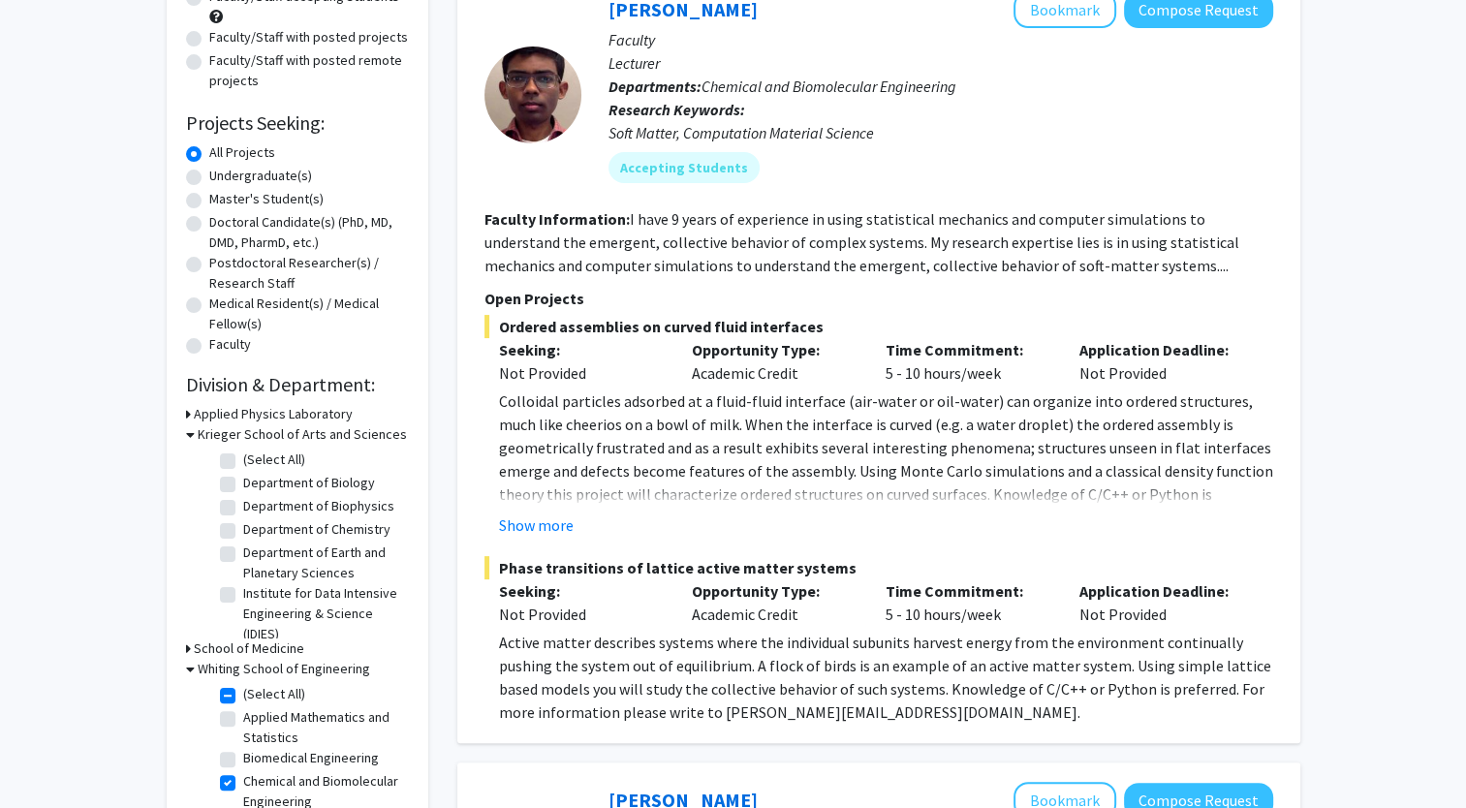
scroll to position [232, 0]
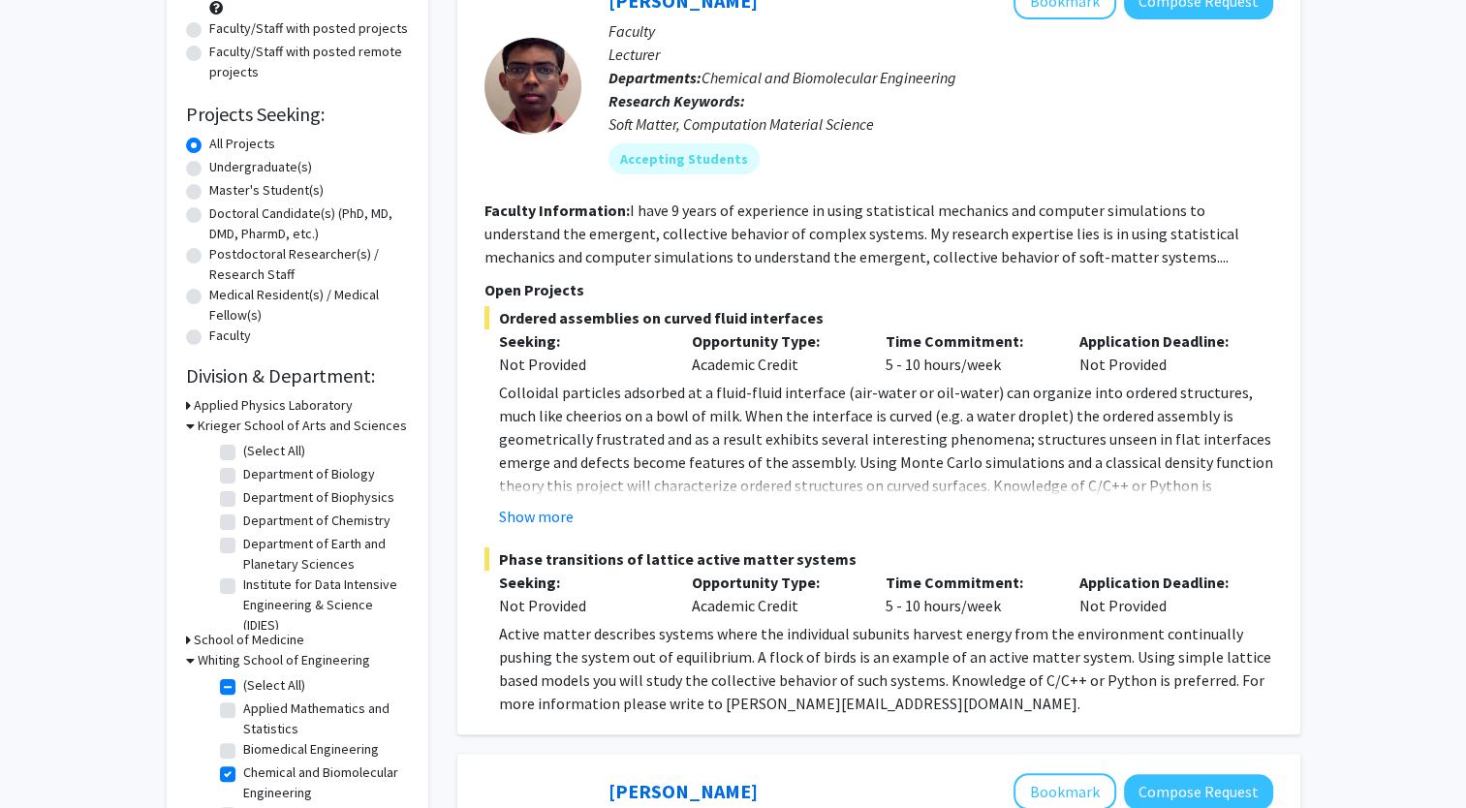
click at [243, 517] on label "Department of Chemistry" at bounding box center [316, 520] width 147 height 20
click at [243, 517] on input "Department of Chemistry" at bounding box center [249, 516] width 13 height 13
checkbox input "true"
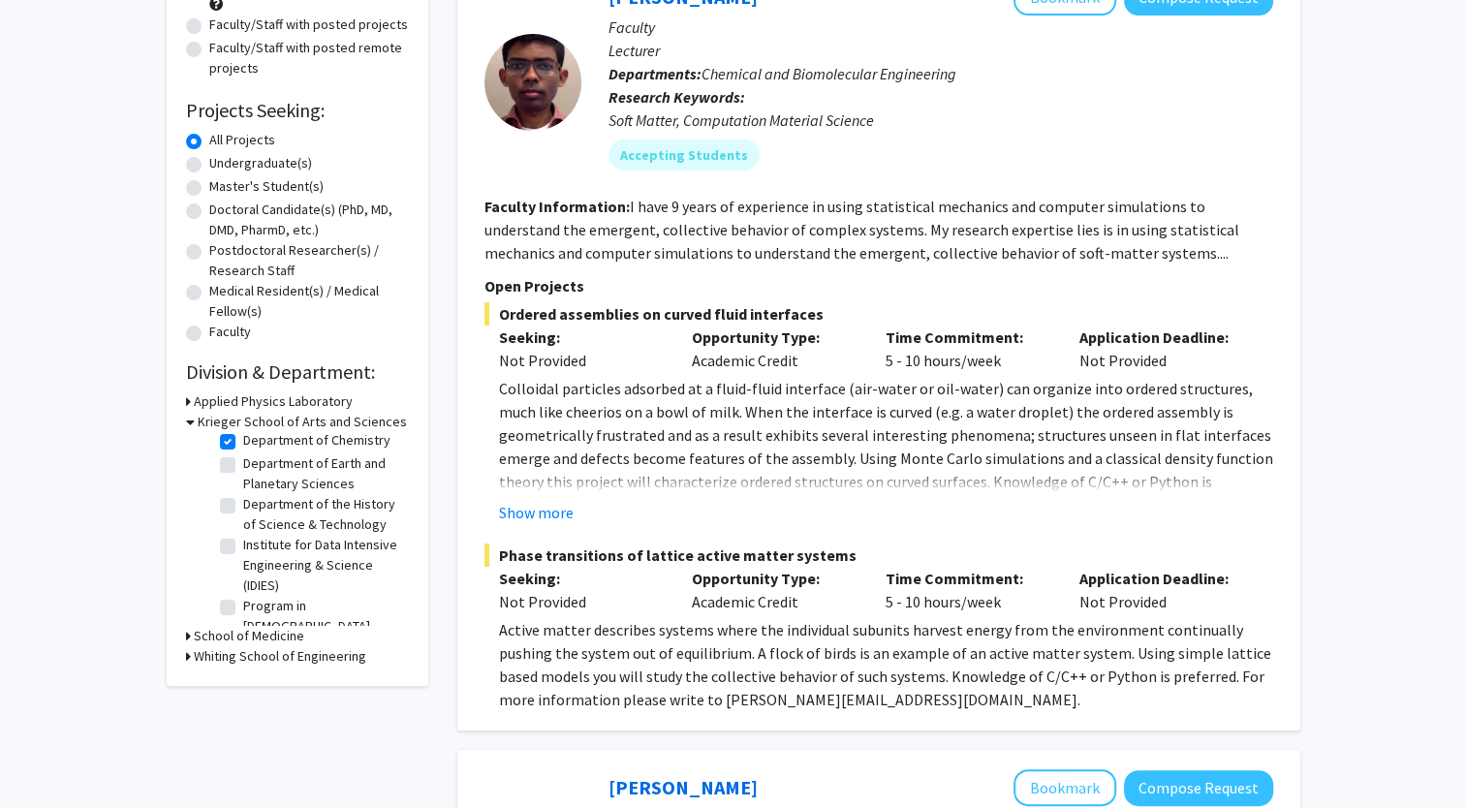
scroll to position [71, 0]
click at [243, 473] on label "Department of Earth and Planetary Sciences" at bounding box center [323, 479] width 161 height 41
click at [243, 472] on input "Department of Earth and Planetary Sciences" at bounding box center [249, 465] width 13 height 13
checkbox input "true"
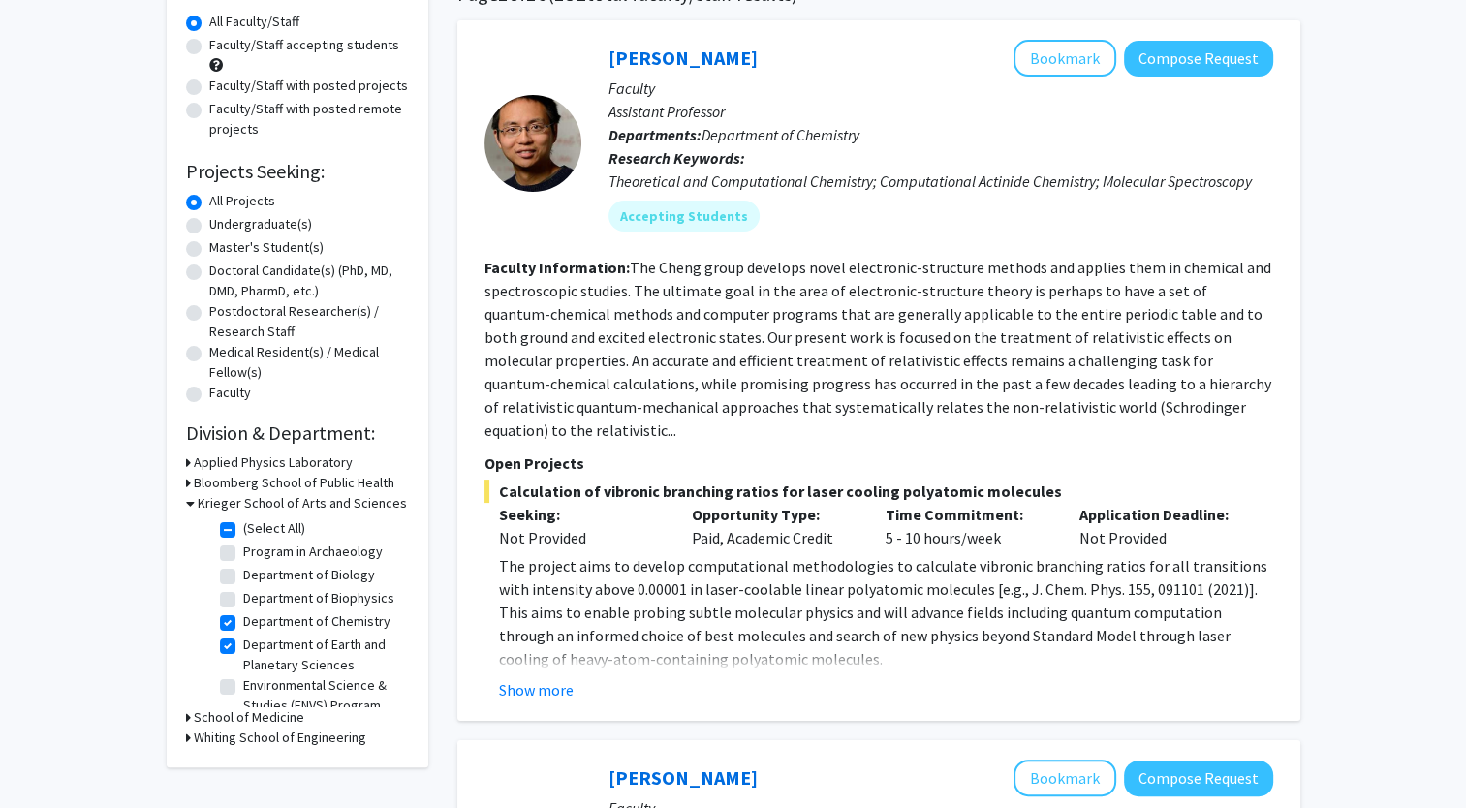
scroll to position [177, 0]
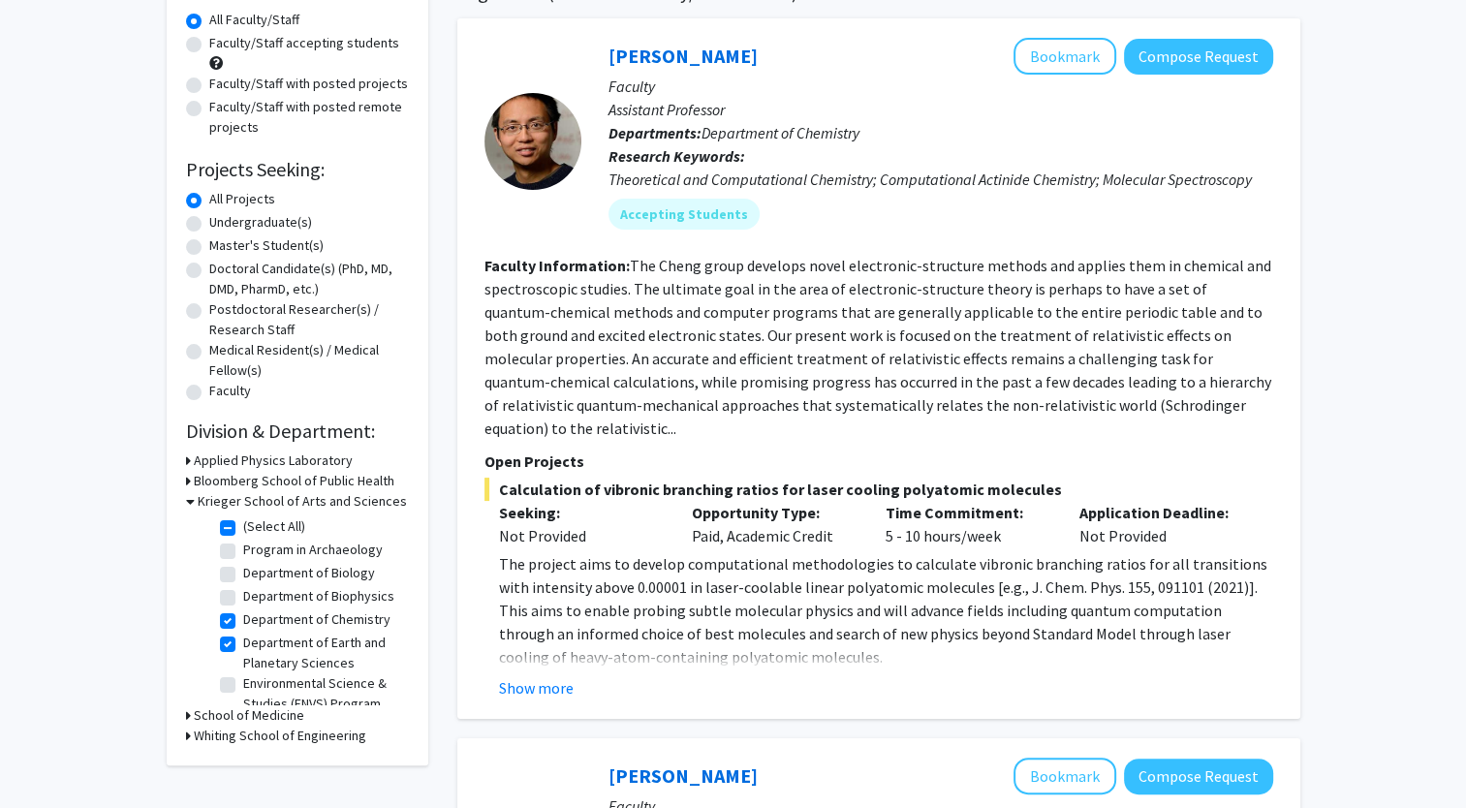
click at [924, 574] on p "The project aims to develop computational methodologies to calculate vibronic b…" at bounding box center [886, 610] width 774 height 116
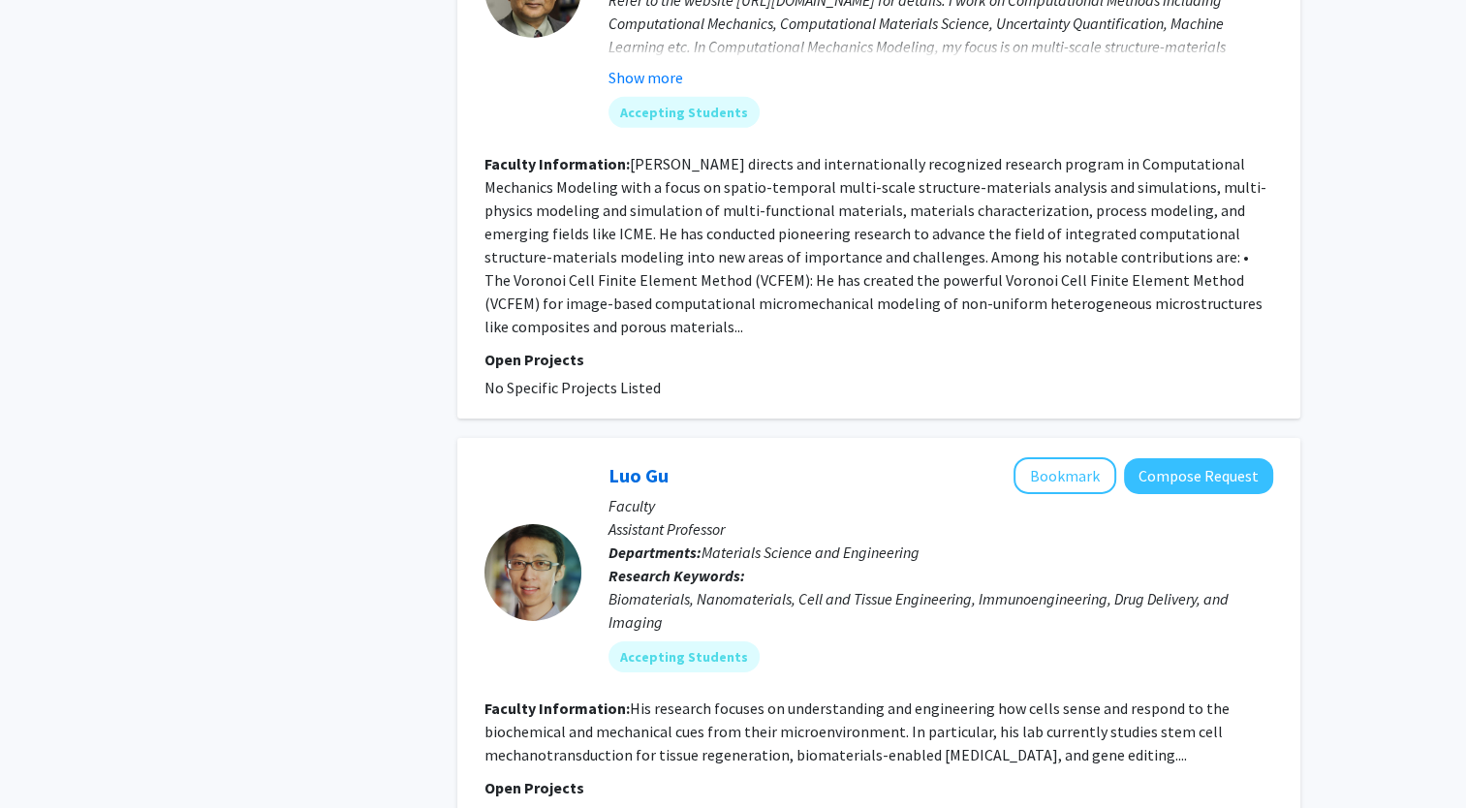
scroll to position [6123, 0]
click at [640, 464] on link "Luo Gu" at bounding box center [638, 476] width 60 height 24
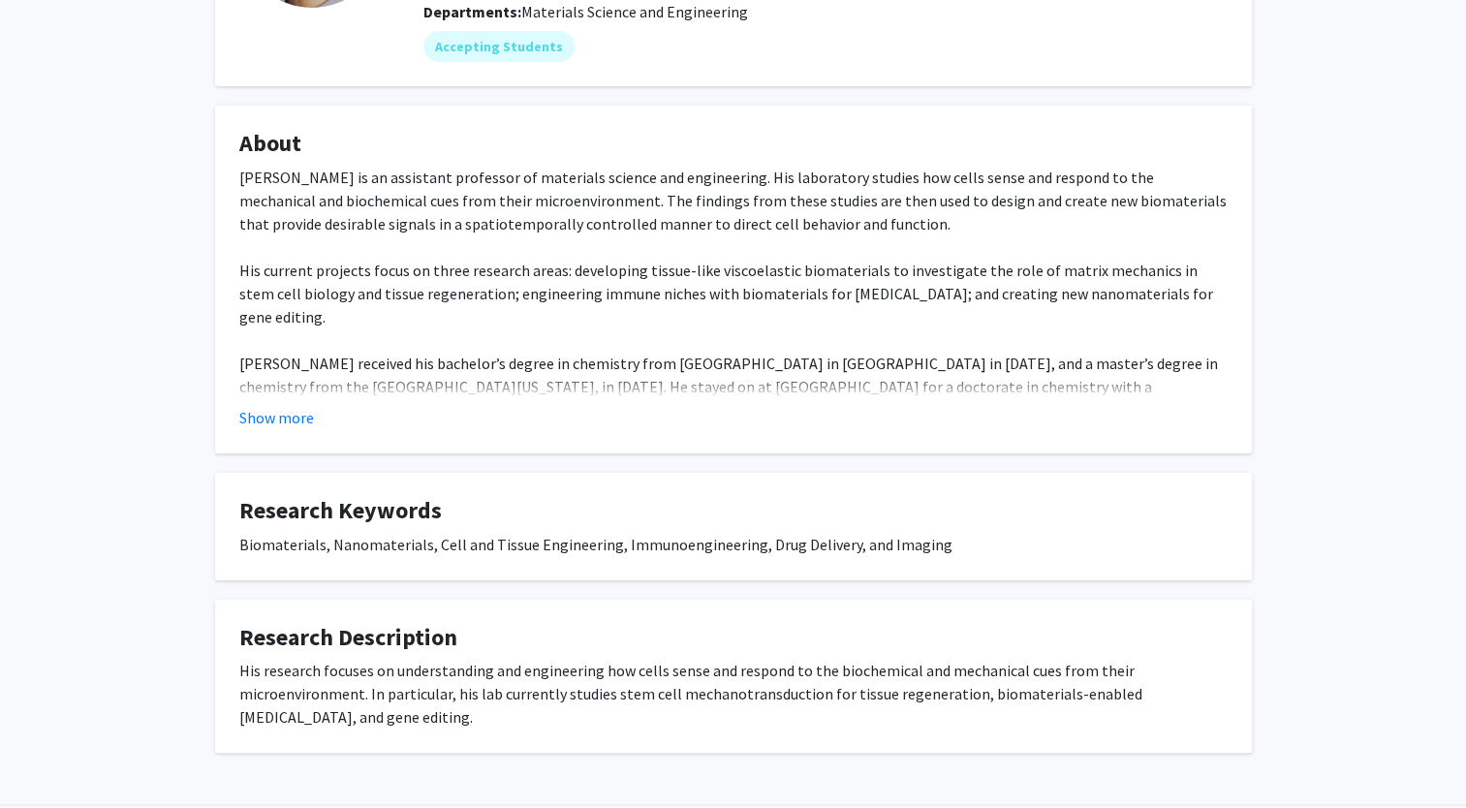
scroll to position [248, 0]
click at [291, 412] on button "Show more" at bounding box center [276, 415] width 75 height 23
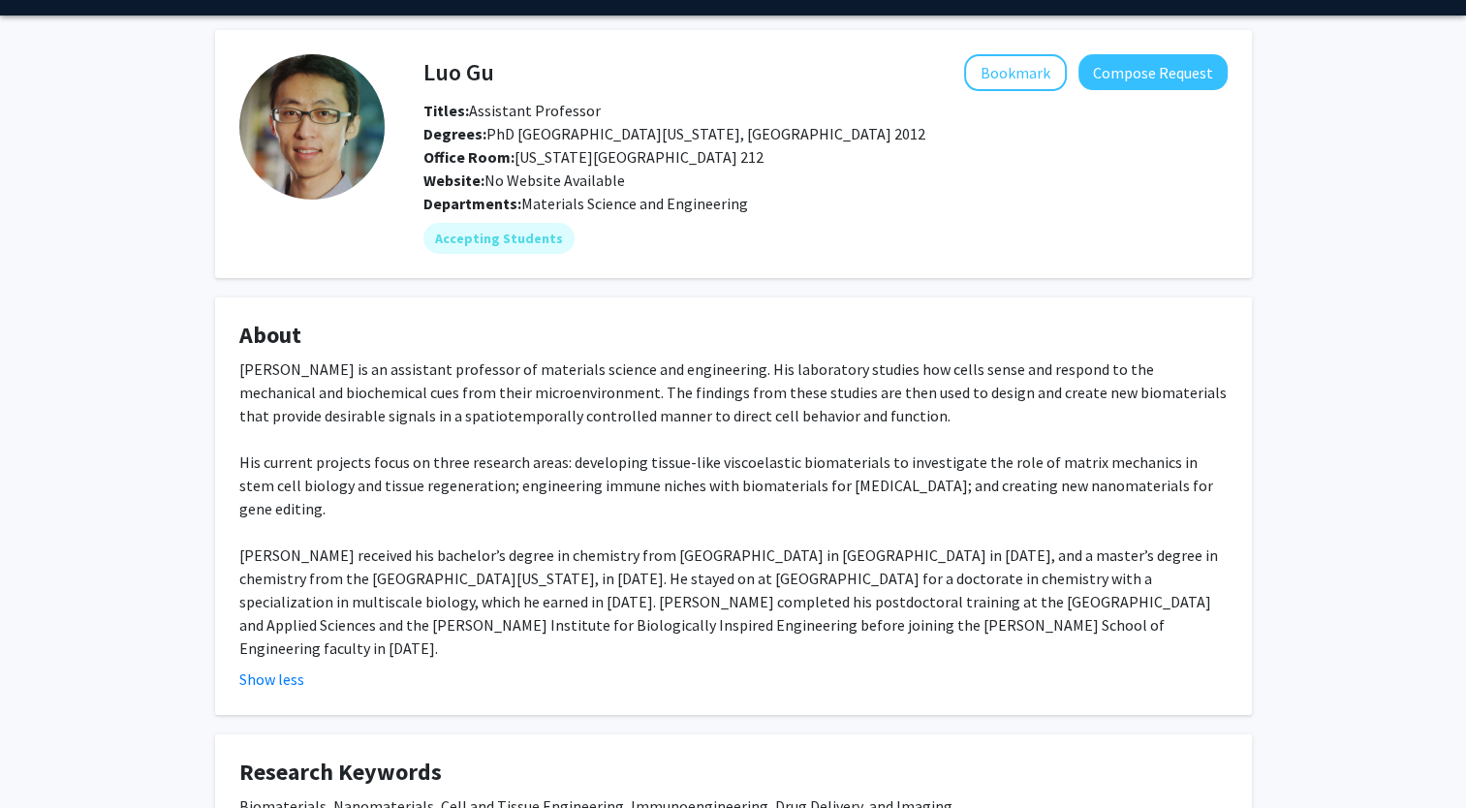
scroll to position [52, 0]
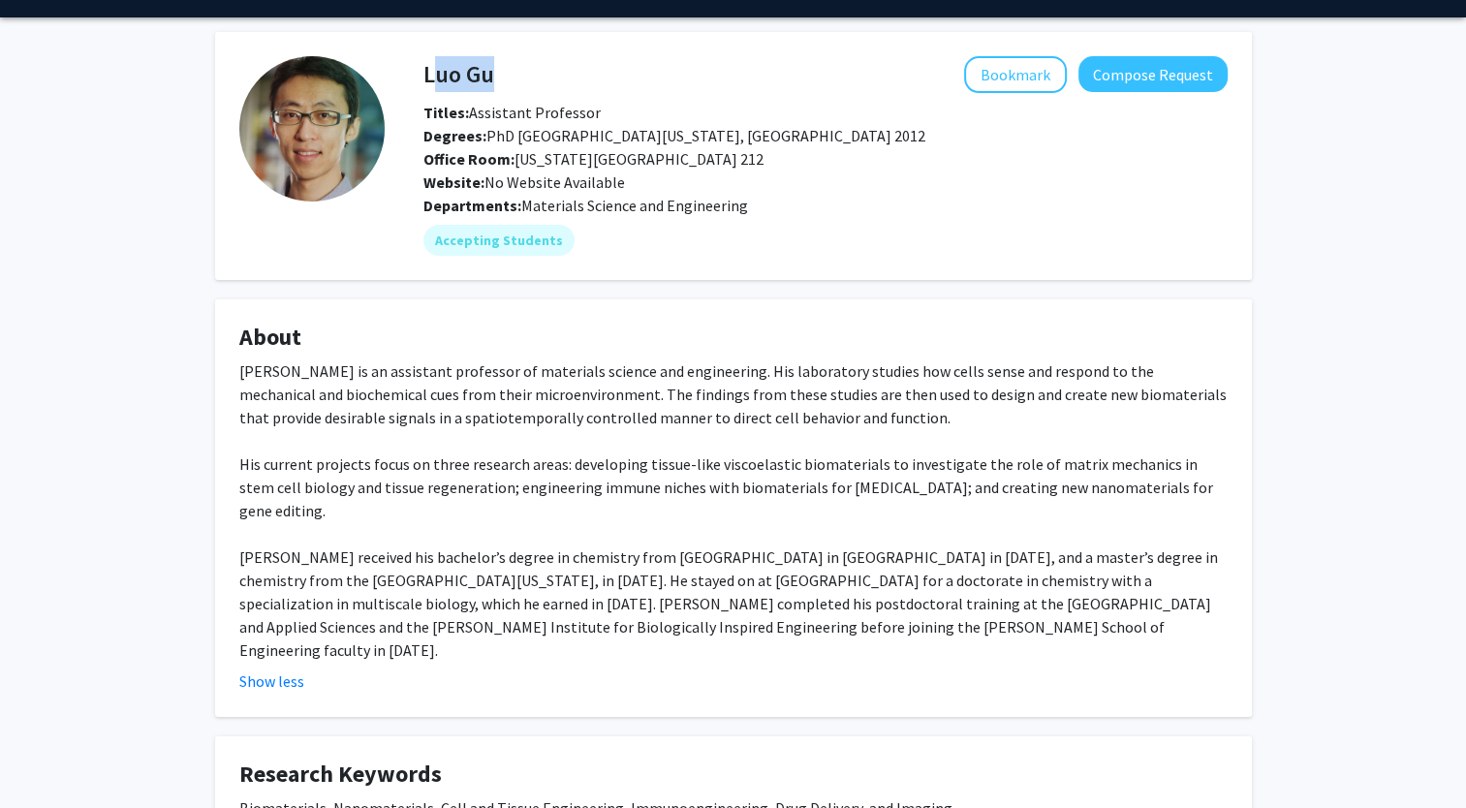
drag, startPoint x: 492, startPoint y: 71, endPoint x: 423, endPoint y: 72, distance: 68.8
click at [423, 72] on div "Luo Gu Bookmark Compose Request" at bounding box center [825, 74] width 833 height 37
copy h4 "Luo Gu"
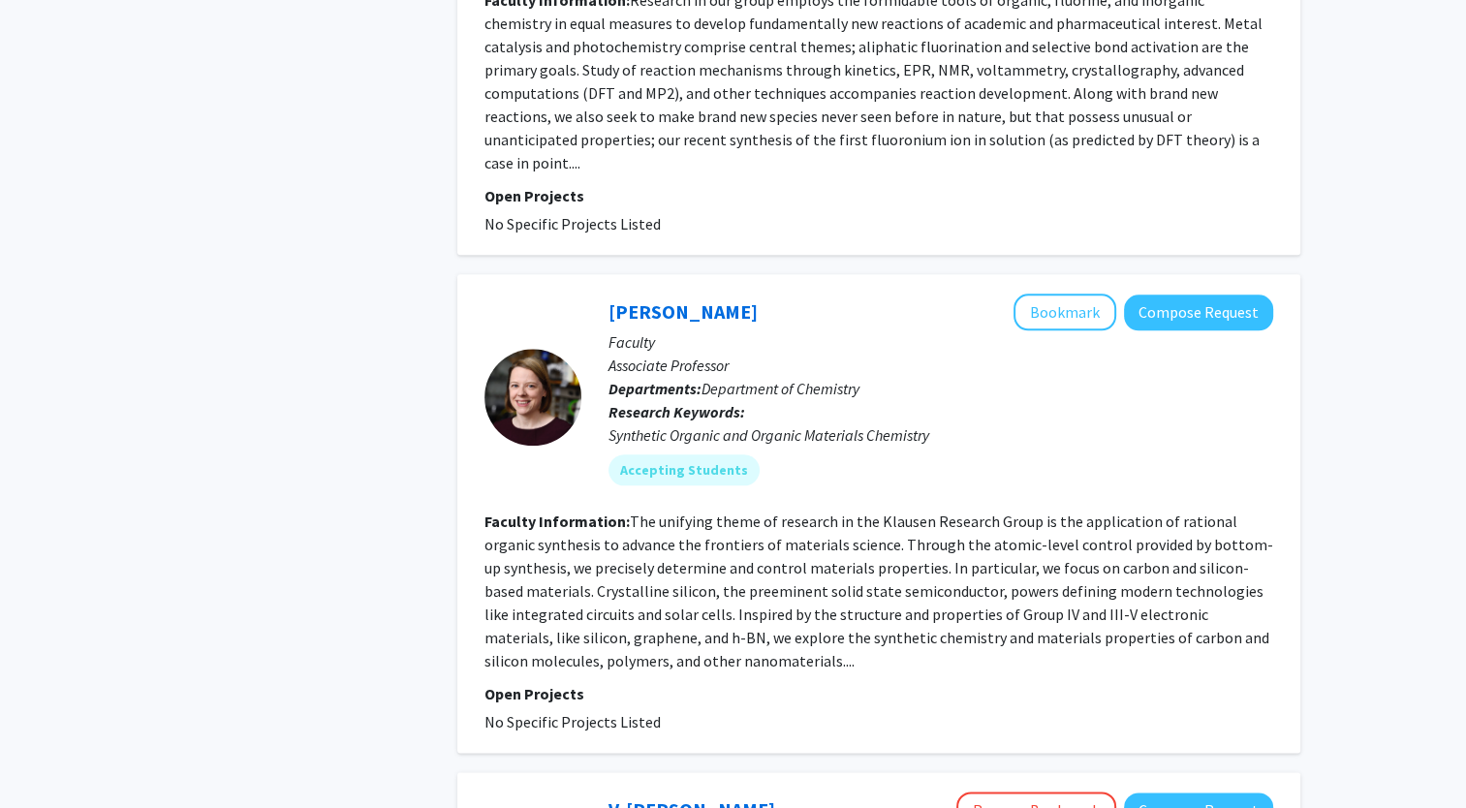
scroll to position [2253, 0]
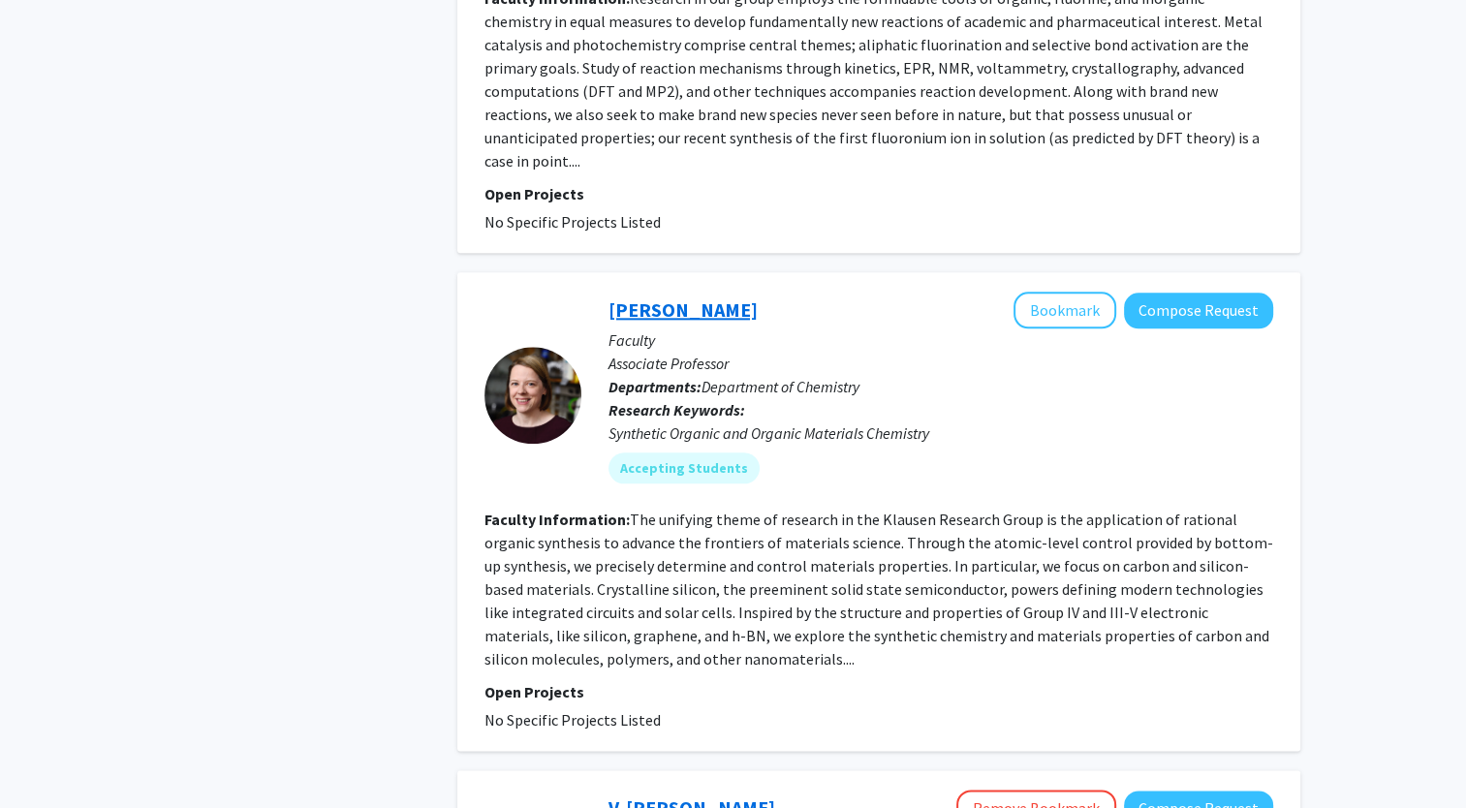
click at [710, 297] on link "[PERSON_NAME]" at bounding box center [682, 309] width 149 height 24
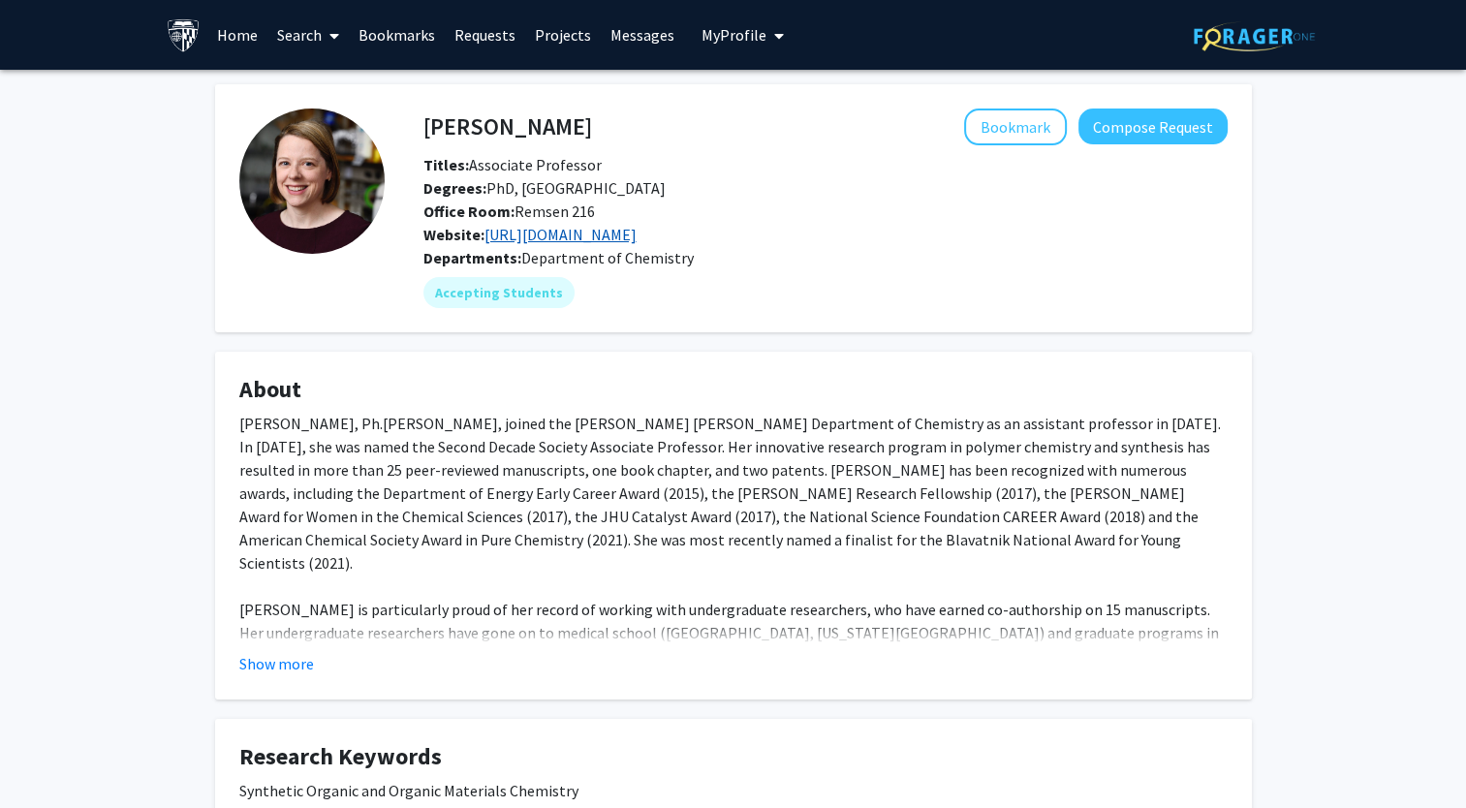
click at [636, 230] on link "[URL][DOMAIN_NAME]" at bounding box center [560, 234] width 152 height 19
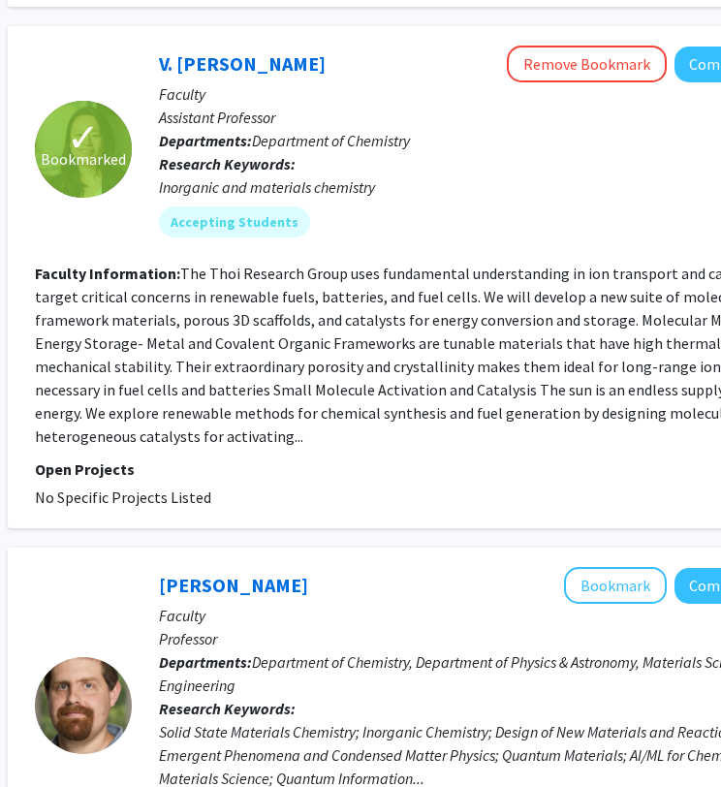
scroll to position [2997, 294]
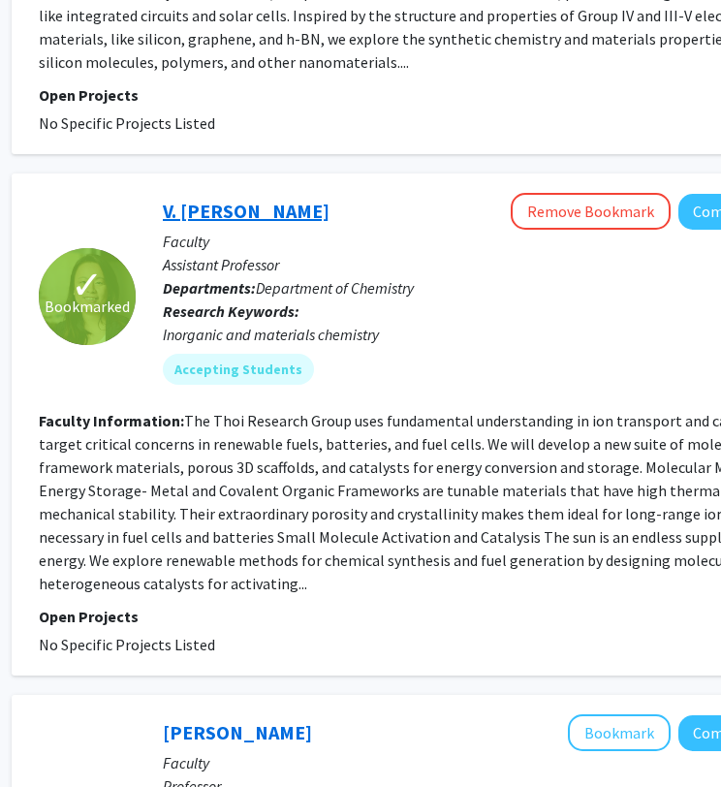
click at [202, 199] on link "V. Sarah Thoi" at bounding box center [246, 211] width 167 height 24
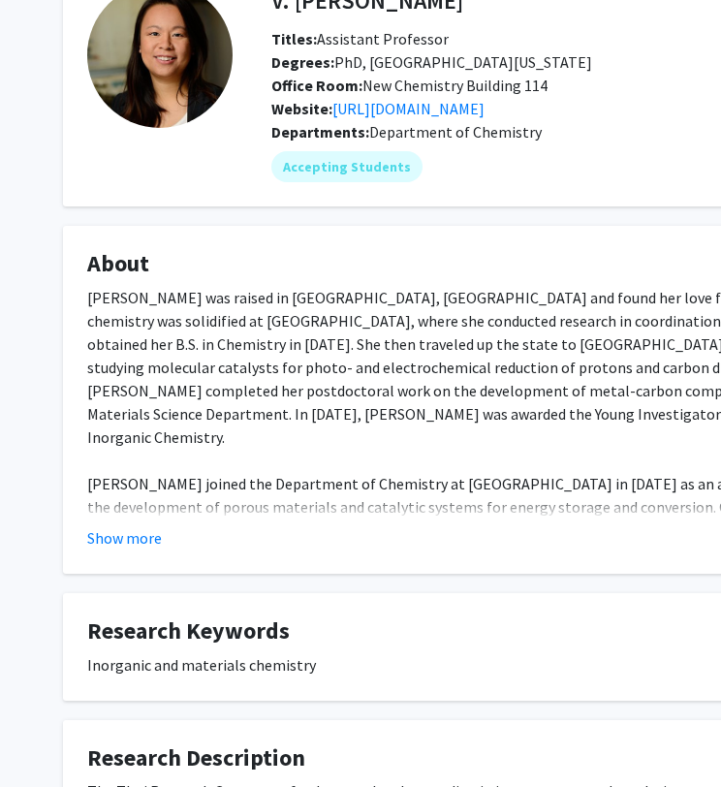
scroll to position [130, 0]
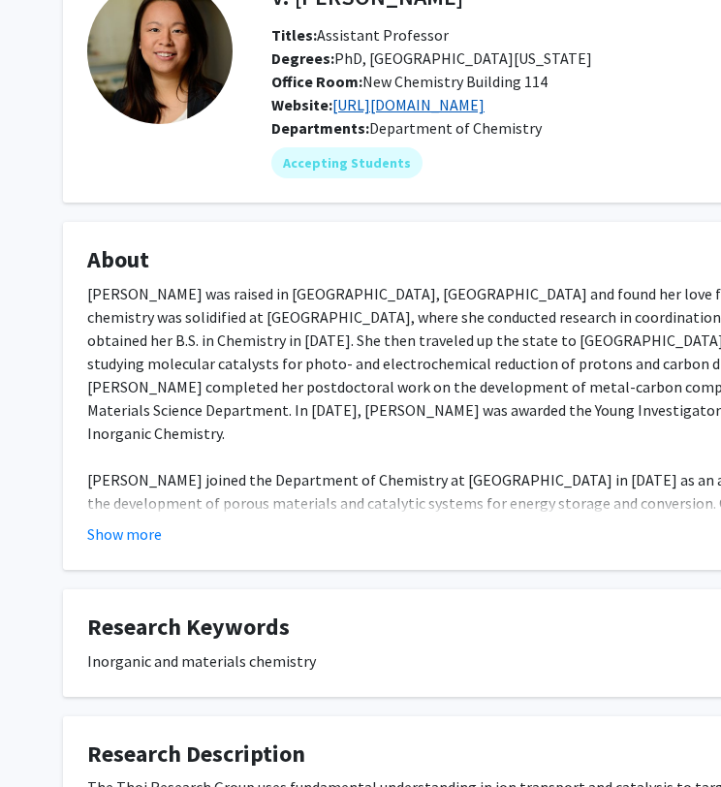
click at [484, 101] on link "https://pages.jh.edu/chem/thoi/" at bounding box center [408, 104] width 152 height 19
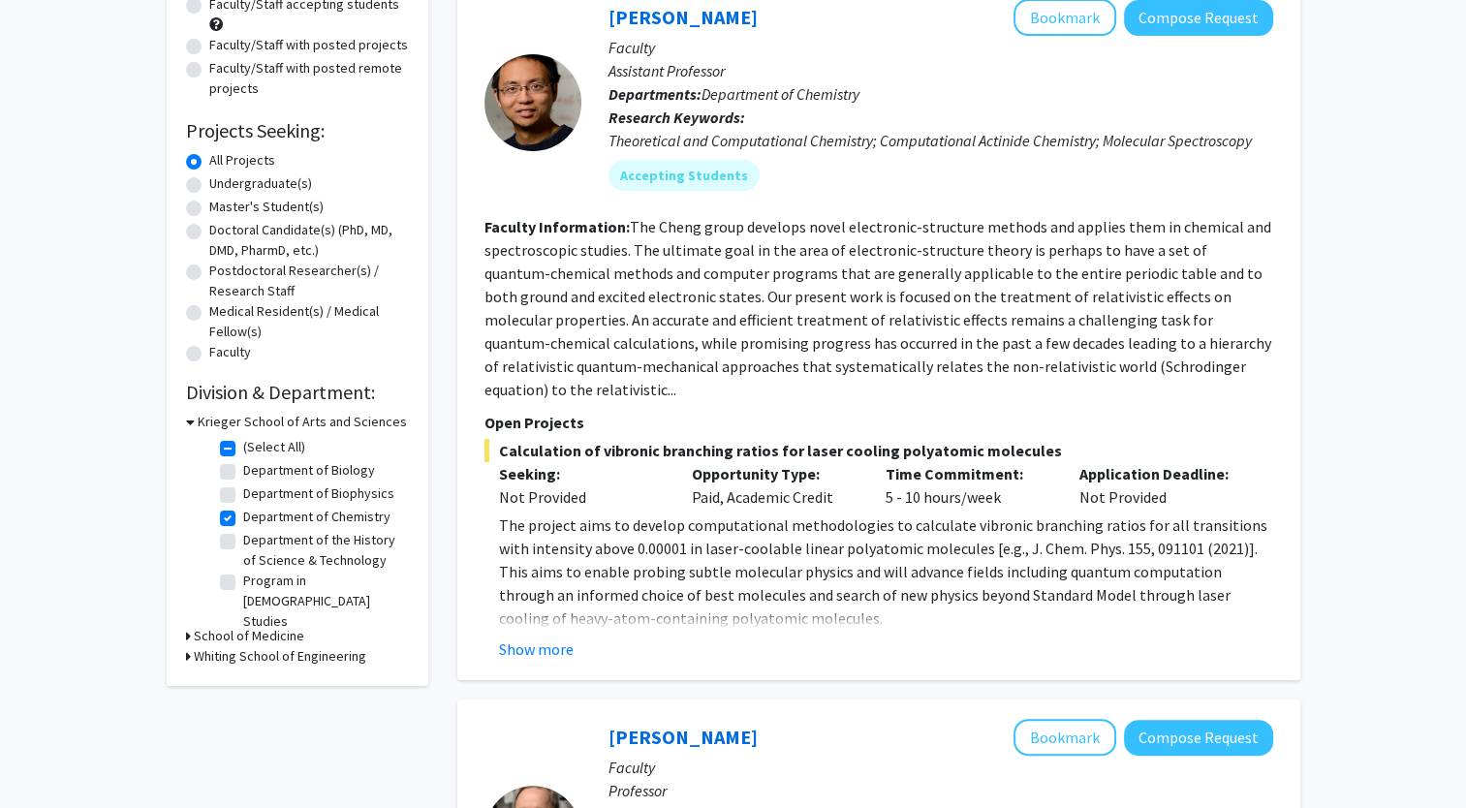
scroll to position [217, 0]
click at [351, 662] on h3 "Whiting School of Engineering" at bounding box center [280, 655] width 172 height 20
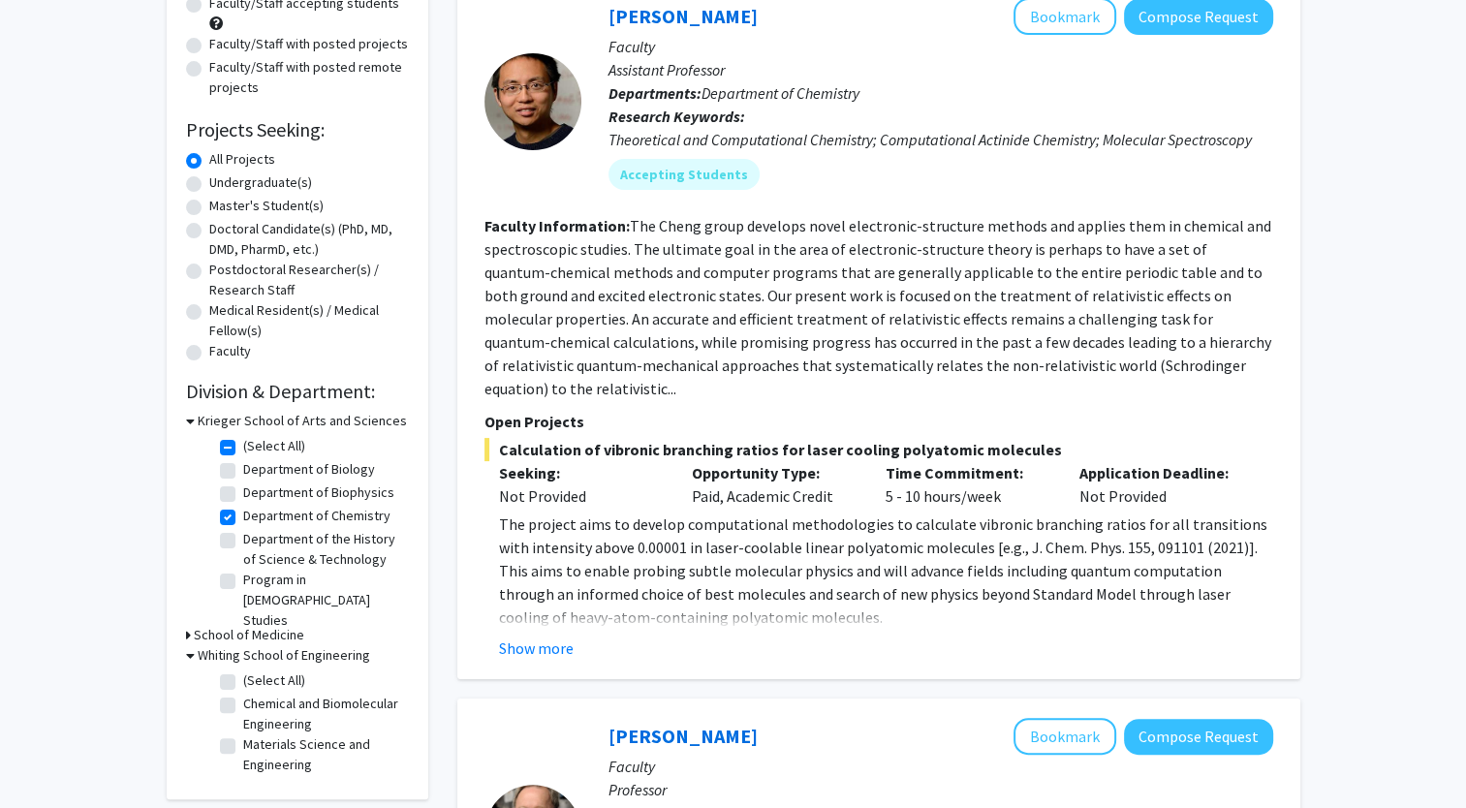
scroll to position [99, 0]
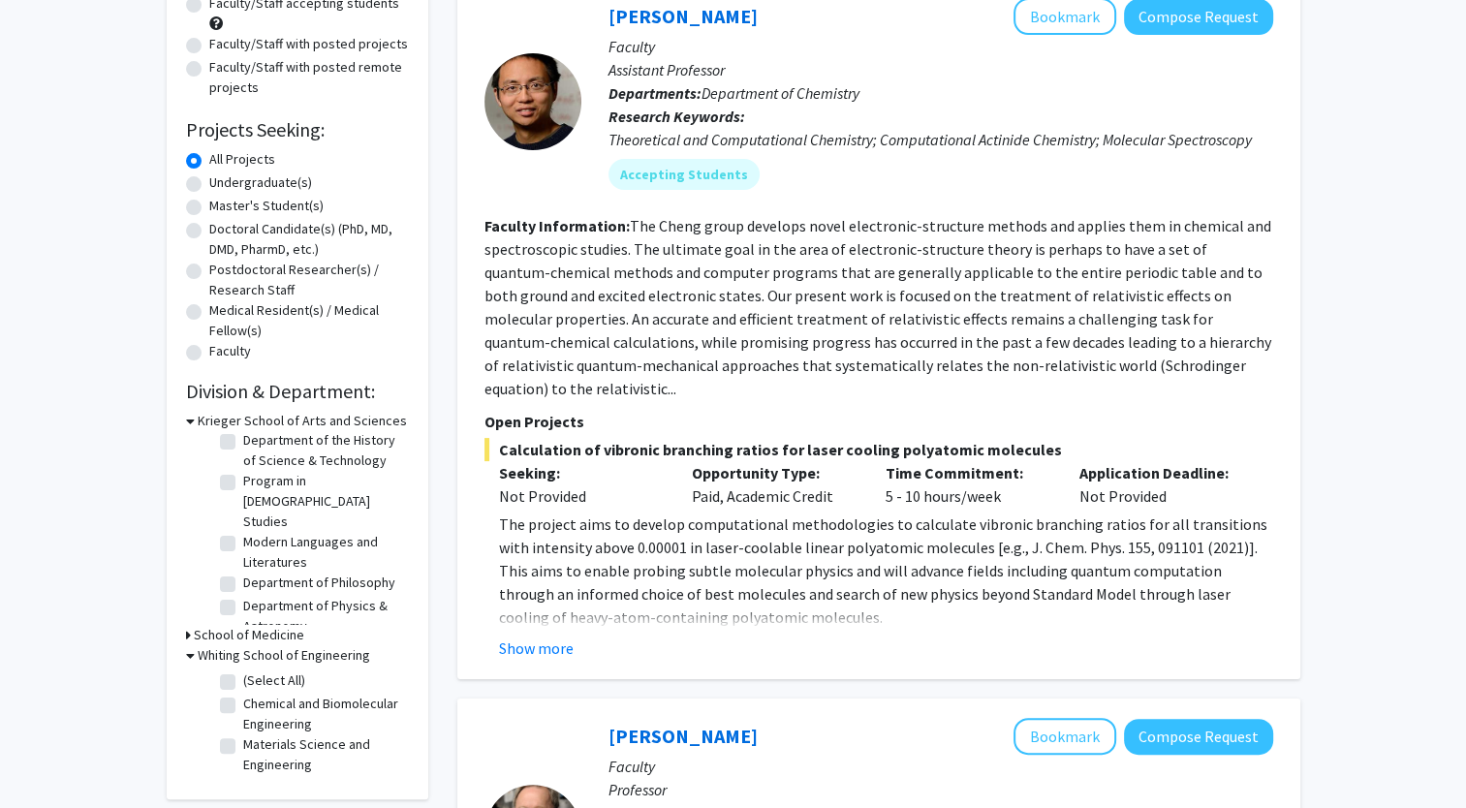
click at [243, 703] on label "Chemical and Biomolecular Engineering" at bounding box center [323, 714] width 161 height 41
click at [243, 703] on input "Chemical and Biomolecular Engineering" at bounding box center [249, 700] width 13 height 13
checkbox input "true"
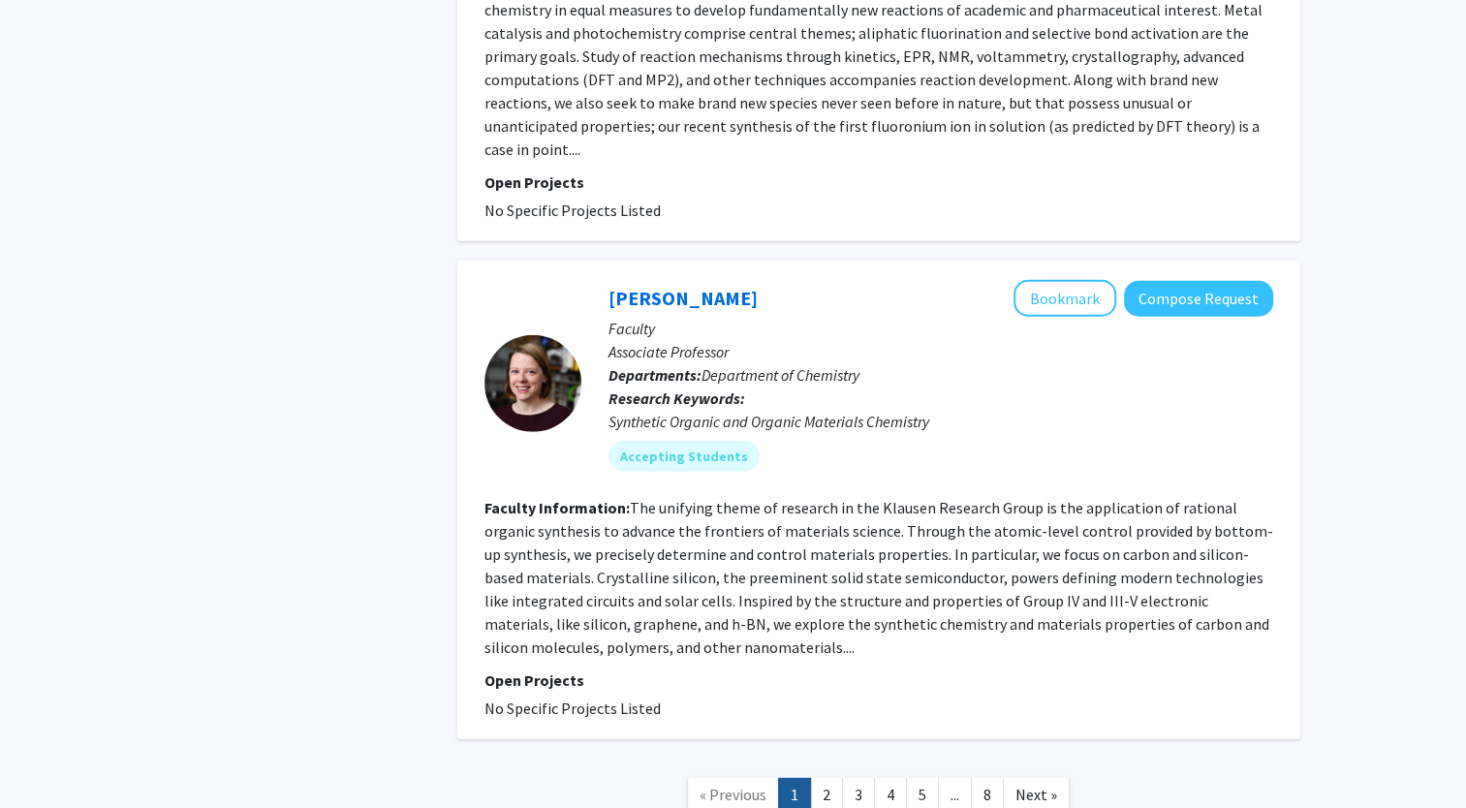
scroll to position [5176, 0]
click at [825, 777] on link "2" at bounding box center [826, 794] width 33 height 34
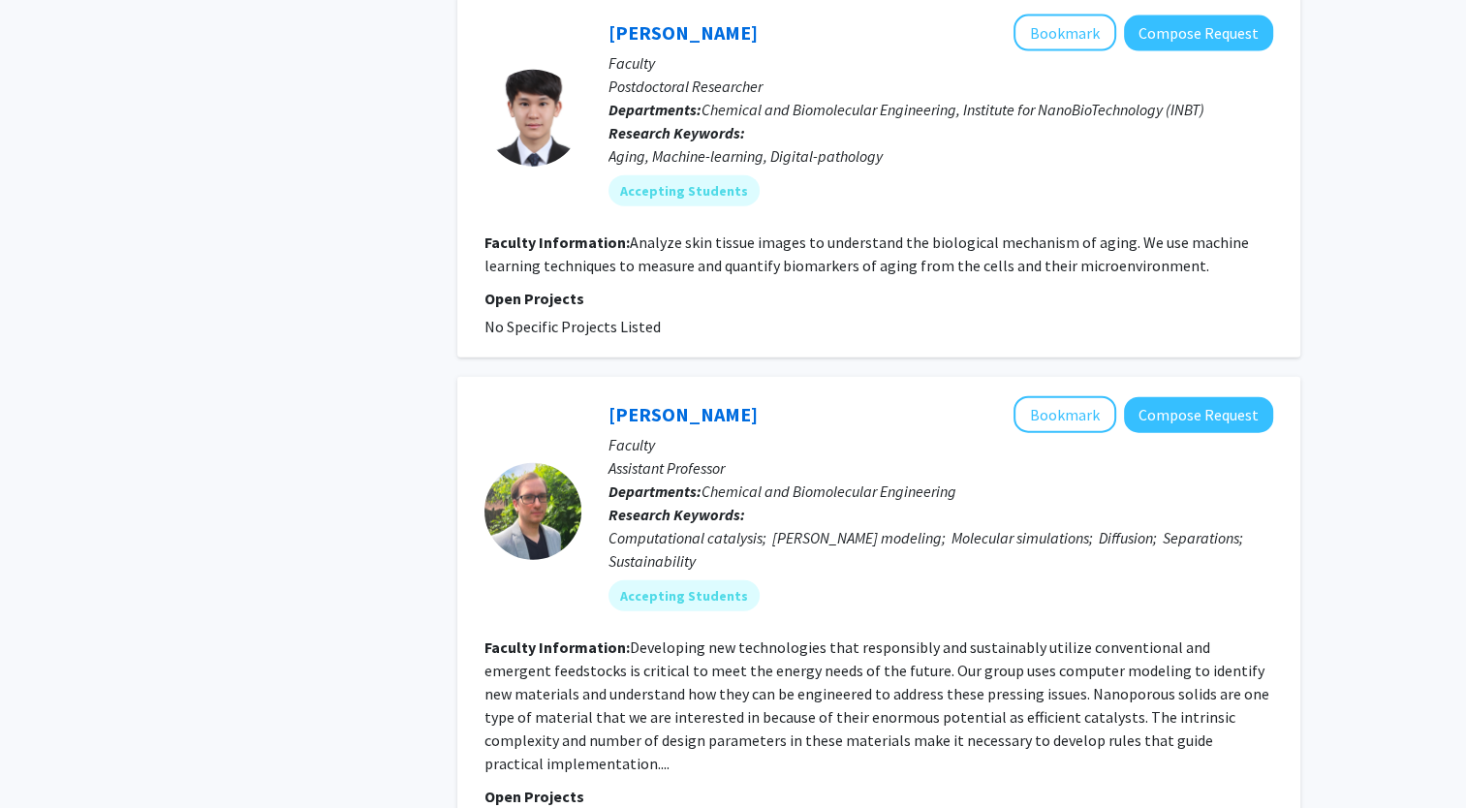
scroll to position [4508, 0]
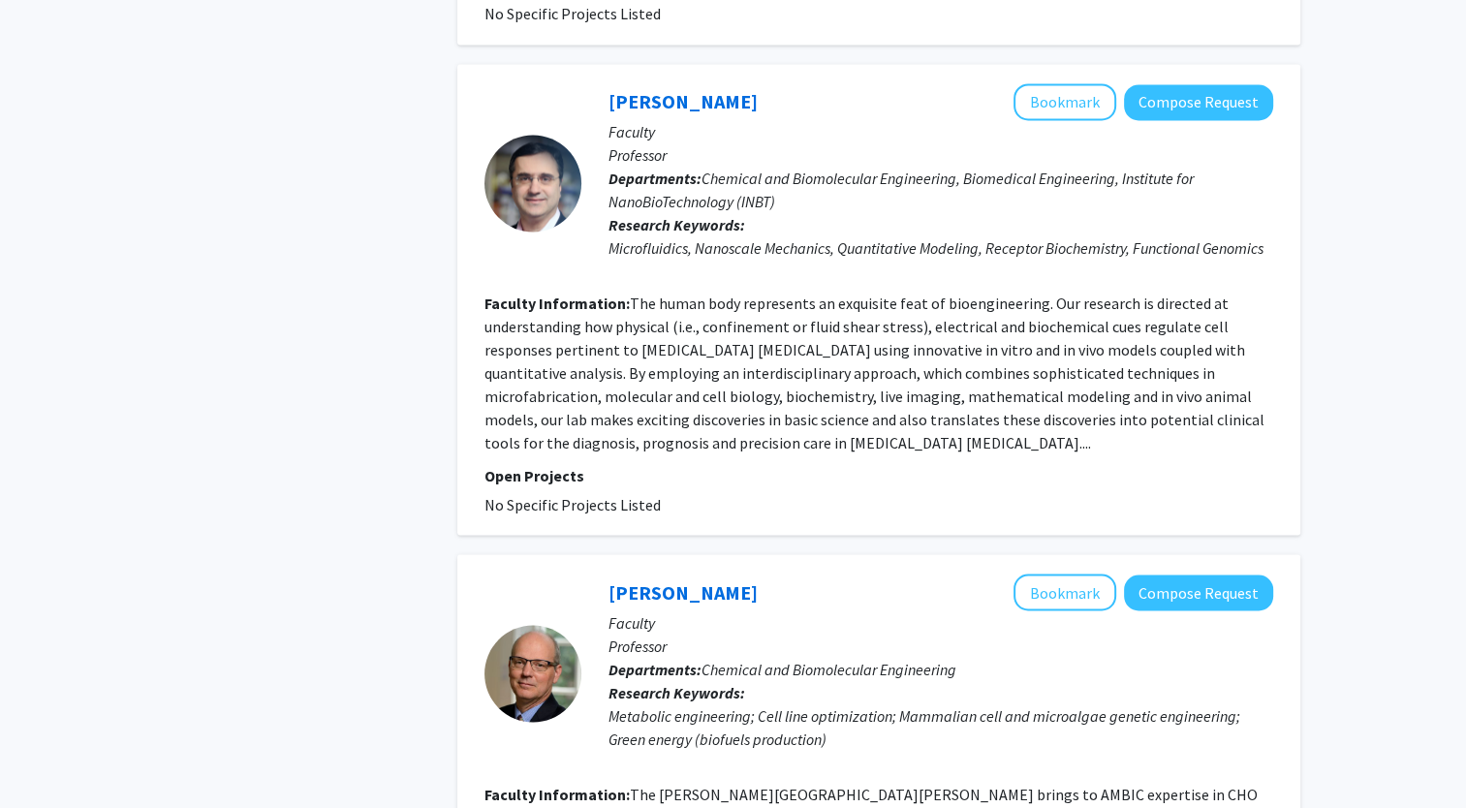
scroll to position [3185, 0]
